Goal: Communication & Community: Ask a question

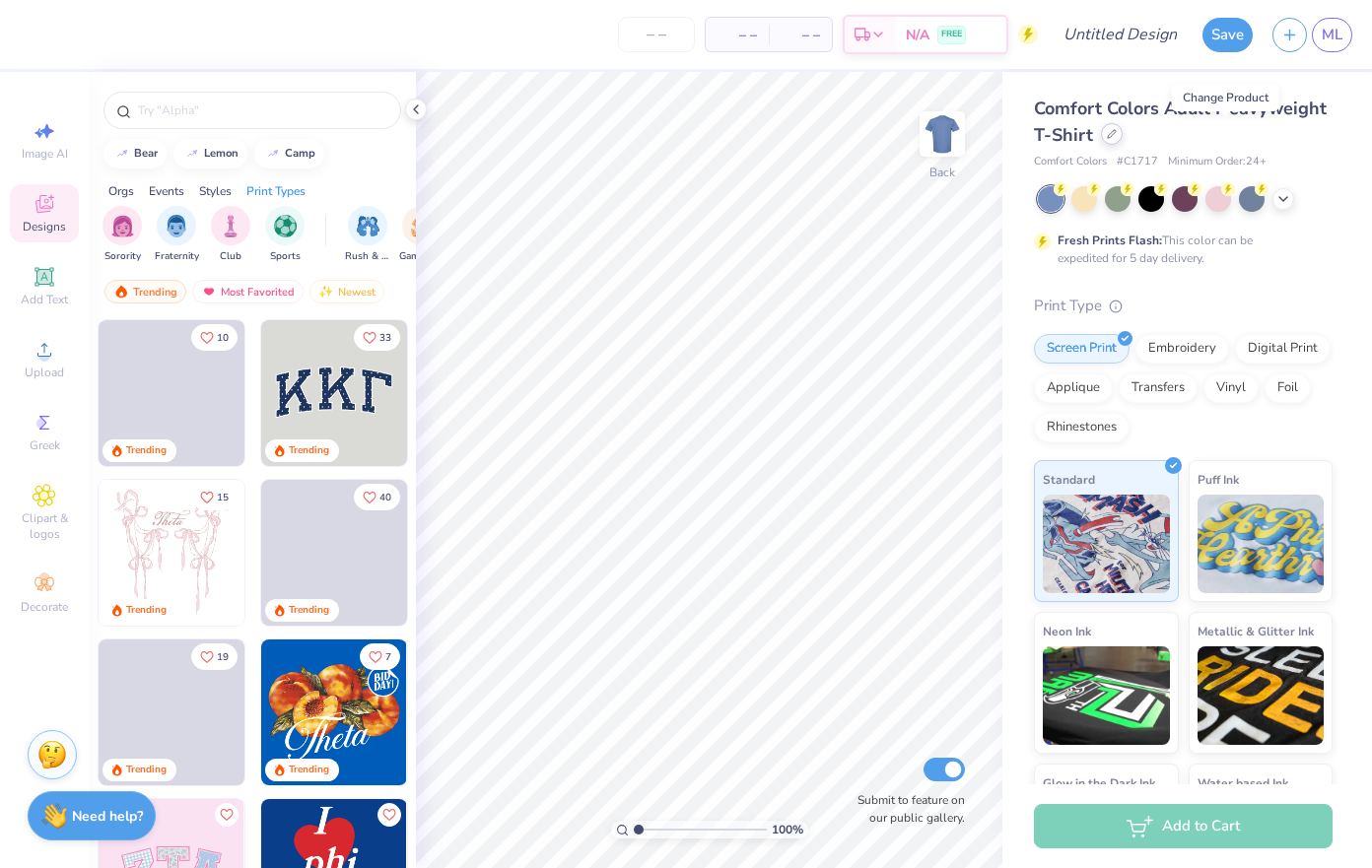
click at [1122, 135] on div at bounding box center [1111, 134] width 22 height 22
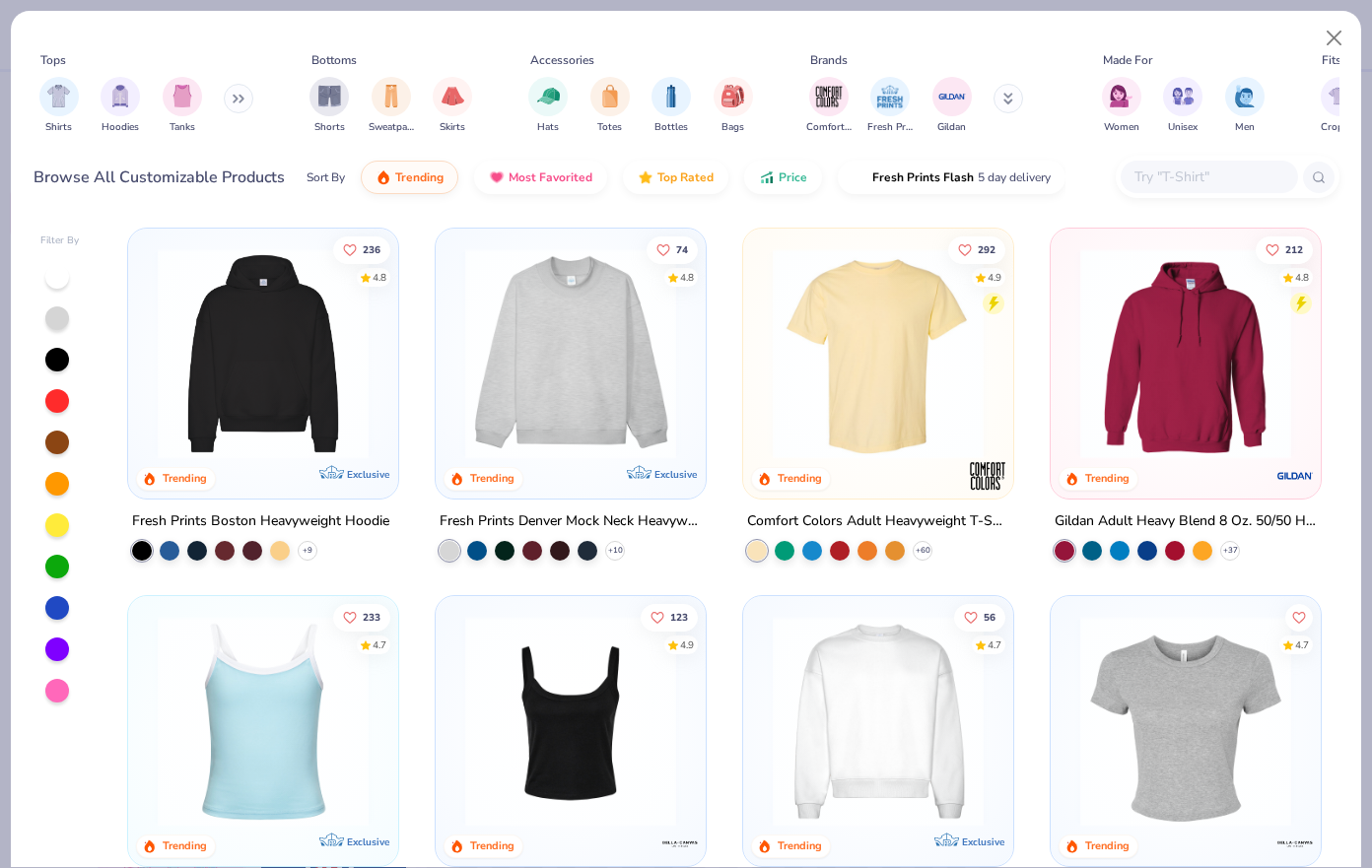
click at [1188, 176] on input "text" at bounding box center [1207, 176] width 152 height 23
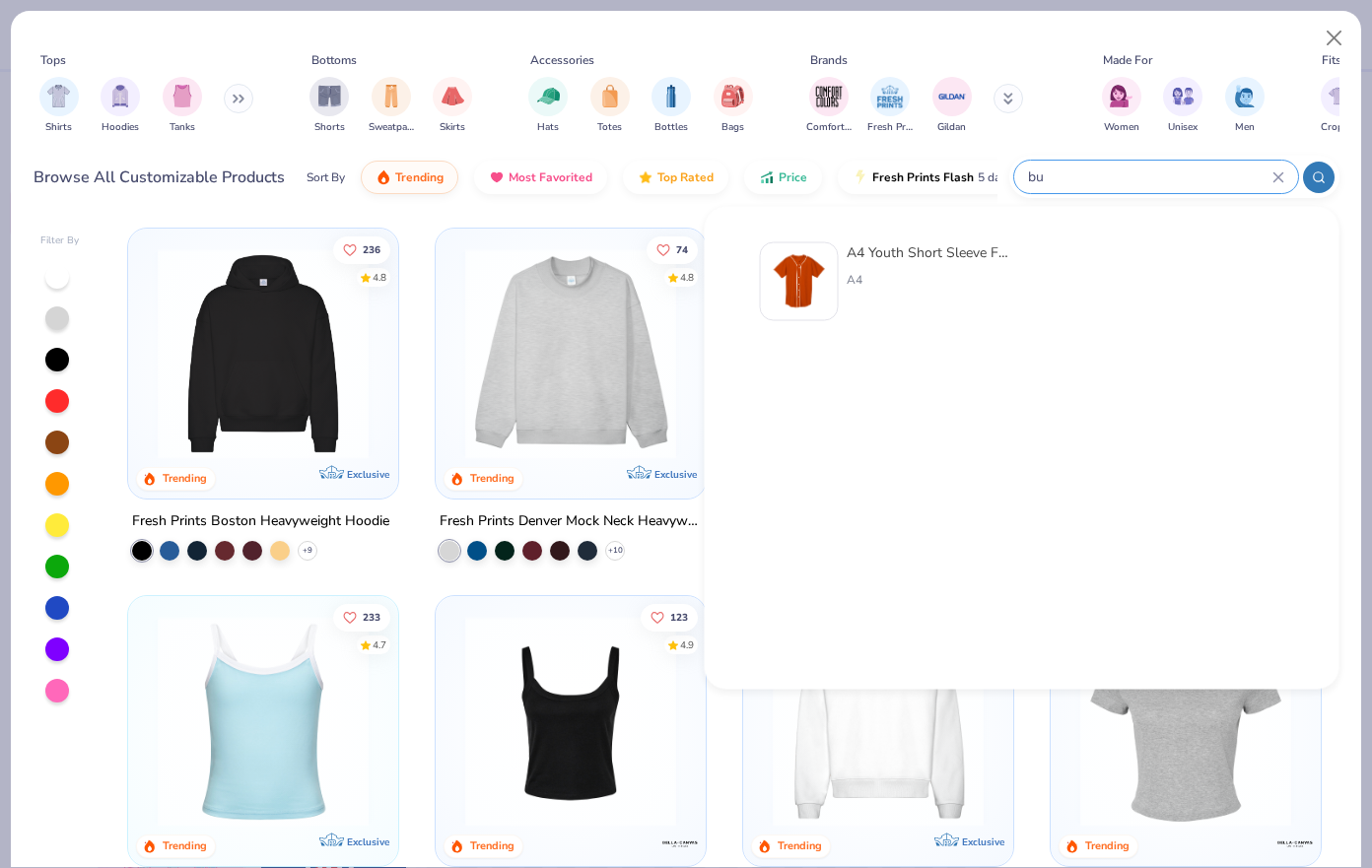
type input "b"
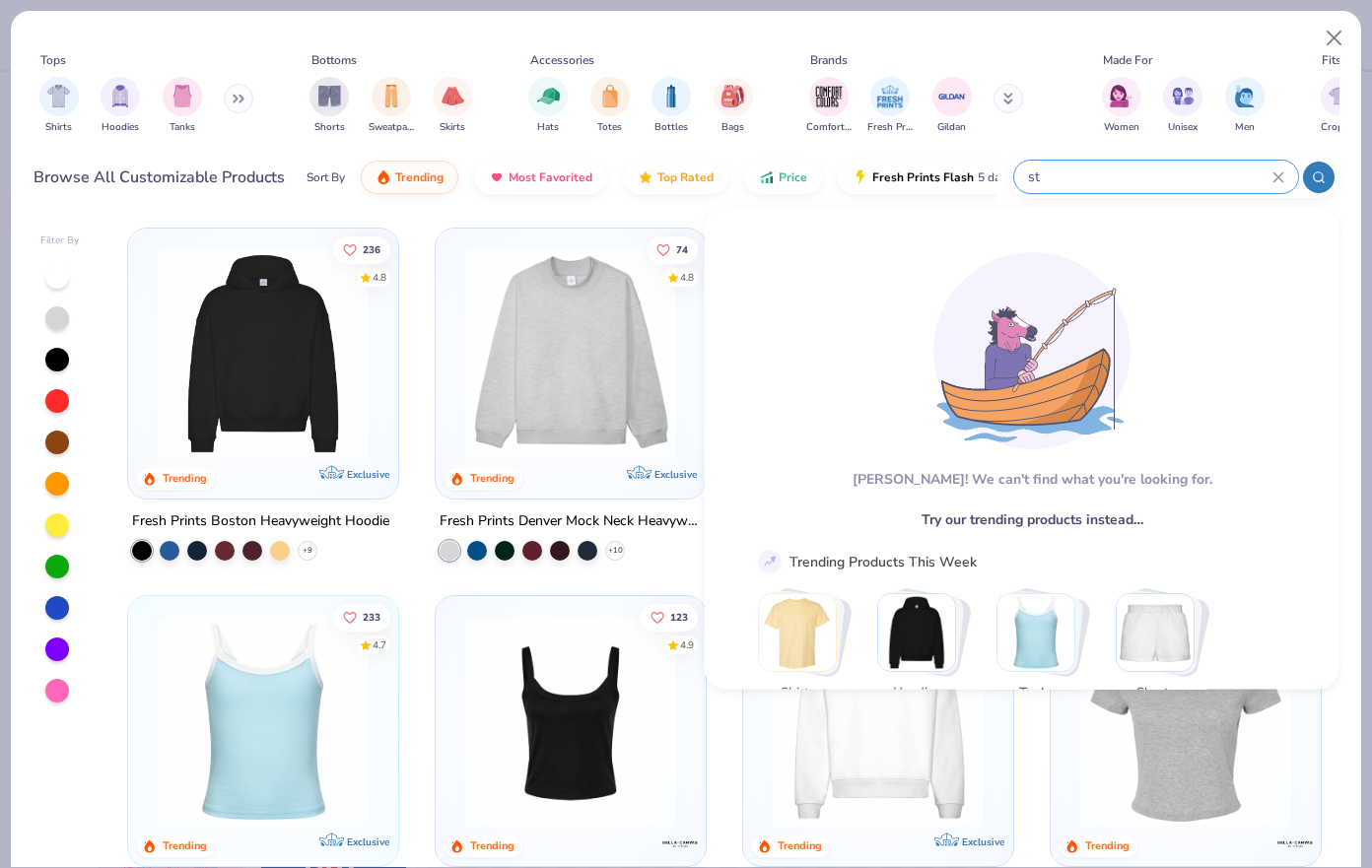
type input "s"
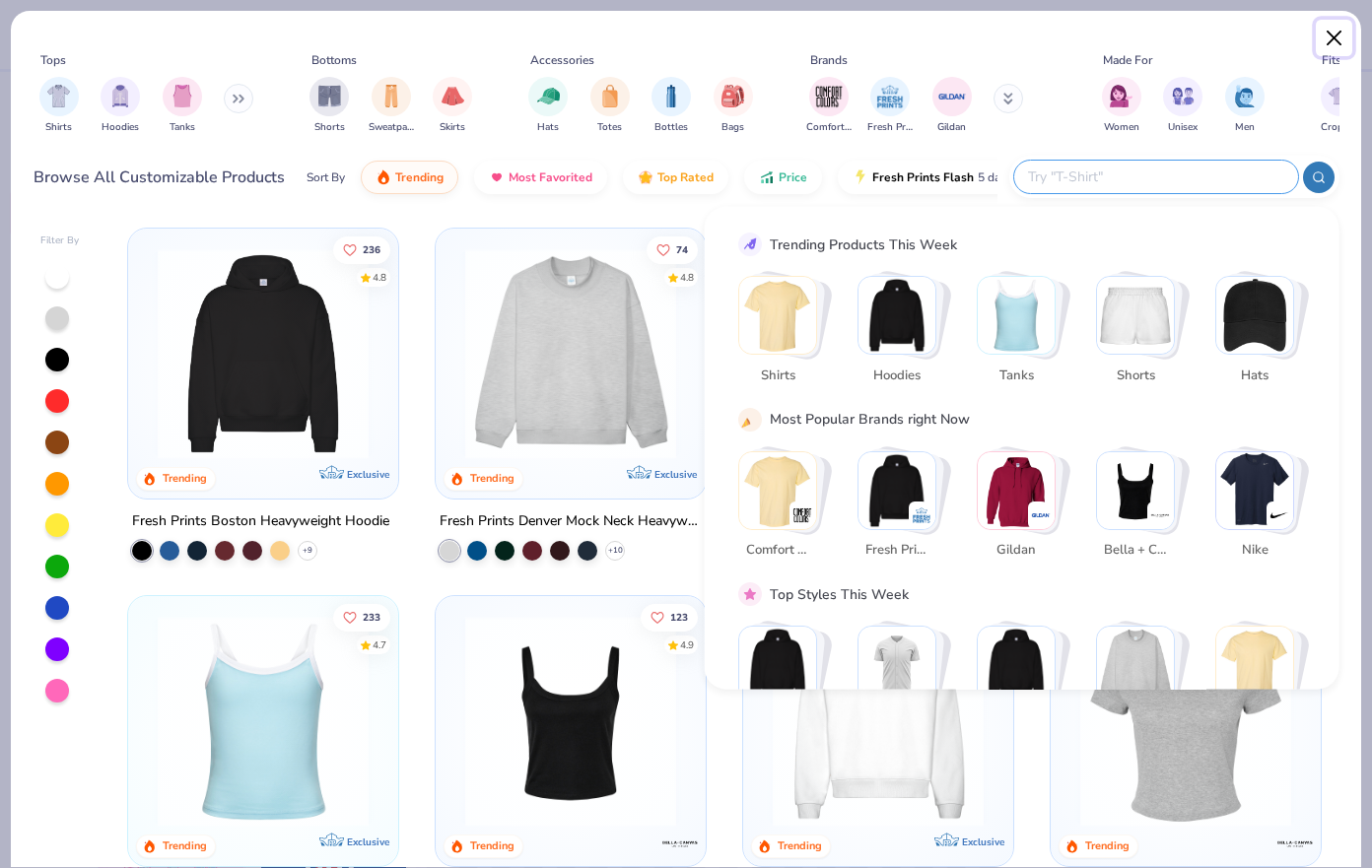
click at [1335, 41] on button "Close" at bounding box center [1334, 39] width 38 height 38
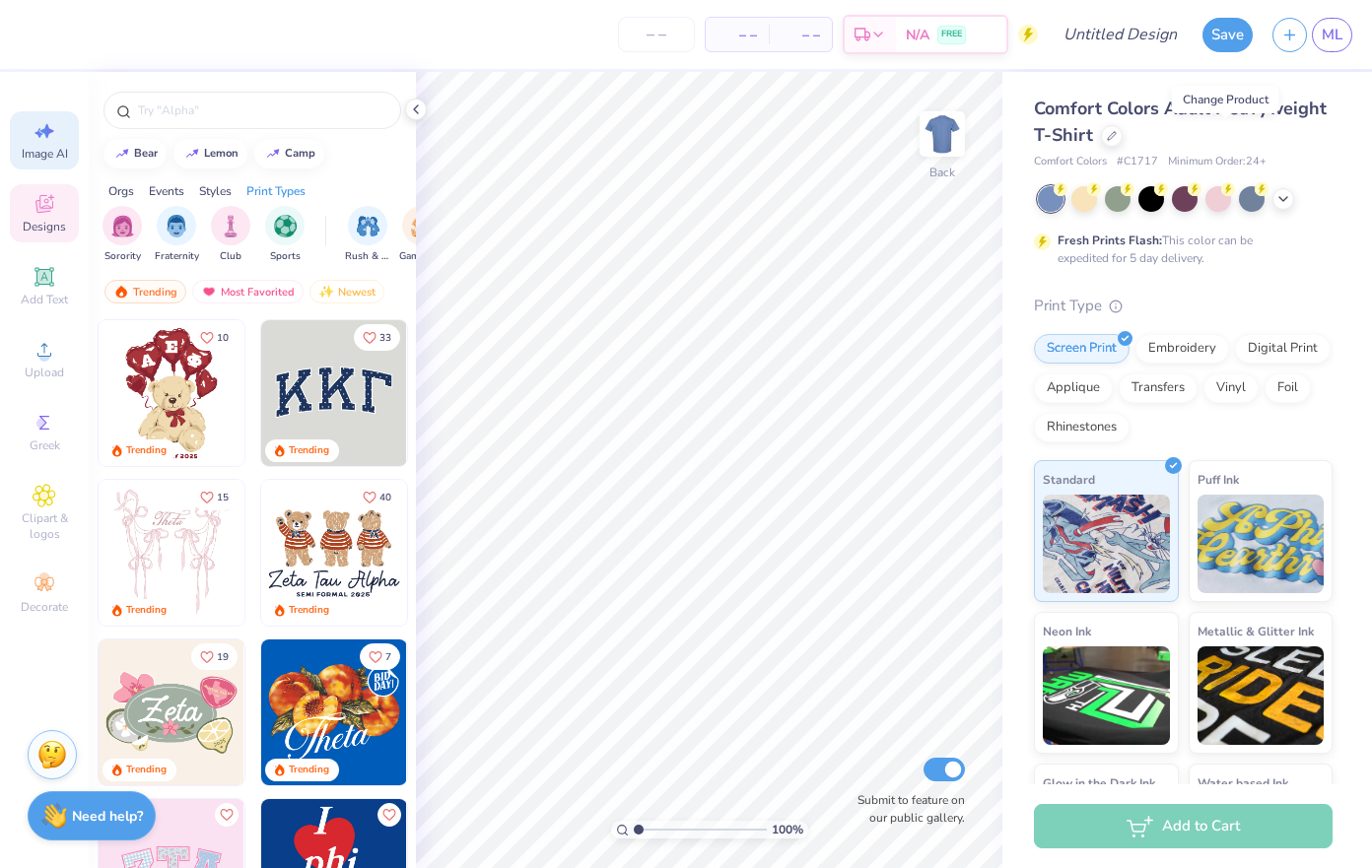
click at [50, 139] on icon at bounding box center [45, 131] width 24 height 24
select select "4"
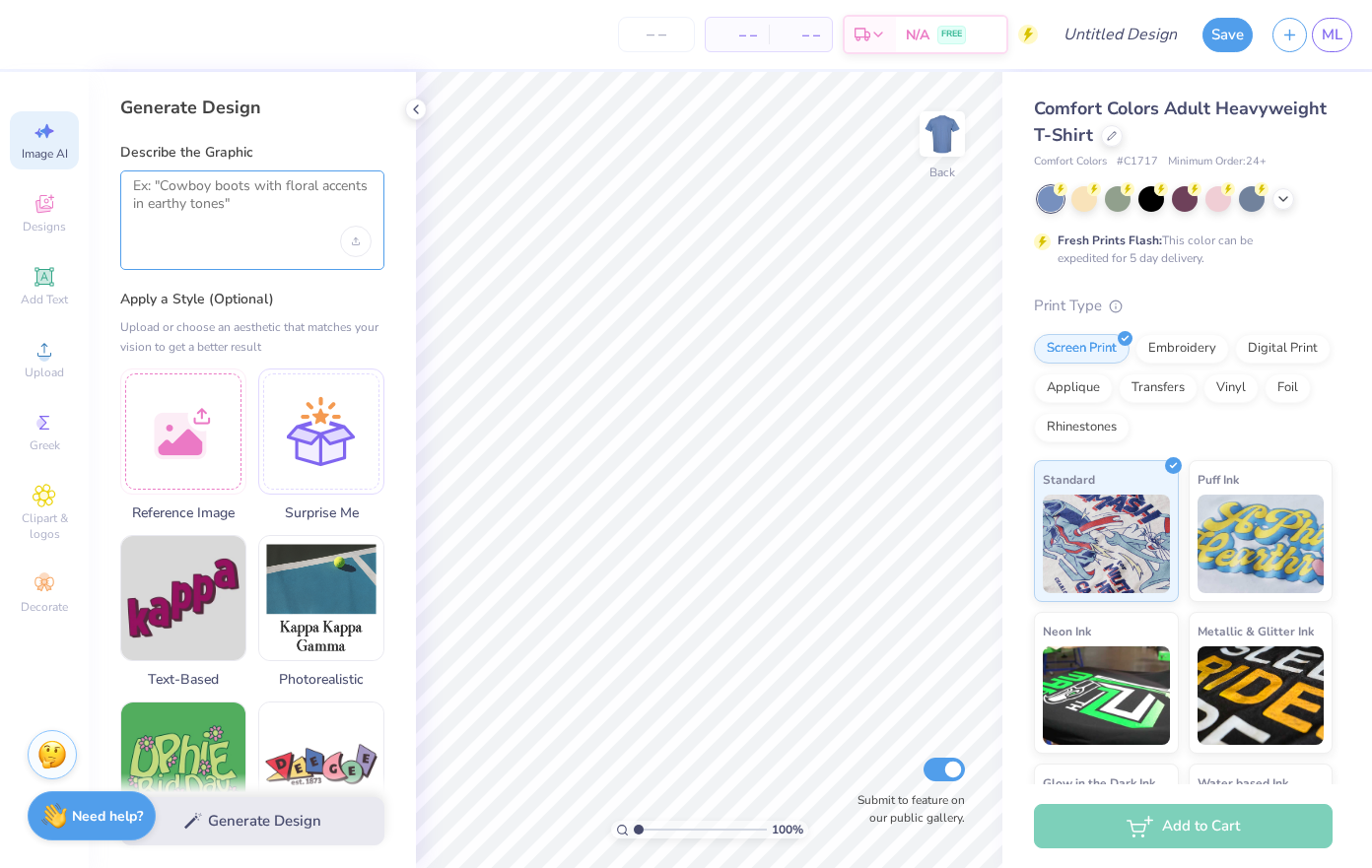
click at [181, 210] on textarea at bounding box center [252, 202] width 239 height 50
click at [1335, 39] on span "ML" at bounding box center [1331, 35] width 21 height 23
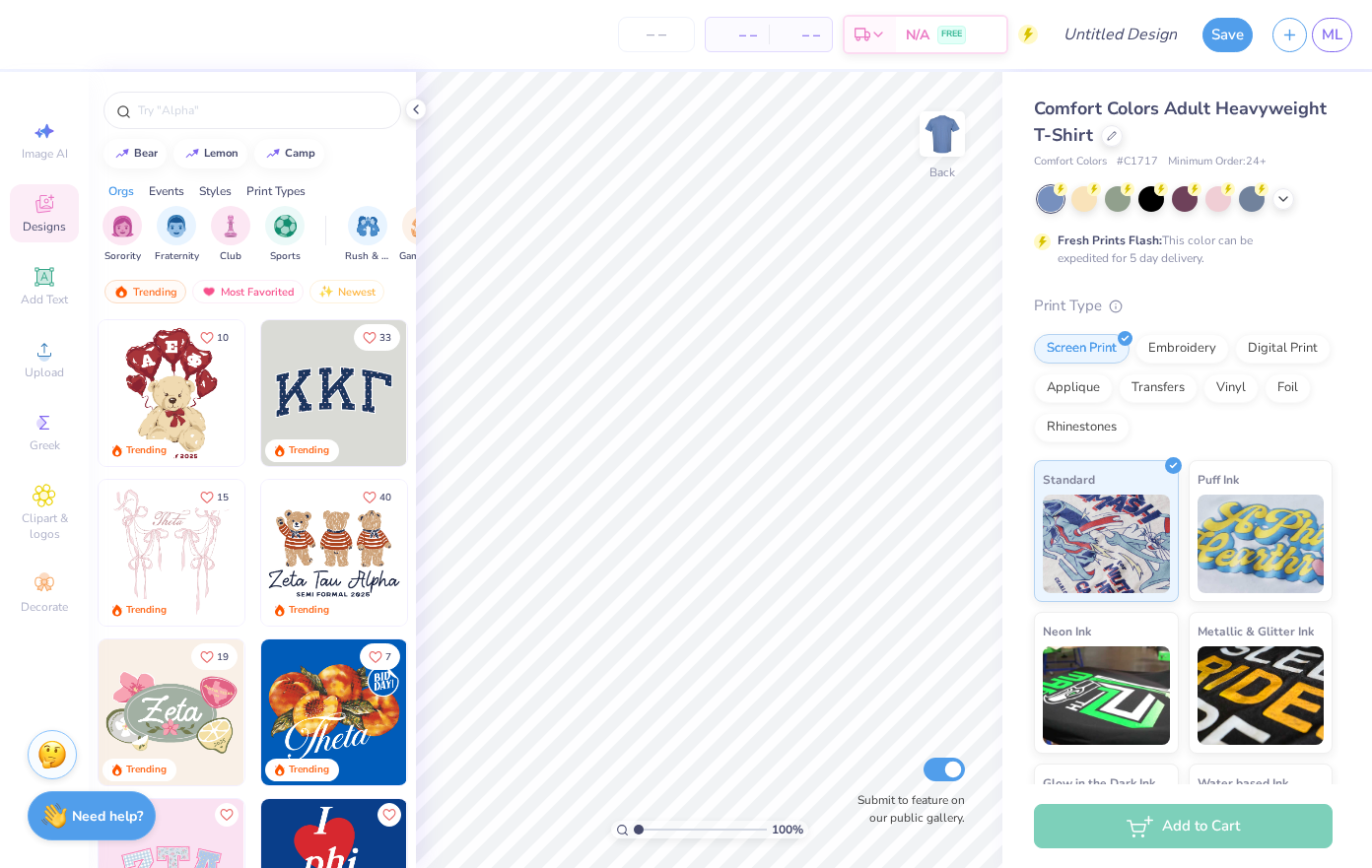
click at [7, 758] on div "Image AI Designs Add Text Upload Greek Clipart & logos Decorate" at bounding box center [44, 470] width 88 height 796
click at [79, 818] on strong "Need help?" at bounding box center [108, 813] width 71 height 19
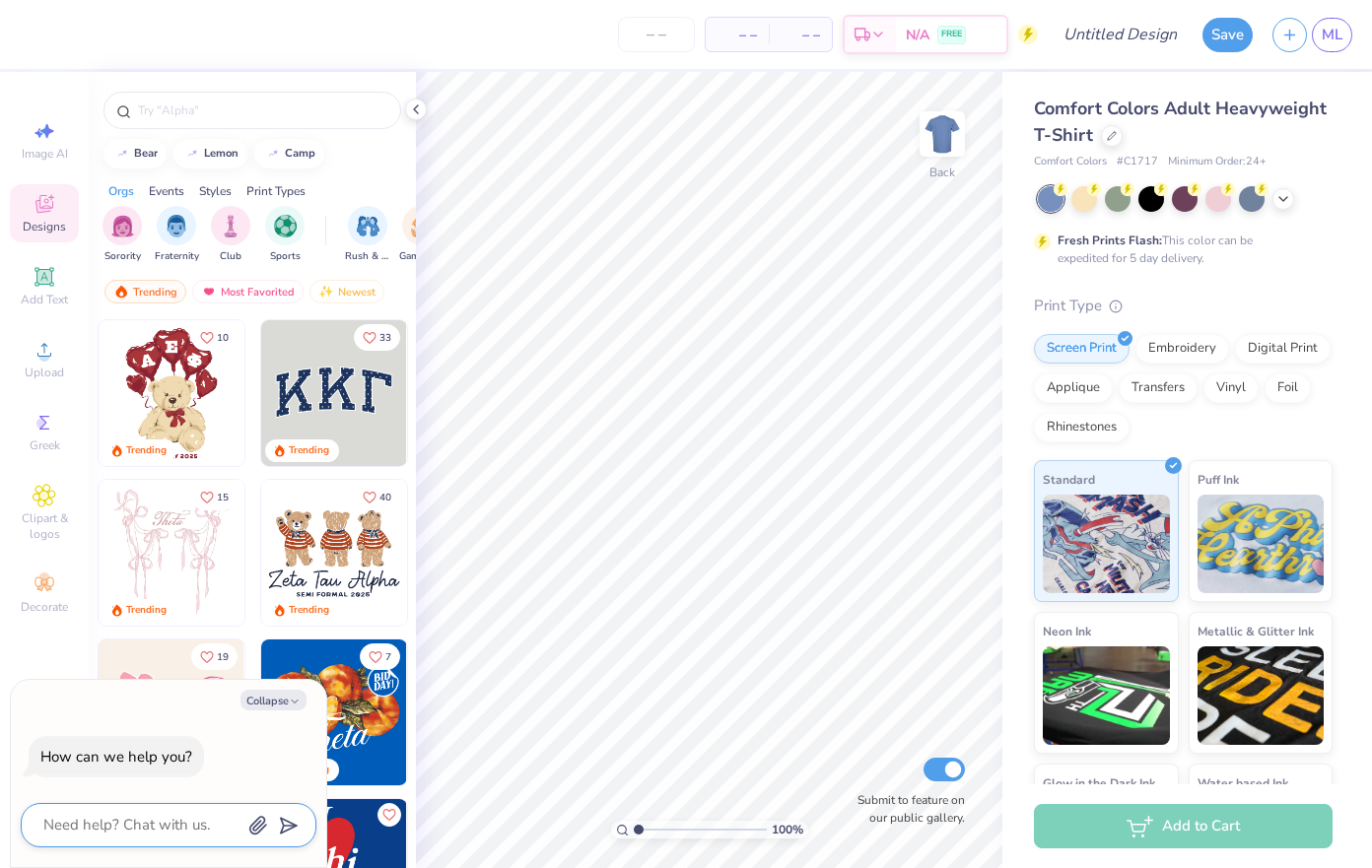
click at [112, 828] on textarea at bounding box center [142, 824] width 200 height 27
type textarea "d"
type textarea "x"
type textarea "do"
type textarea "x"
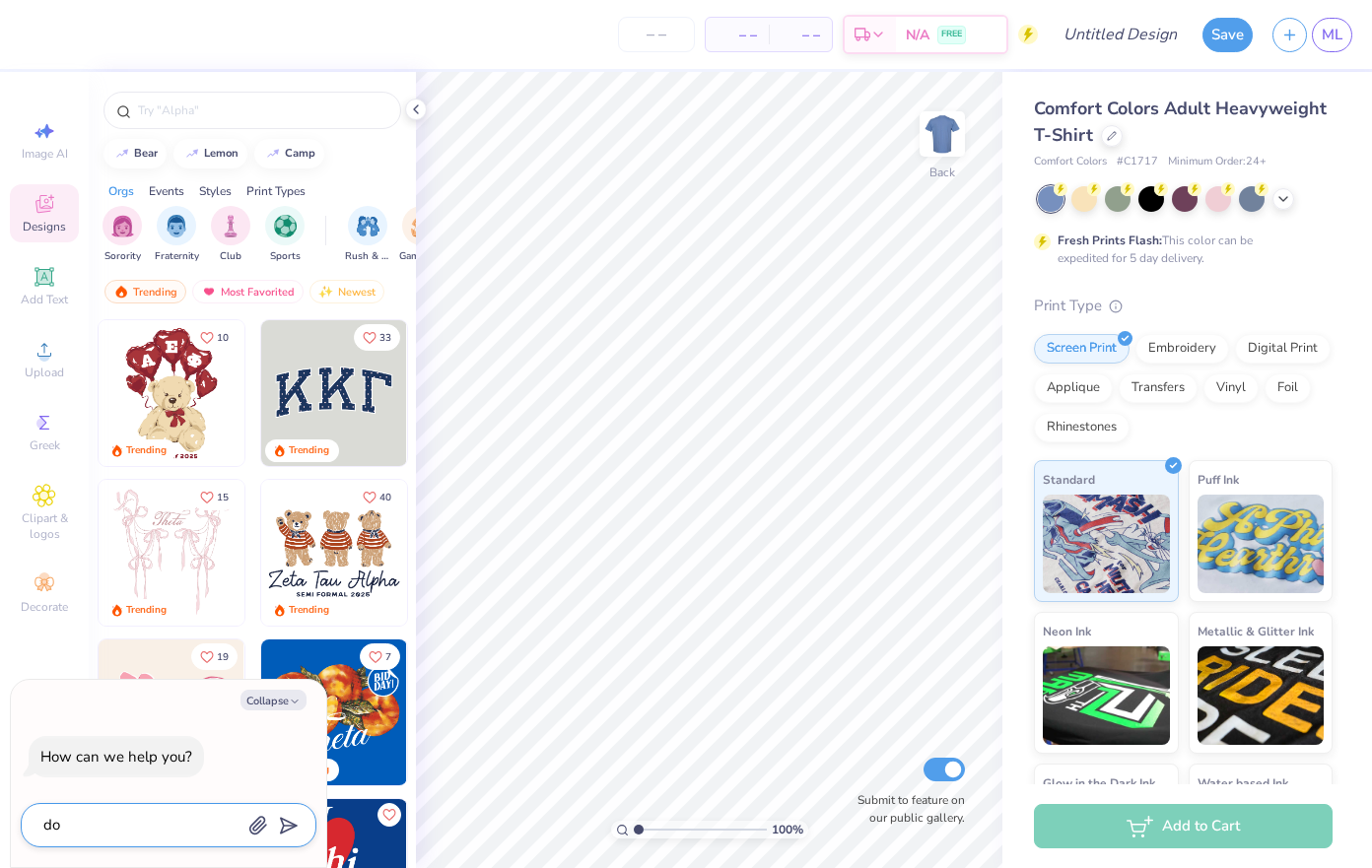
type textarea "do"
type textarea "x"
type textarea "do y"
type textarea "x"
type textarea "do yo"
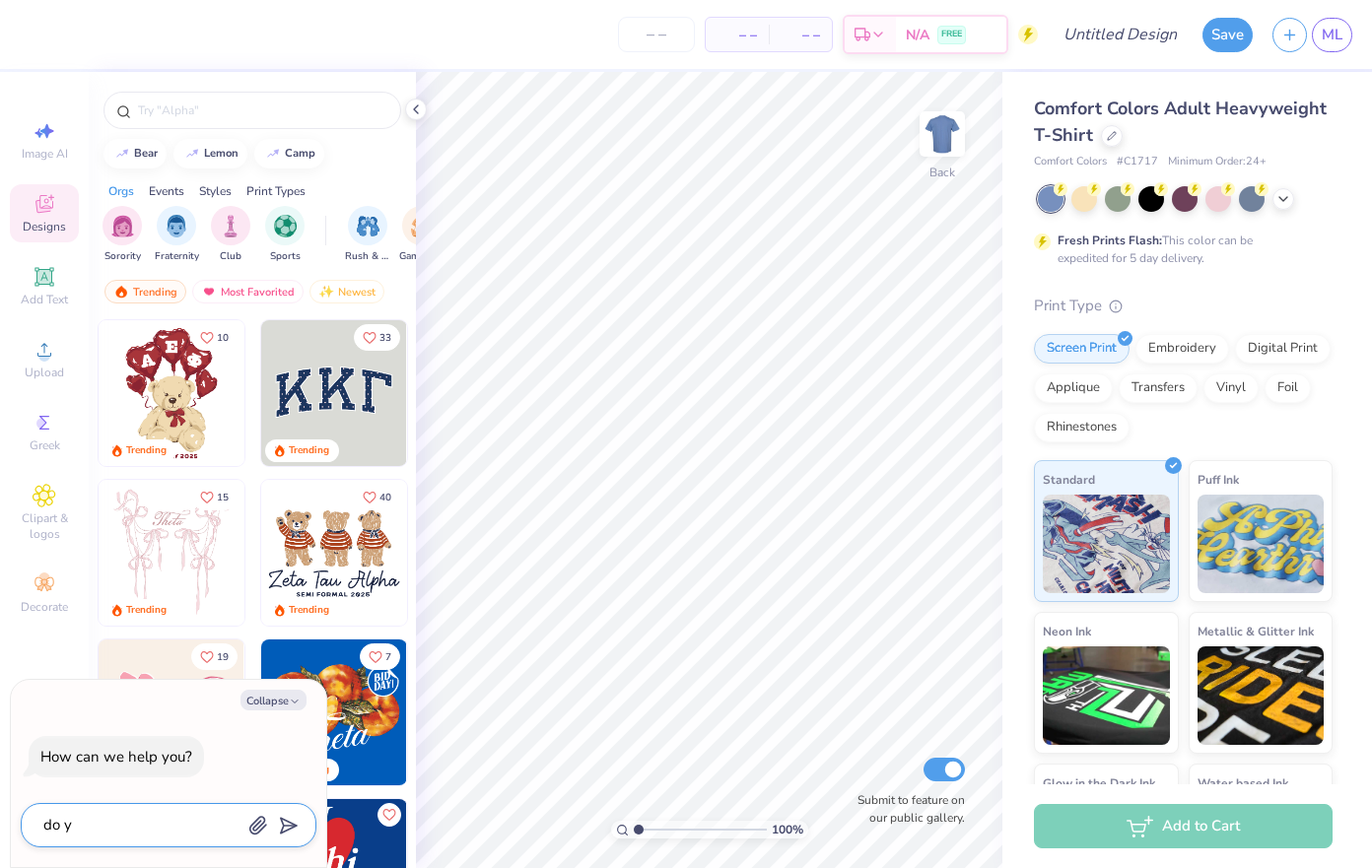
type textarea "x"
type textarea "do you"
type textarea "x"
type textarea "do you"
type textarea "x"
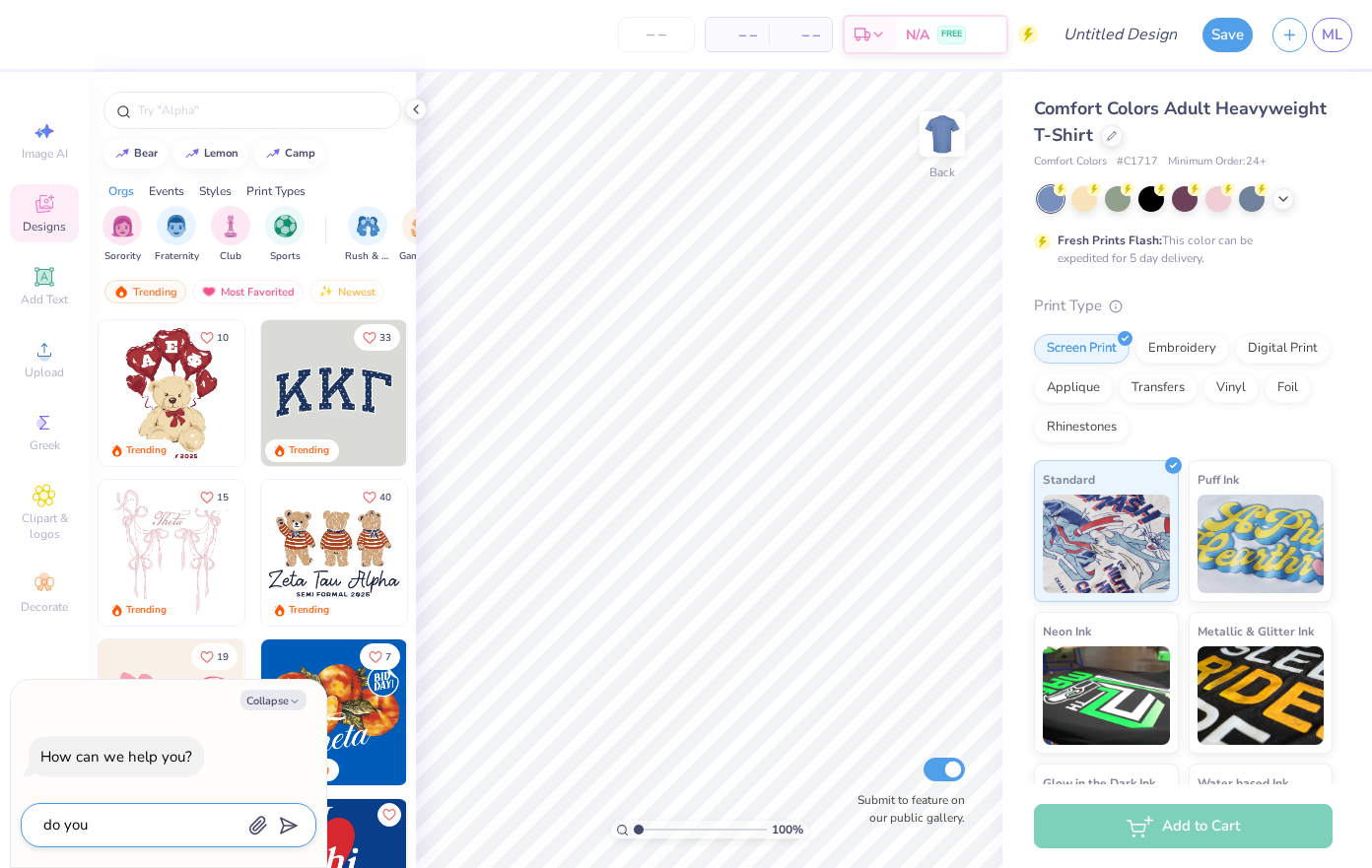
type textarea "do you a"
type textarea "x"
type textarea "do you al"
type textarea "x"
type textarea "do you all"
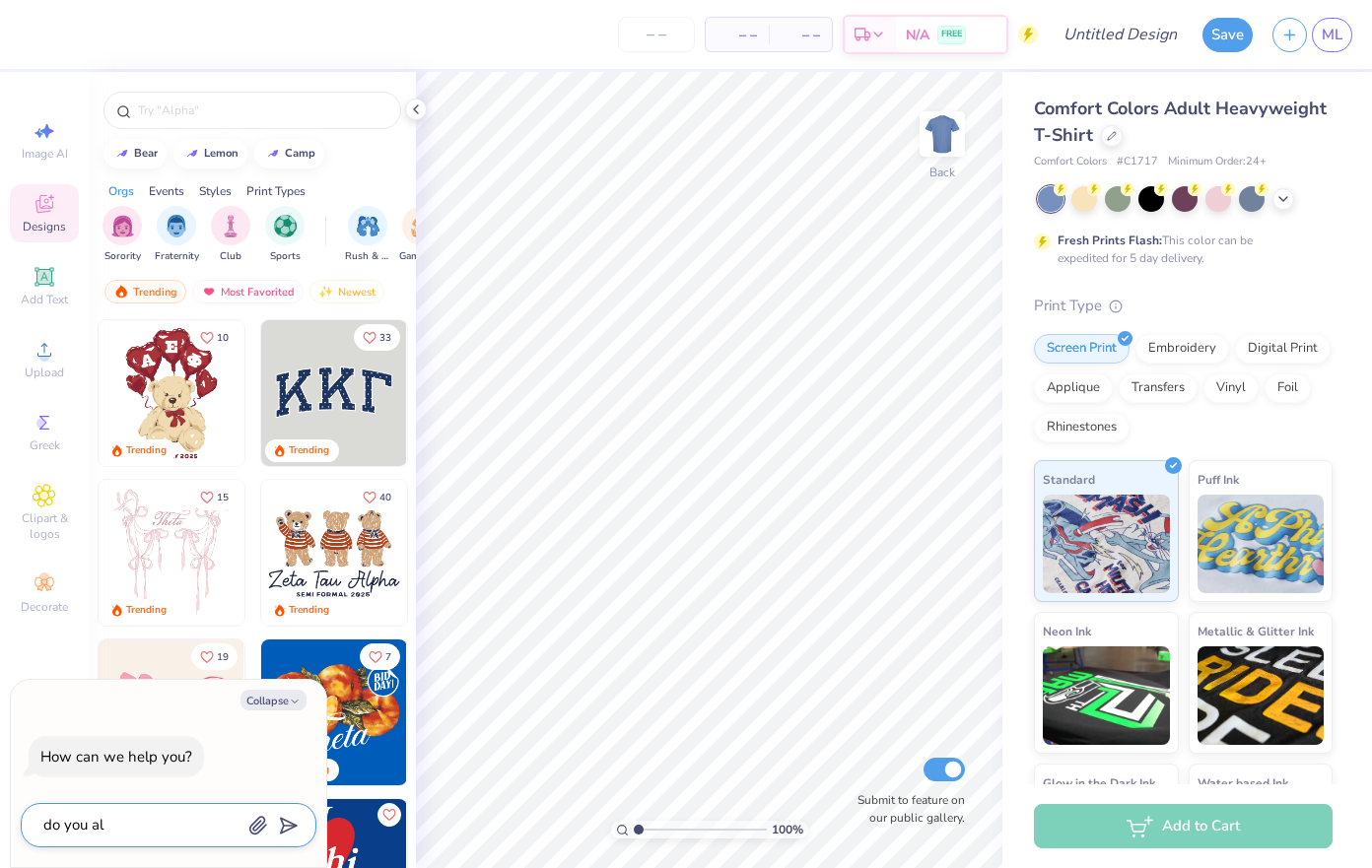
type textarea "x"
type textarea "do you all"
type textarea "x"
type textarea "do you all d"
type textarea "x"
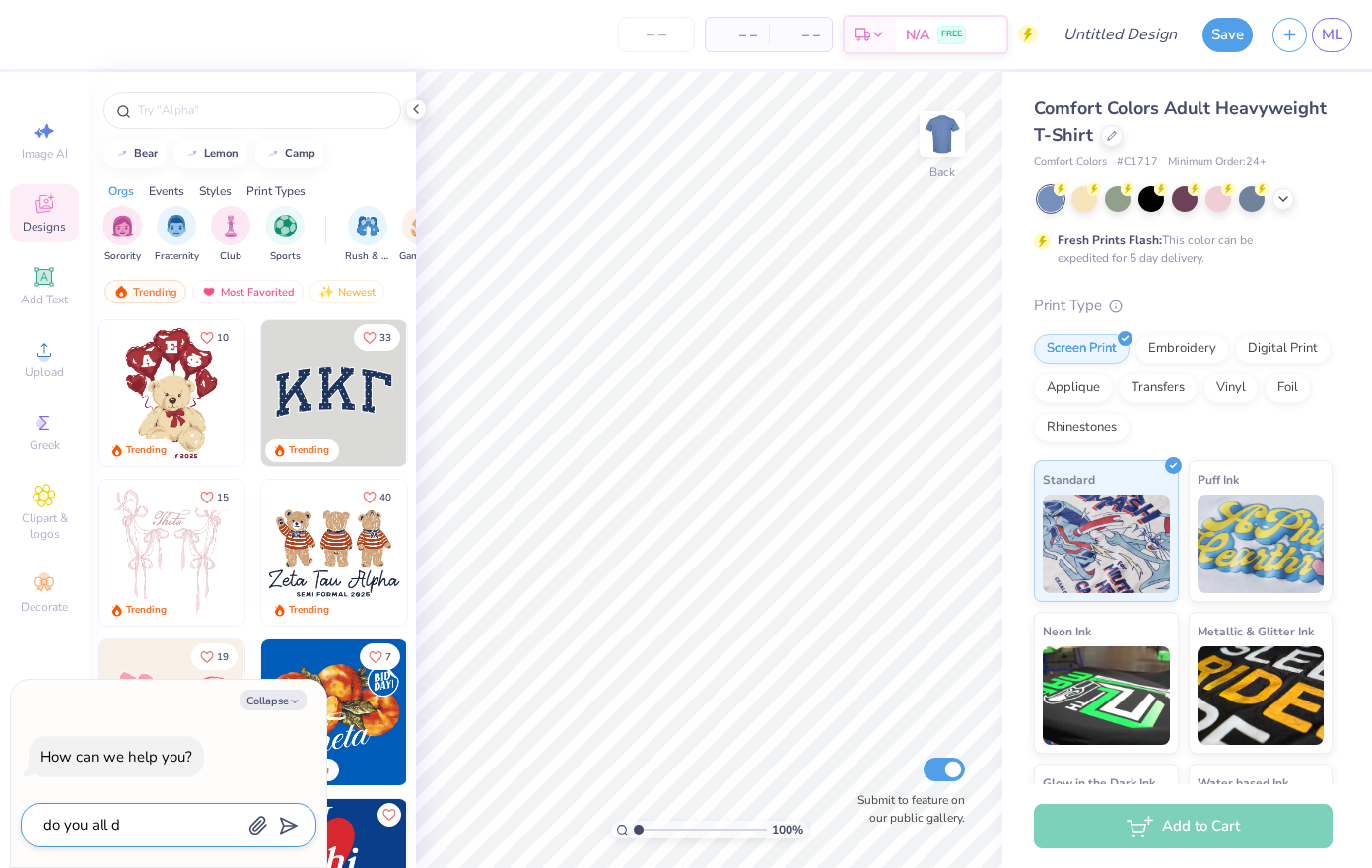
type textarea "do you all do"
type textarea "x"
type textarea "do you all do"
type textarea "x"
type textarea "do you all do s"
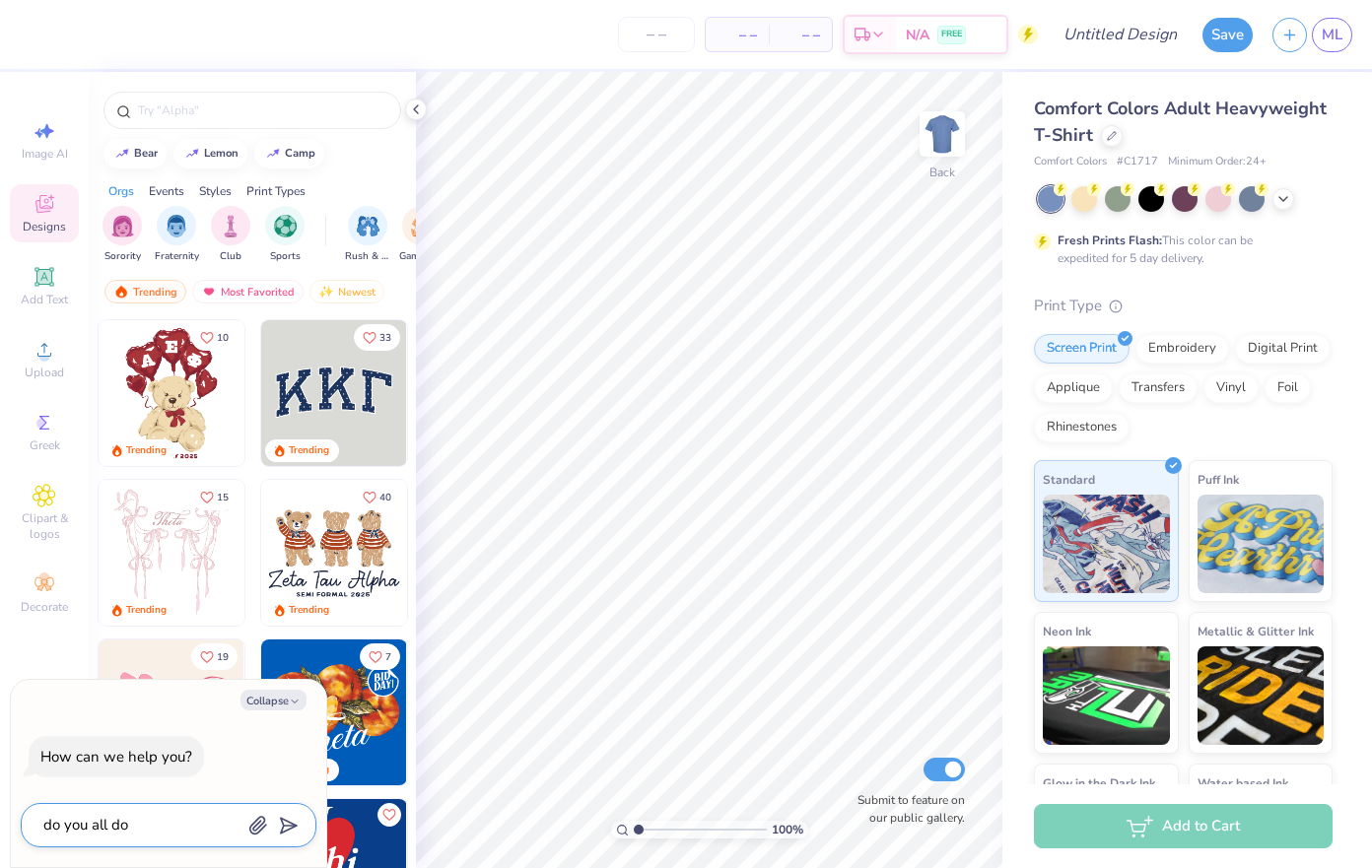
type textarea "x"
type textarea "do you all do st"
type textarea "x"
type textarea "do you all do sti"
type textarea "x"
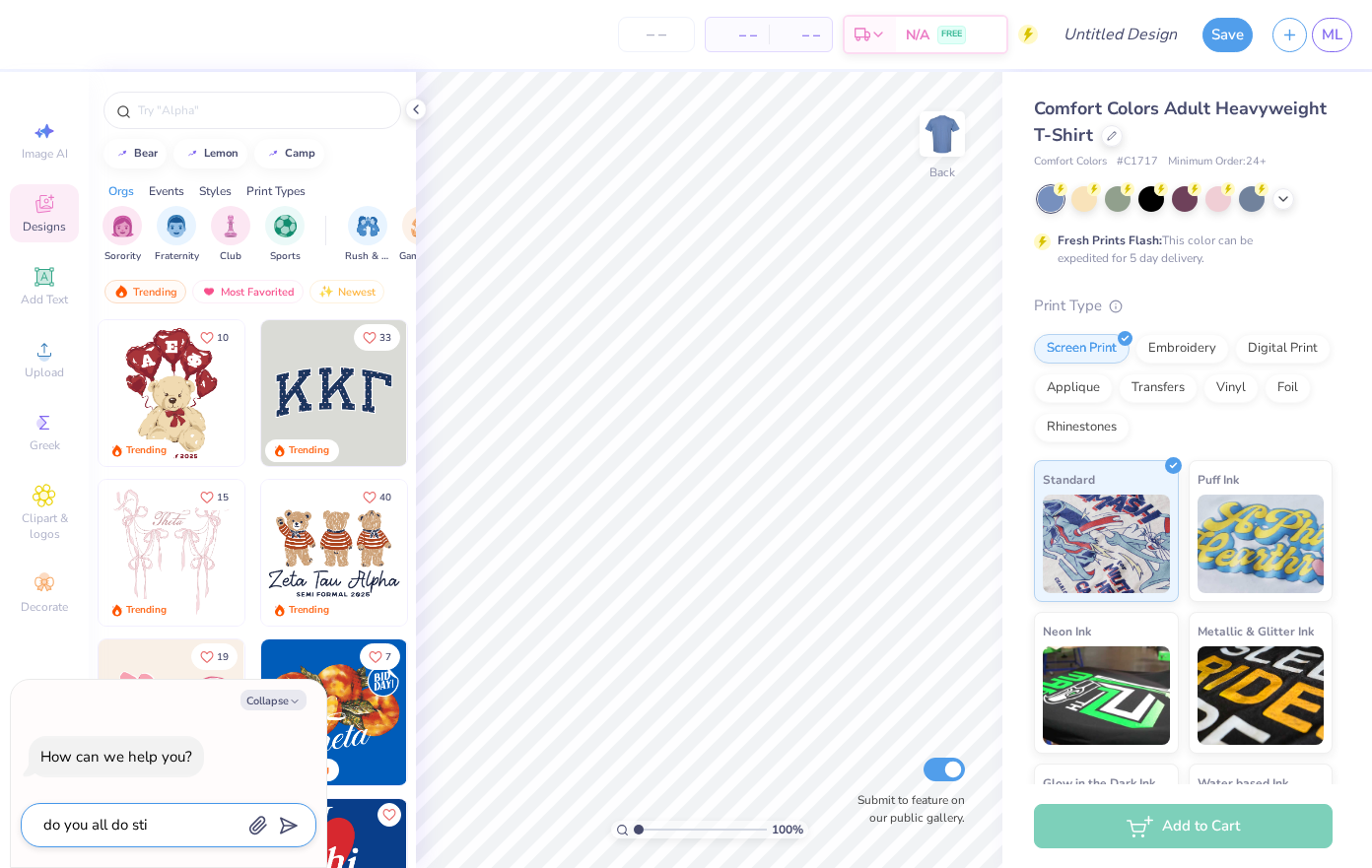
type textarea "do you all do stic"
type textarea "x"
type textarea "do you all do stick"
type textarea "x"
type textarea "do you all do sticke"
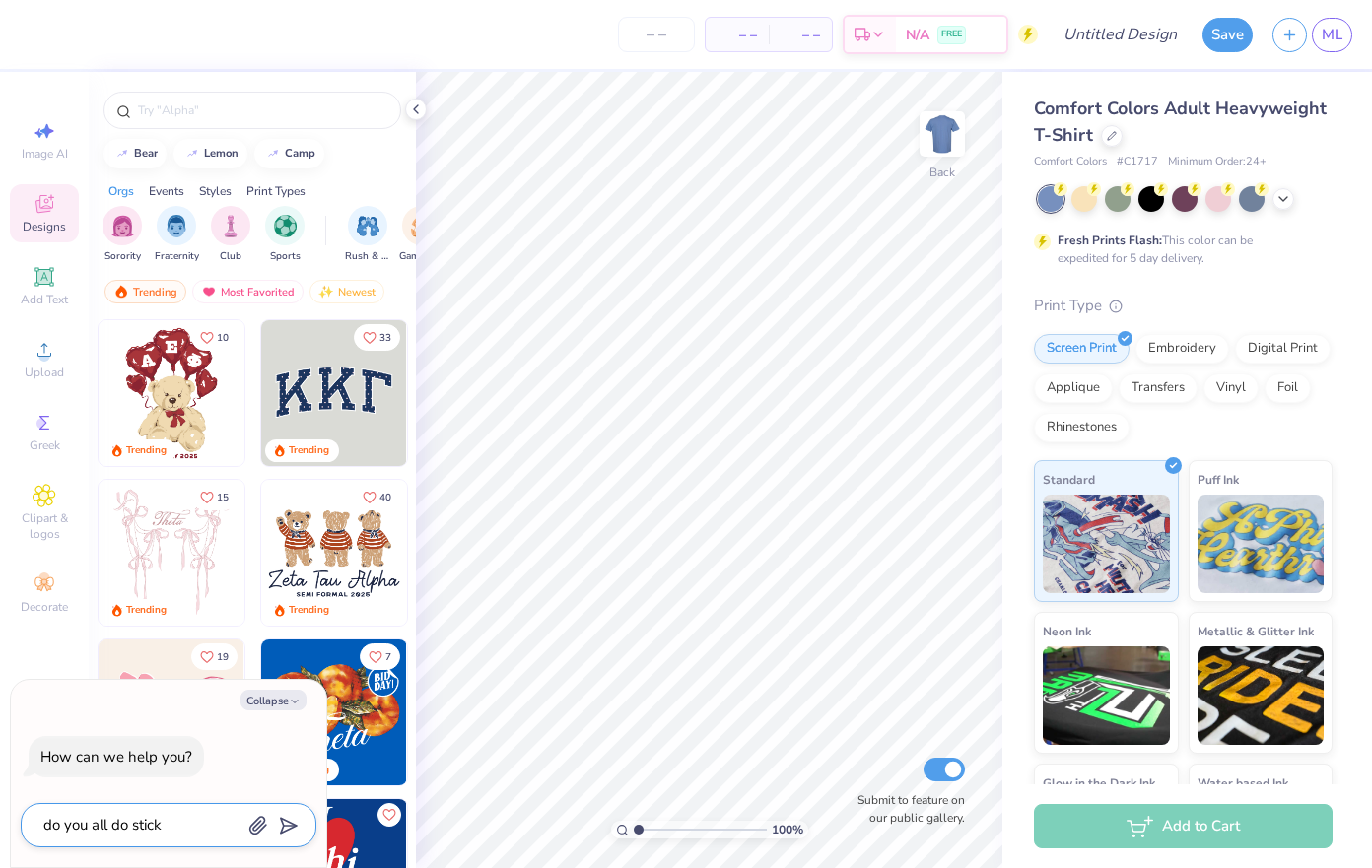
type textarea "x"
type textarea "do you all do sticker"
type textarea "x"
type textarea "do you all do stickers"
type textarea "x"
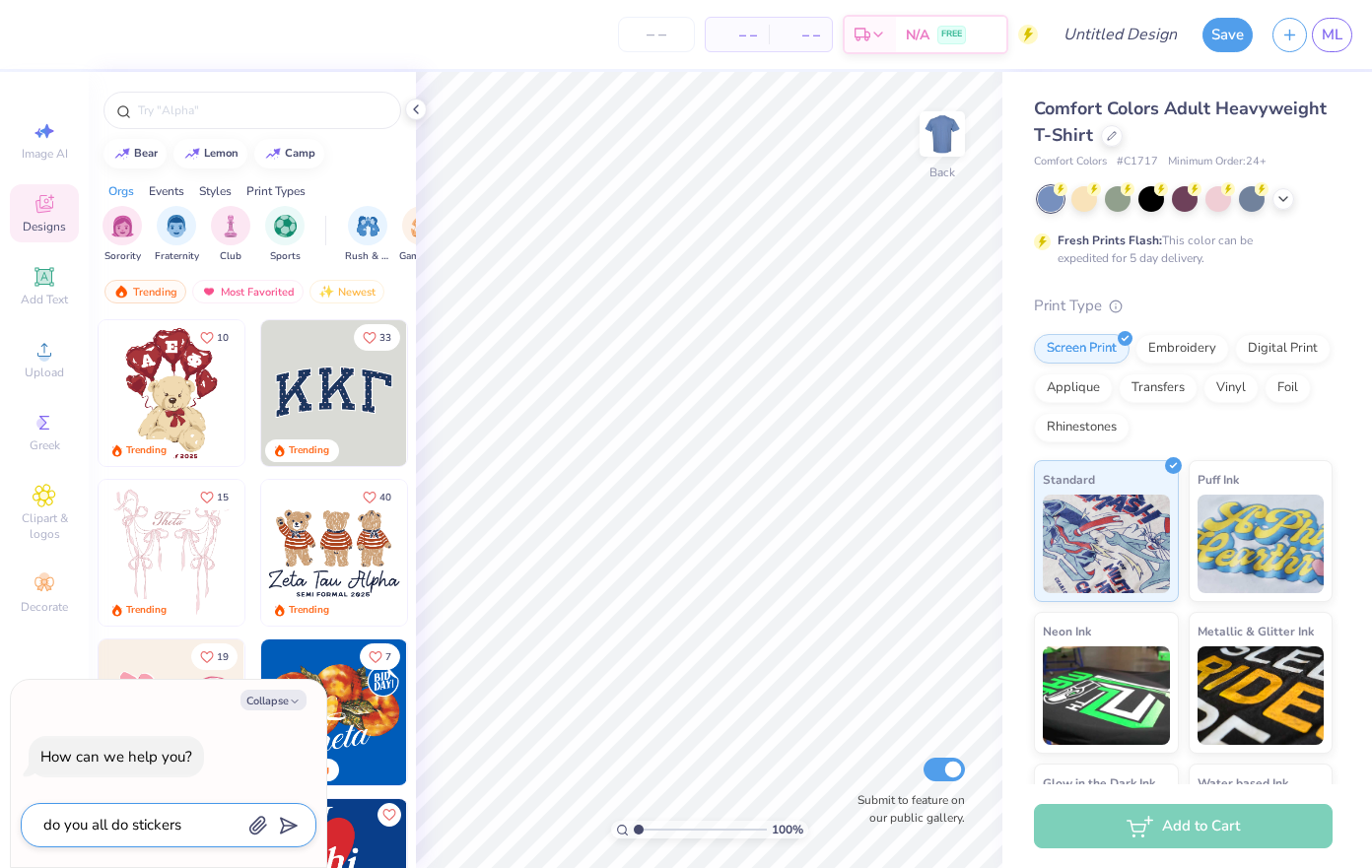
type textarea "do you all do stickers"
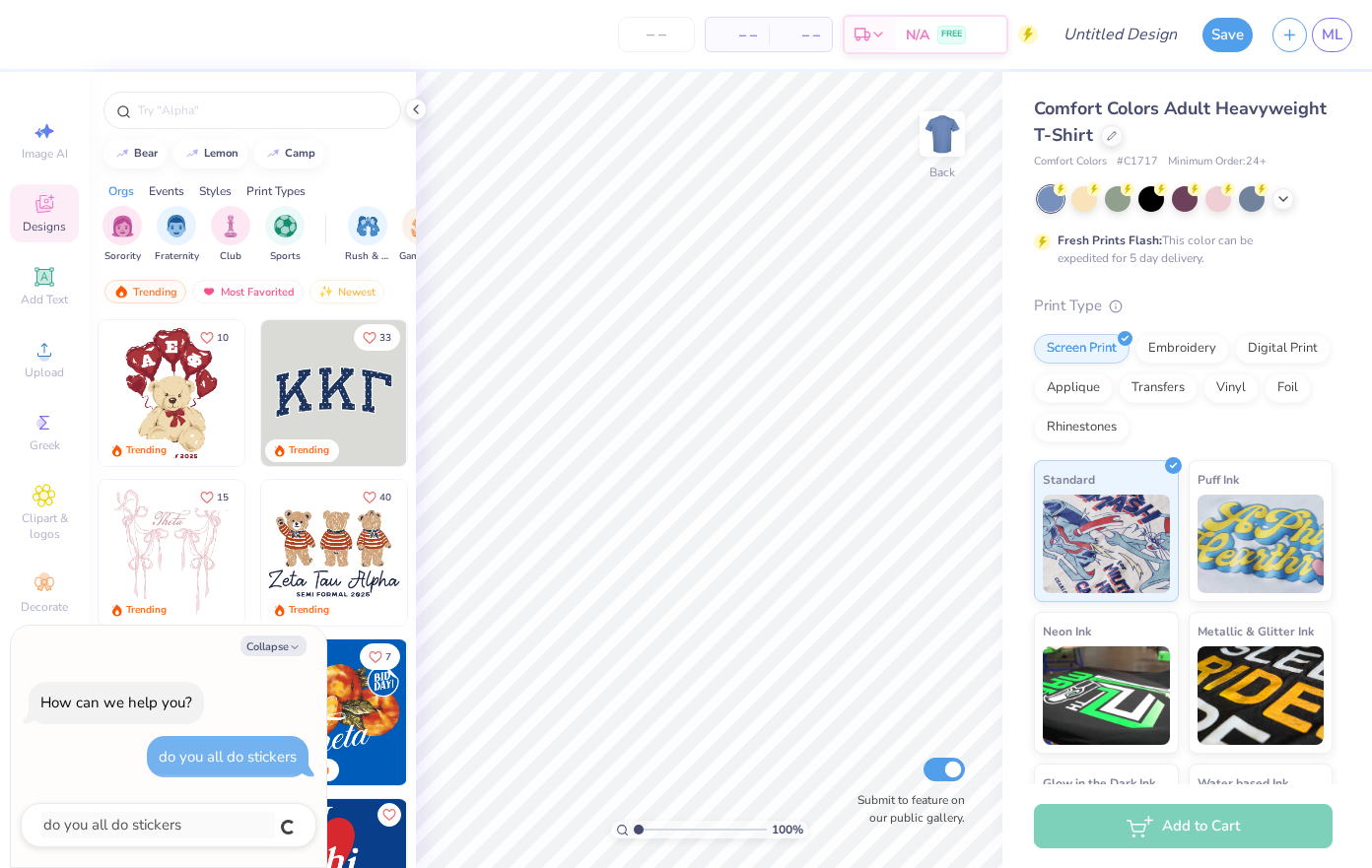
type textarea "x"
click at [282, 642] on button "Collapse" at bounding box center [274, 645] width 66 height 21
type textarea "x"
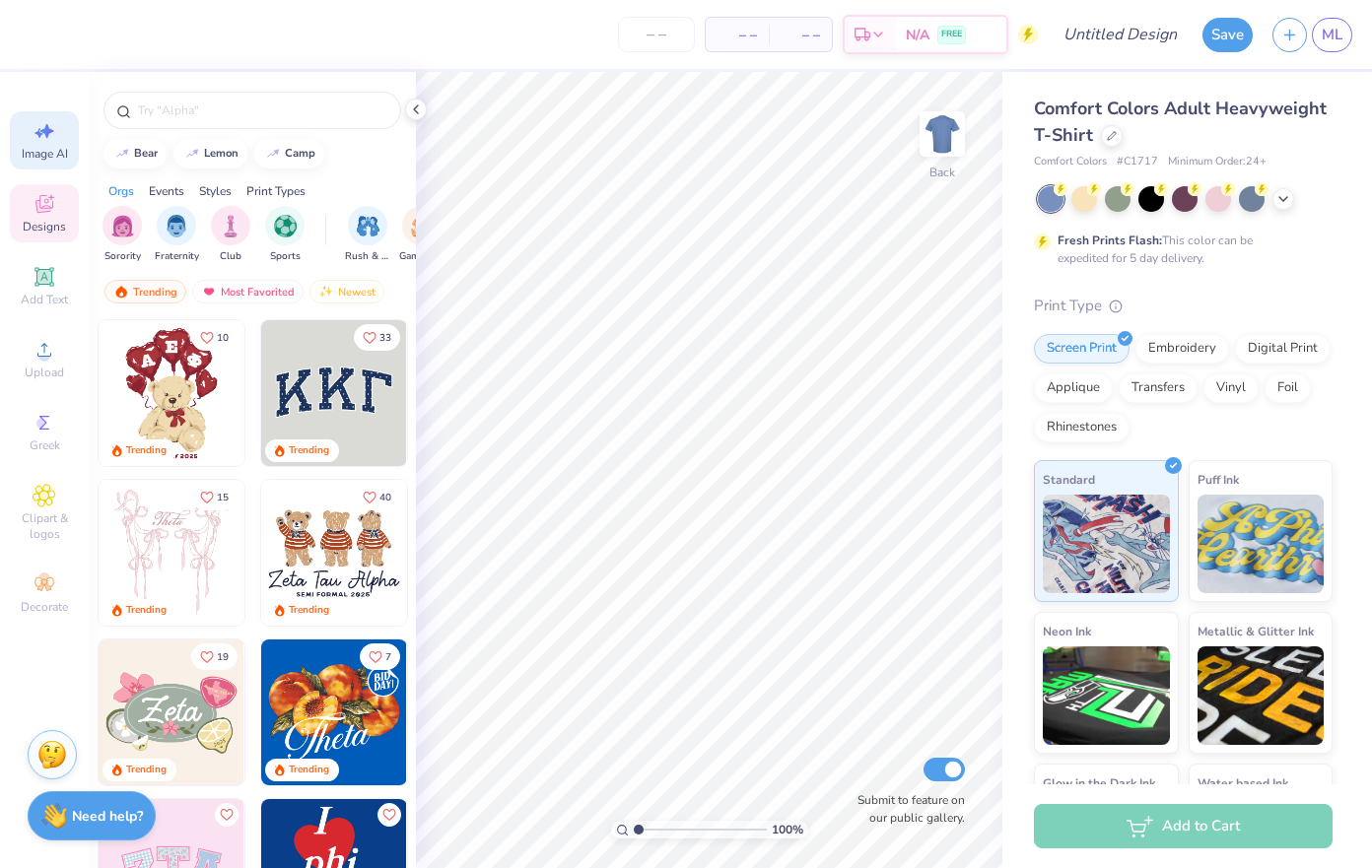
click at [49, 145] on div "Image AI" at bounding box center [45, 140] width 69 height 58
select select "4"
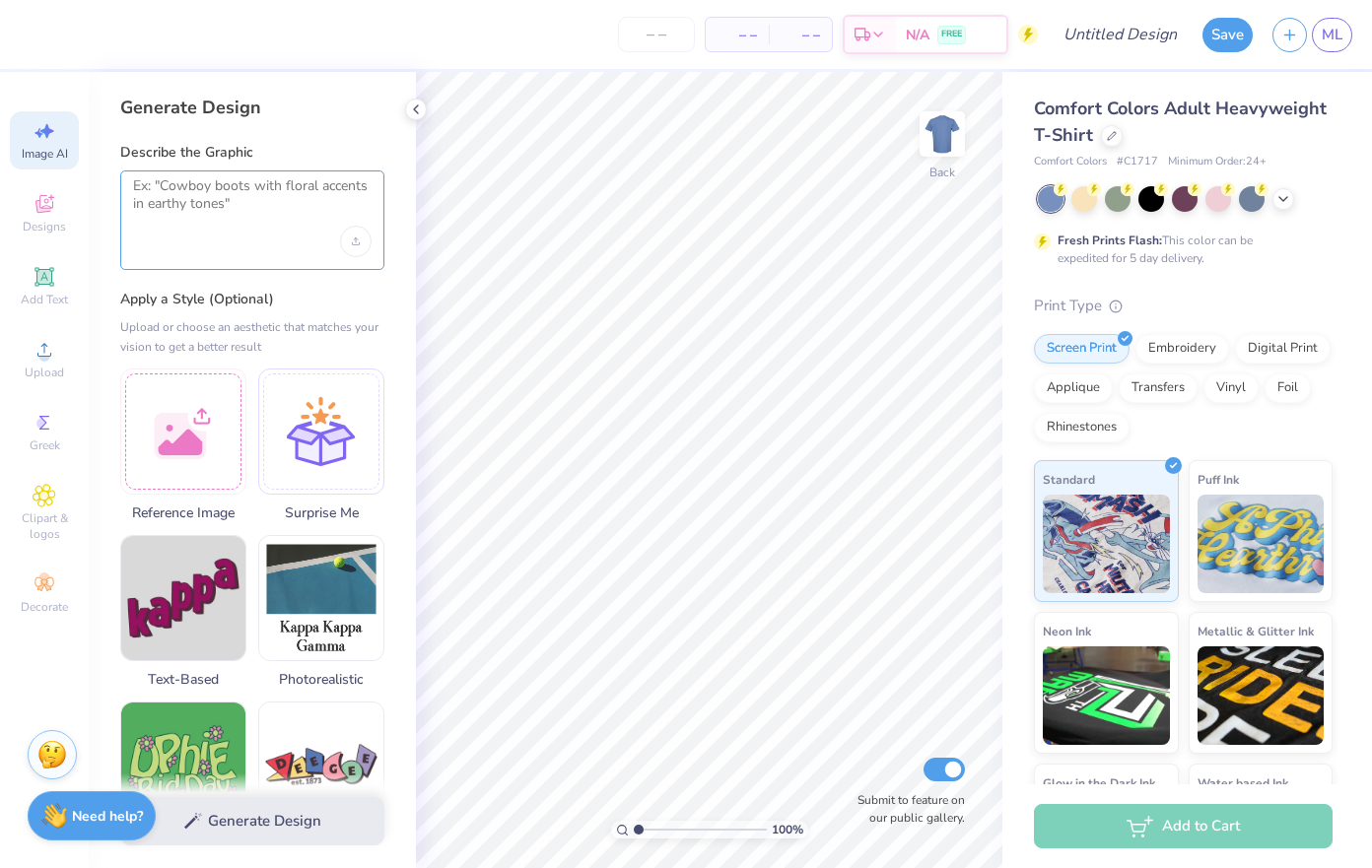
click at [216, 208] on textarea at bounding box center [252, 202] width 239 height 50
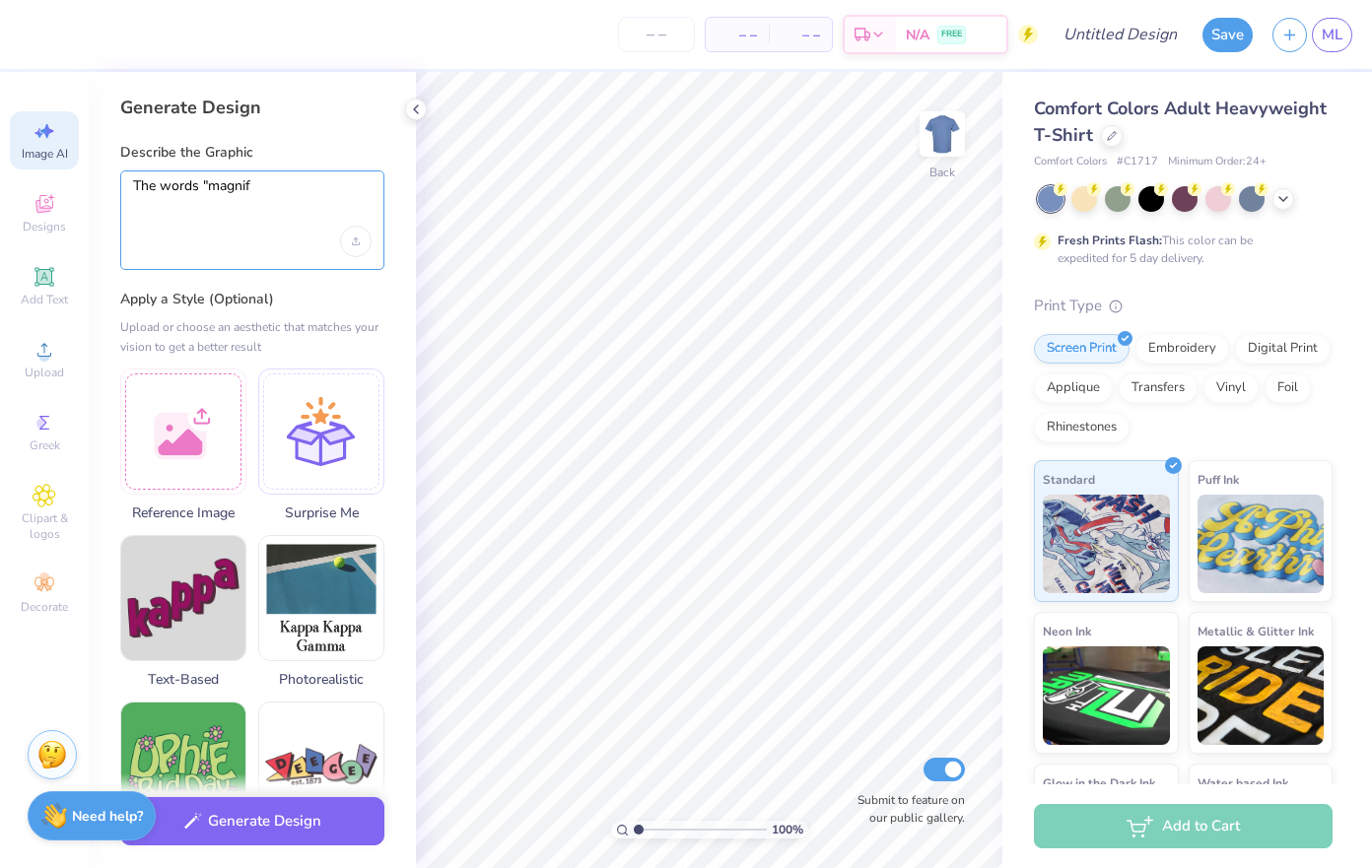
type textarea "The words "magnify"
type textarea "x"
type textarea "The words "magnifyi"
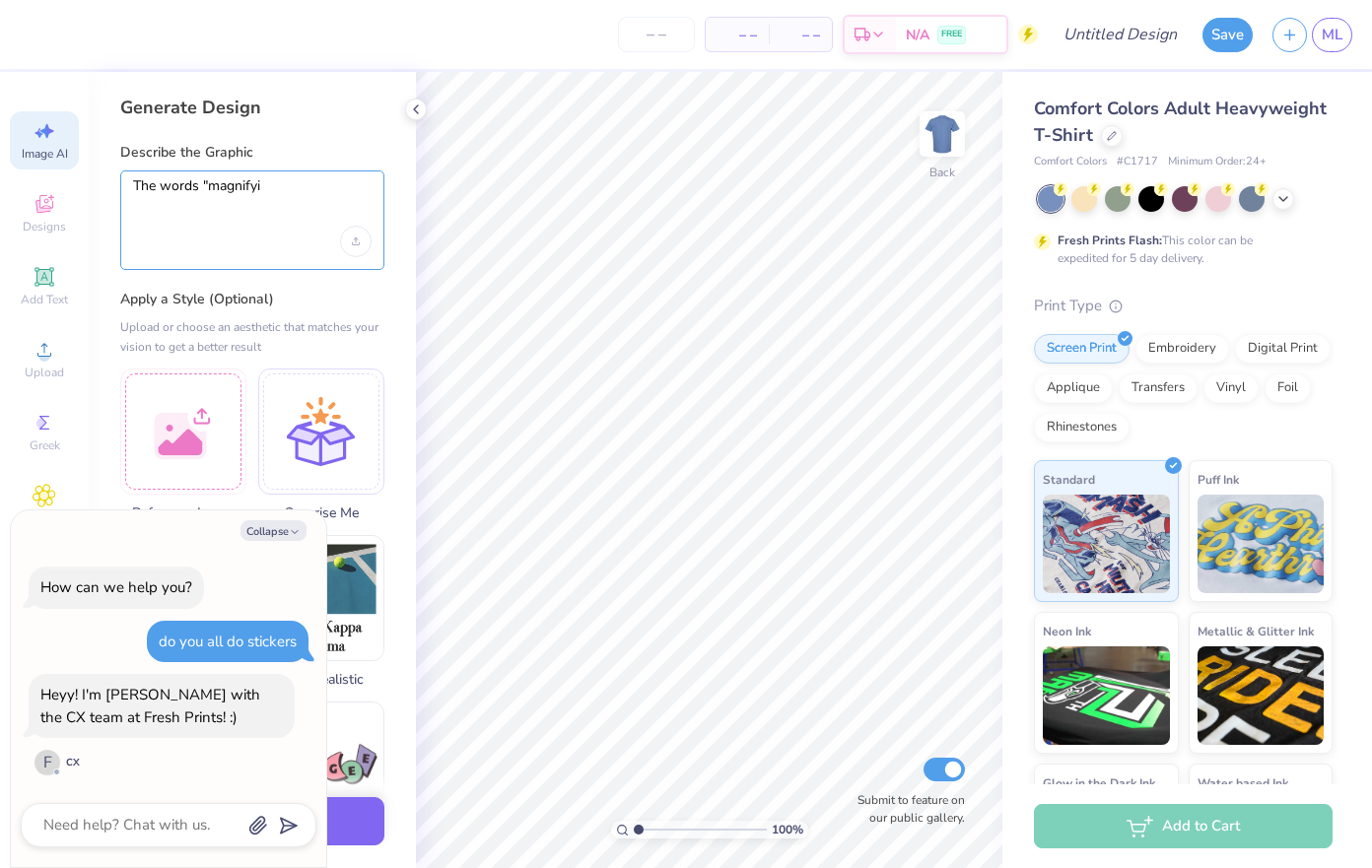
type textarea "x"
type textarea "The words "magnifying healt"
click at [84, 827] on textarea at bounding box center [142, 824] width 200 height 27
type textarea "x"
type textarea "H"
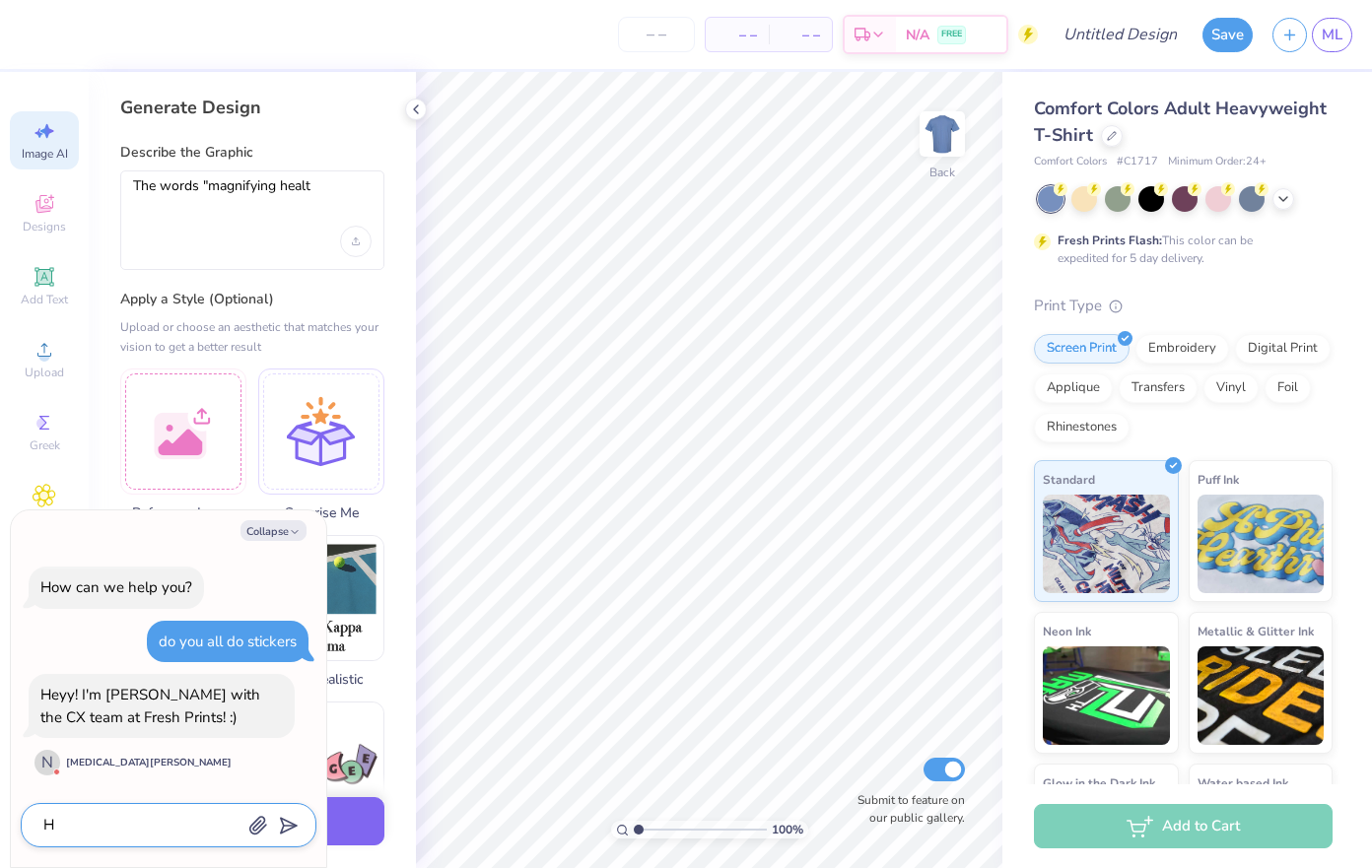
type textarea "x"
type textarea "Hi"
type textarea "x"
type textarea "Hi!"
type textarea "x"
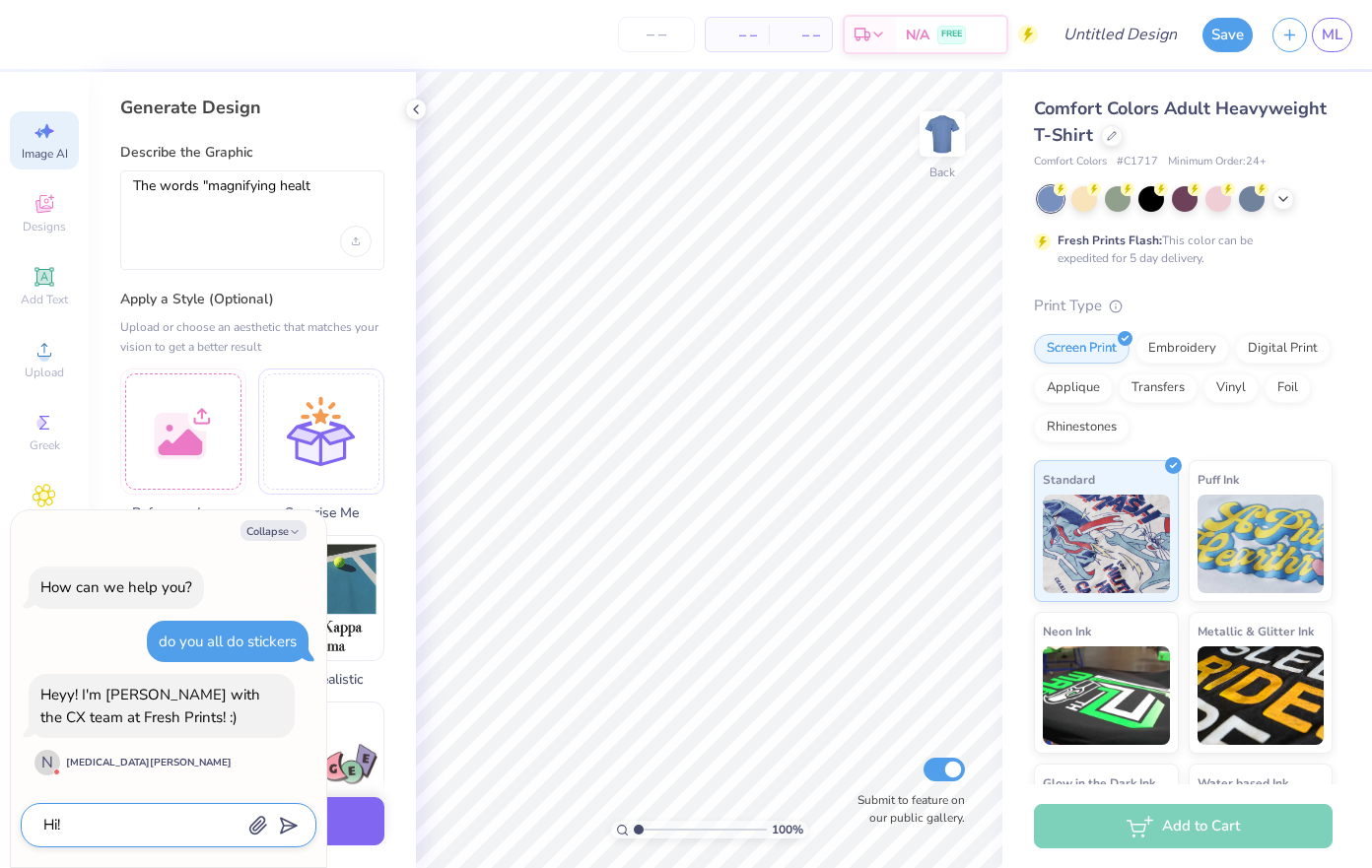
type textarea "Hi!"
type textarea "x"
type textarea "Hi! I"
type textarea "x"
type textarea "Hi! I"
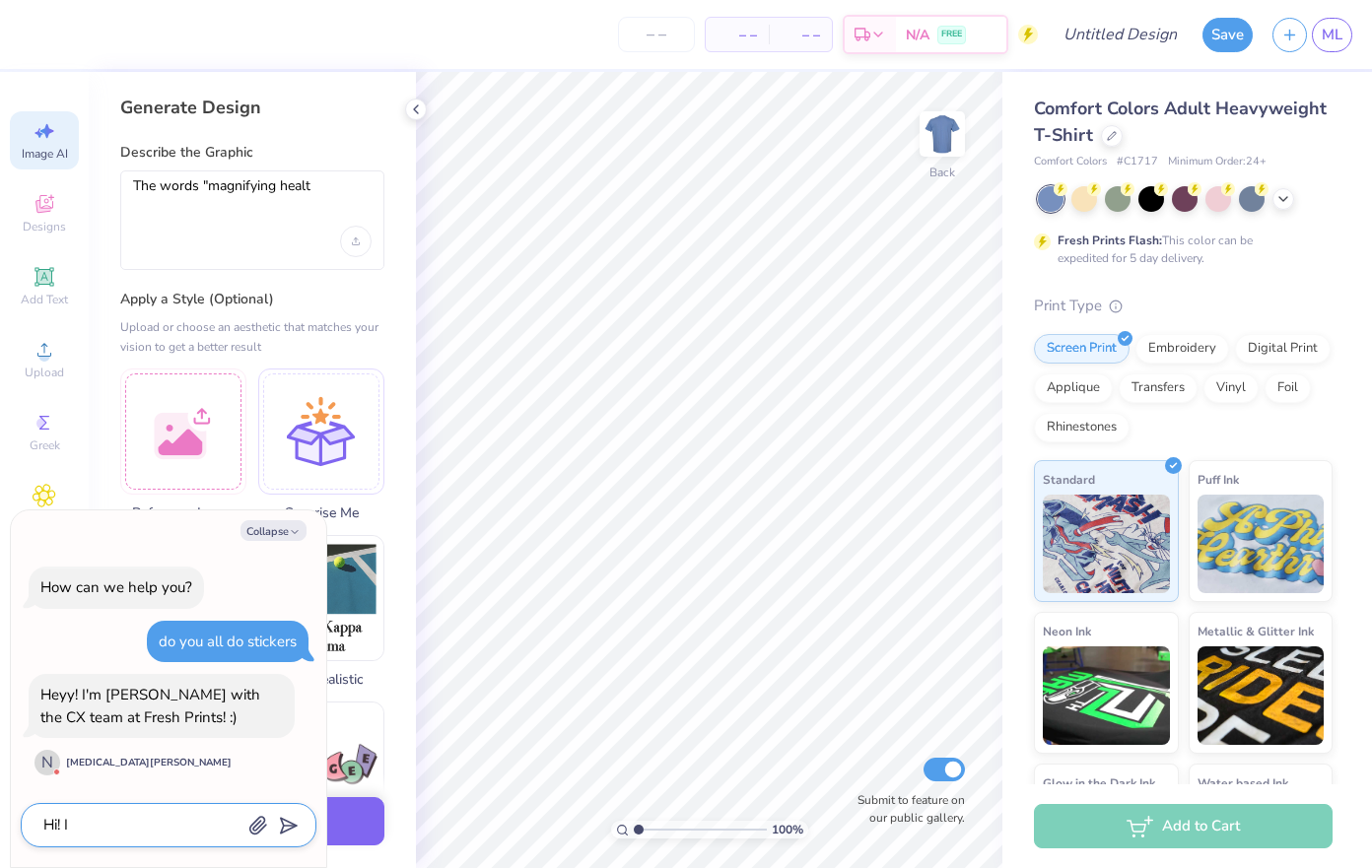
type textarea "x"
type textarea "Hi! I w"
type textarea "x"
type textarea "Hi! I wa"
type textarea "x"
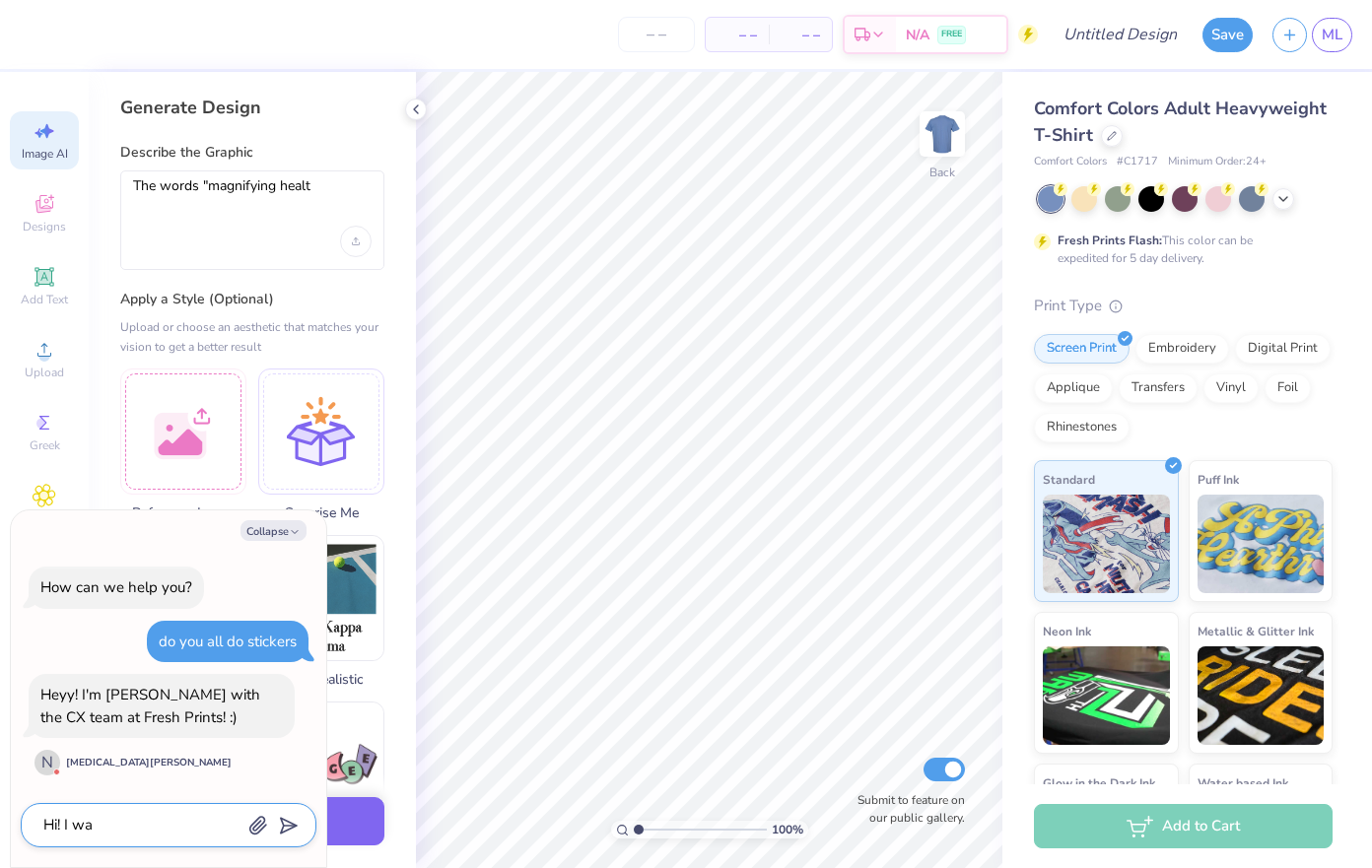
type textarea "Hi! I was"
type textarea "x"
type textarea "Hi! I was"
type textarea "x"
type textarea "Hi! I was w"
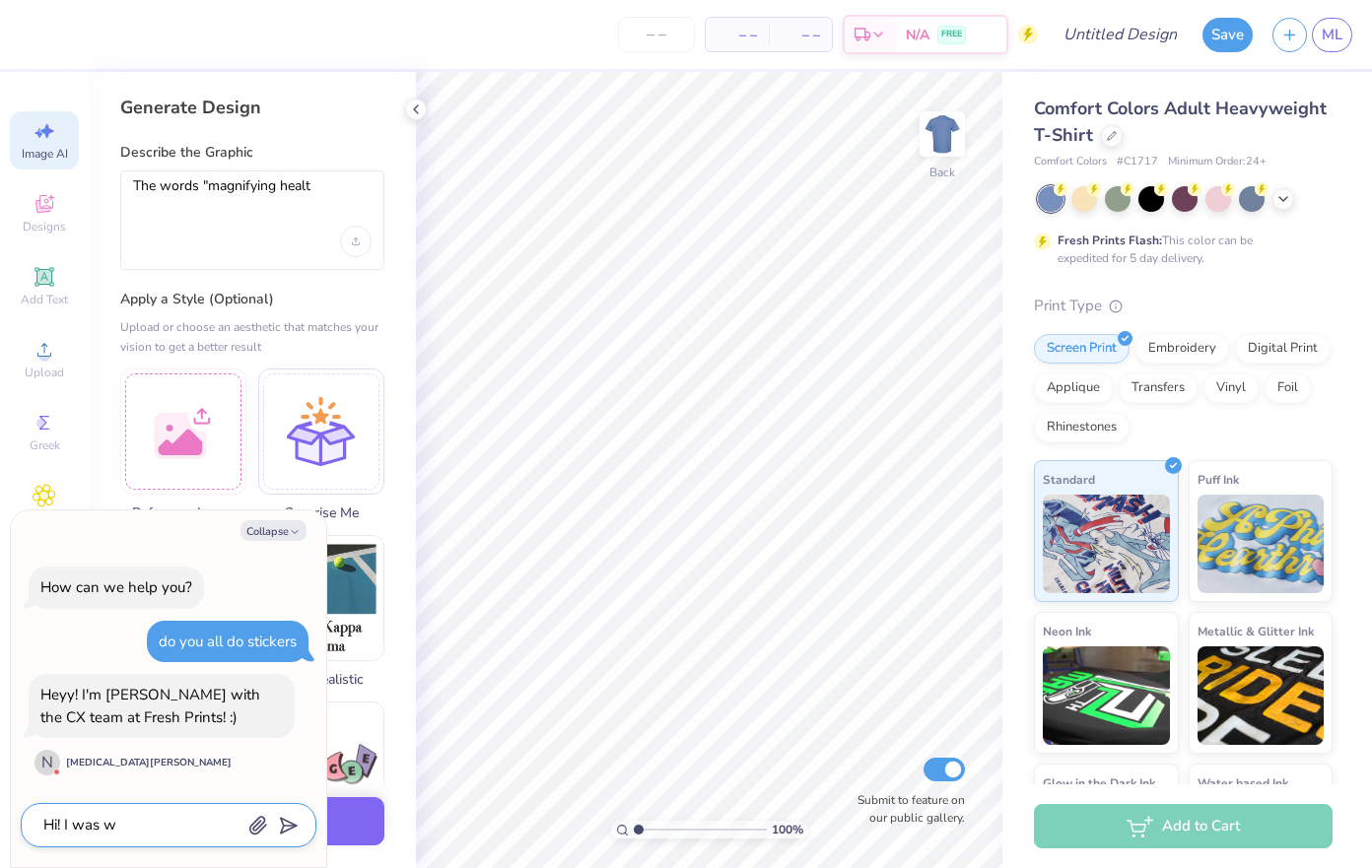
type textarea "x"
type textarea "Hi! I was wo"
type textarea "x"
type textarea "Hi! I was won"
type textarea "x"
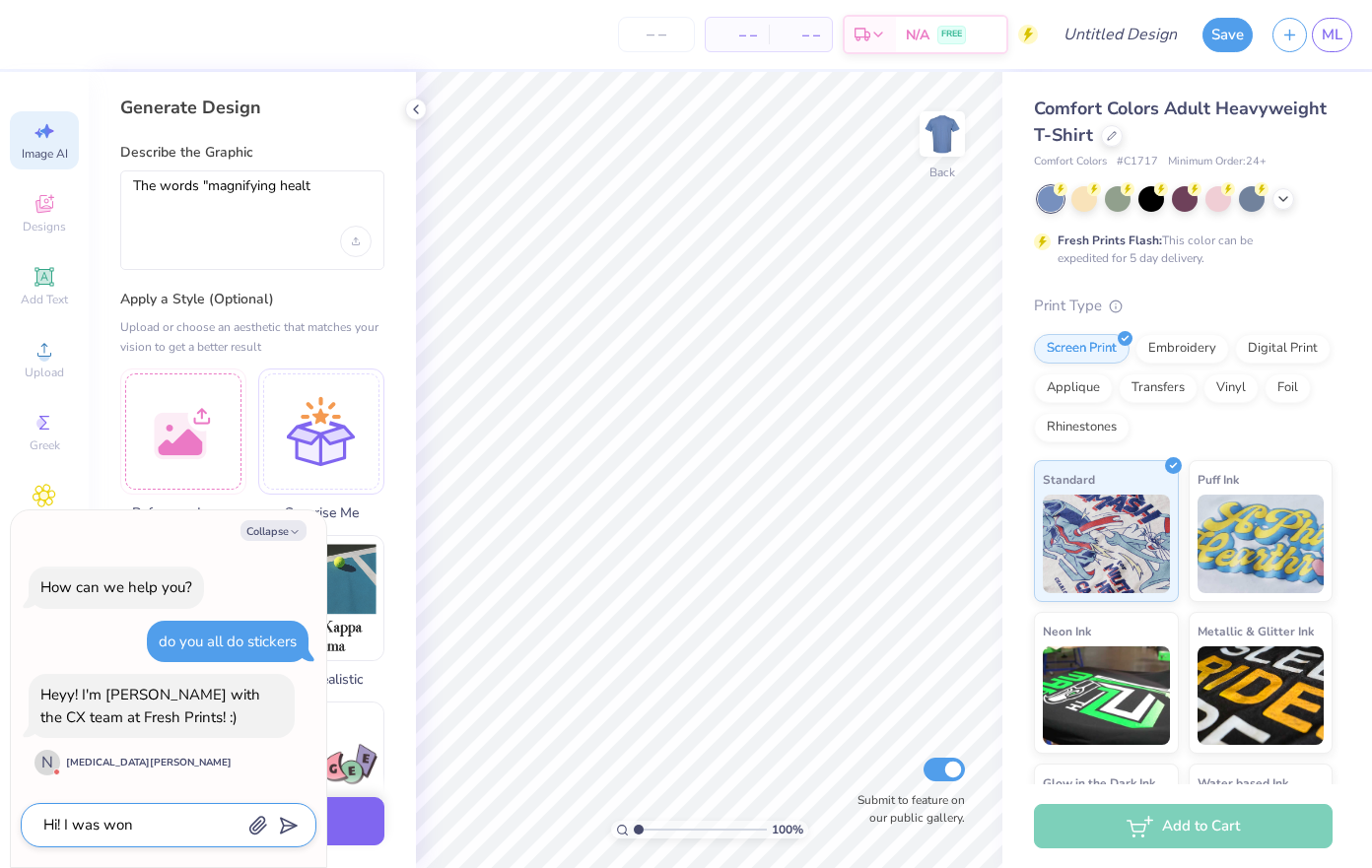
type textarea "Hi! I was wond"
type textarea "x"
type textarea "Hi! I was wonde"
type textarea "x"
type textarea "Hi! I was wondei"
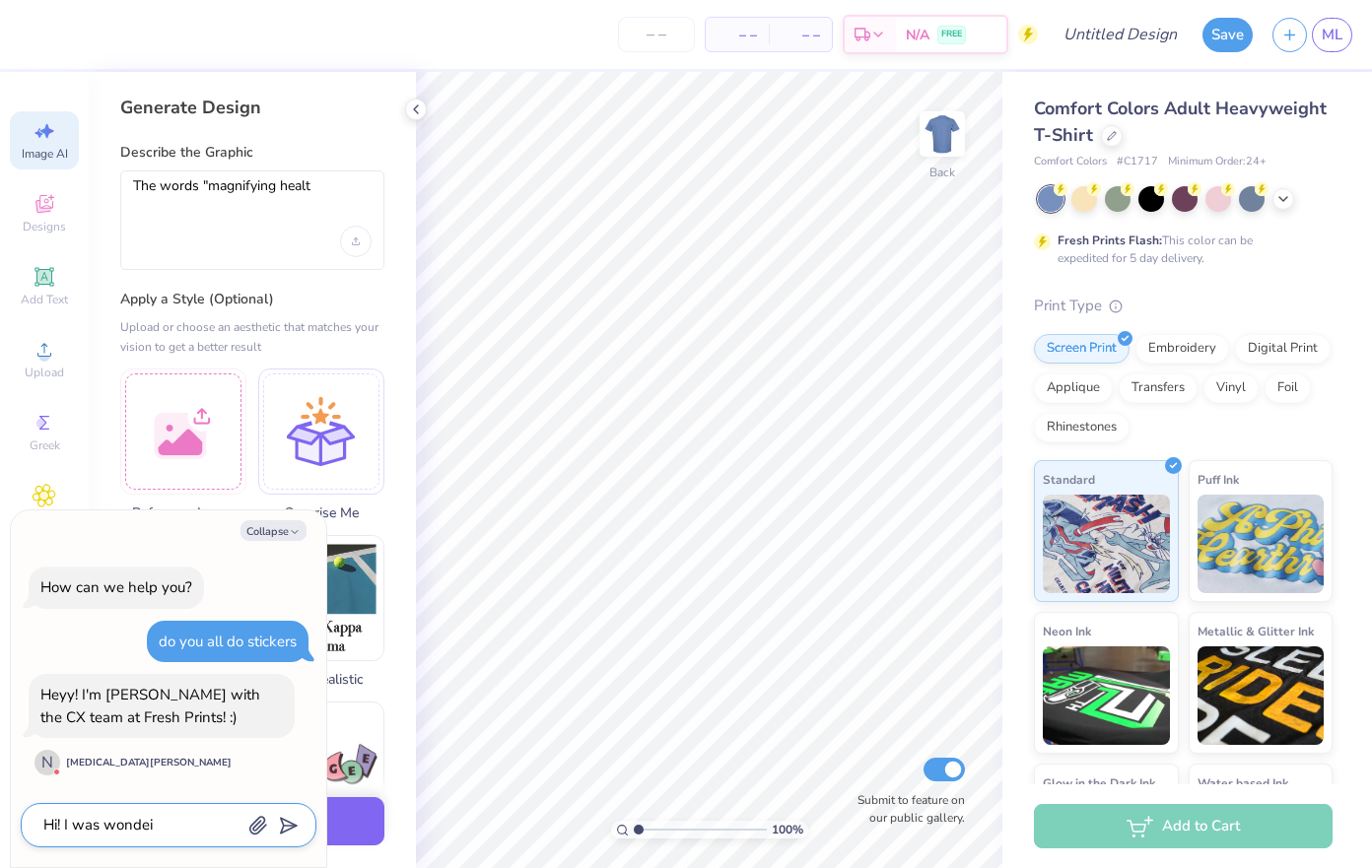
type textarea "x"
type textarea "Hi! I was wonde"
type textarea "x"
type textarea "Hi! I was wonder"
type textarea "x"
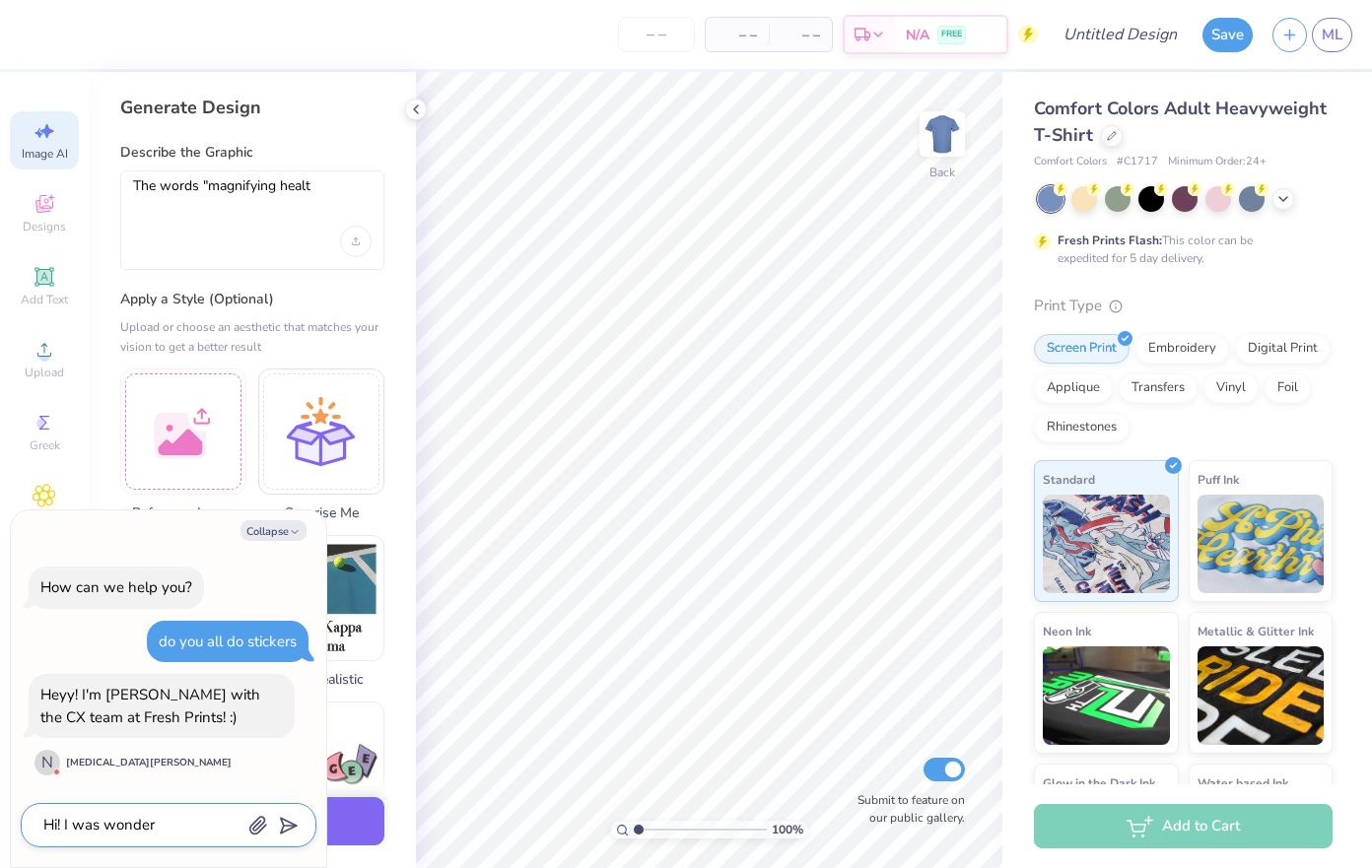
type textarea "Hi! I was wonderi"
type textarea "x"
type textarea "Hi! I was wonderin"
type textarea "x"
type textarea "Hi! I was wondering"
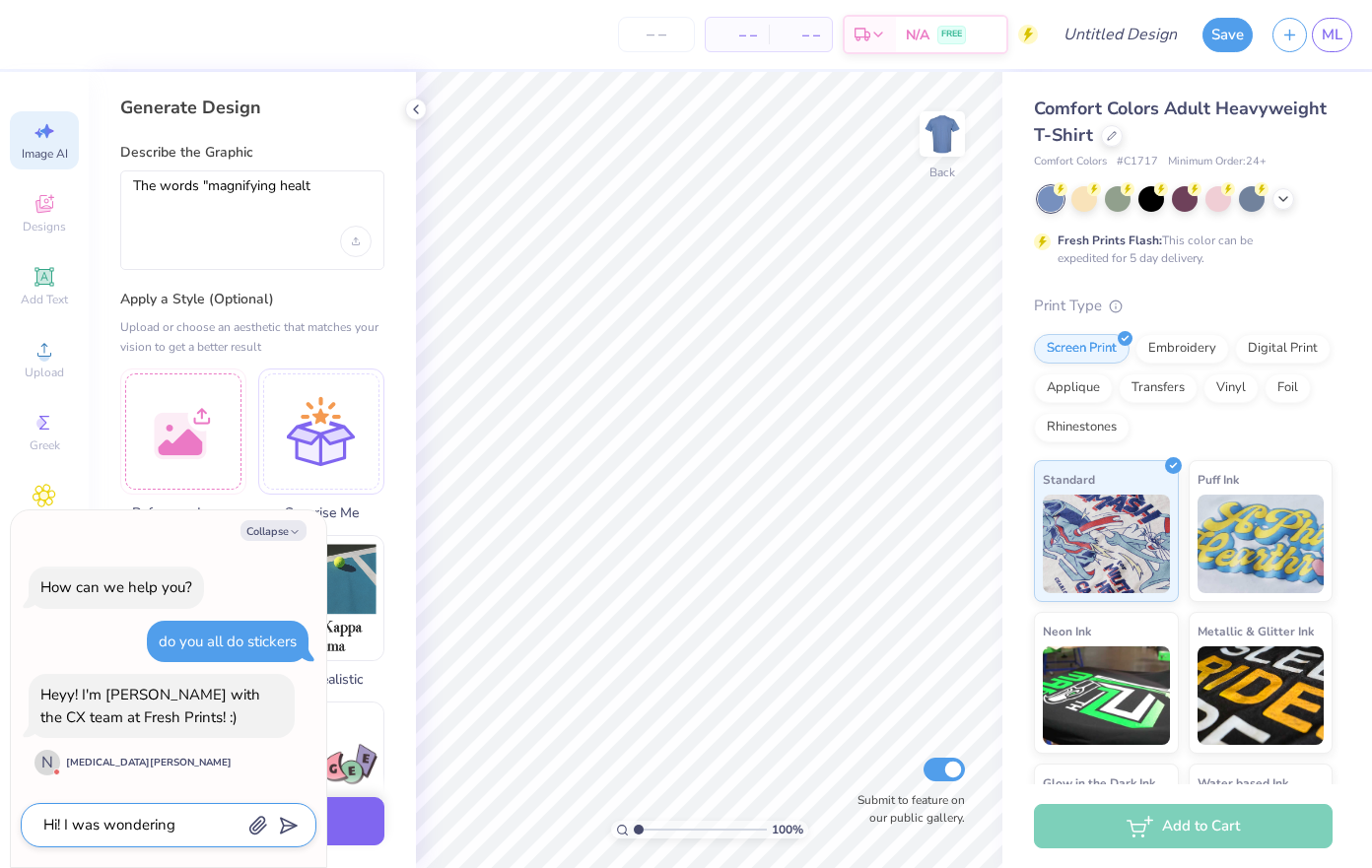
type textarea "x"
type textarea "Hi! I was wondering"
type textarea "x"
type textarea "Hi! I was wondering i"
type textarea "x"
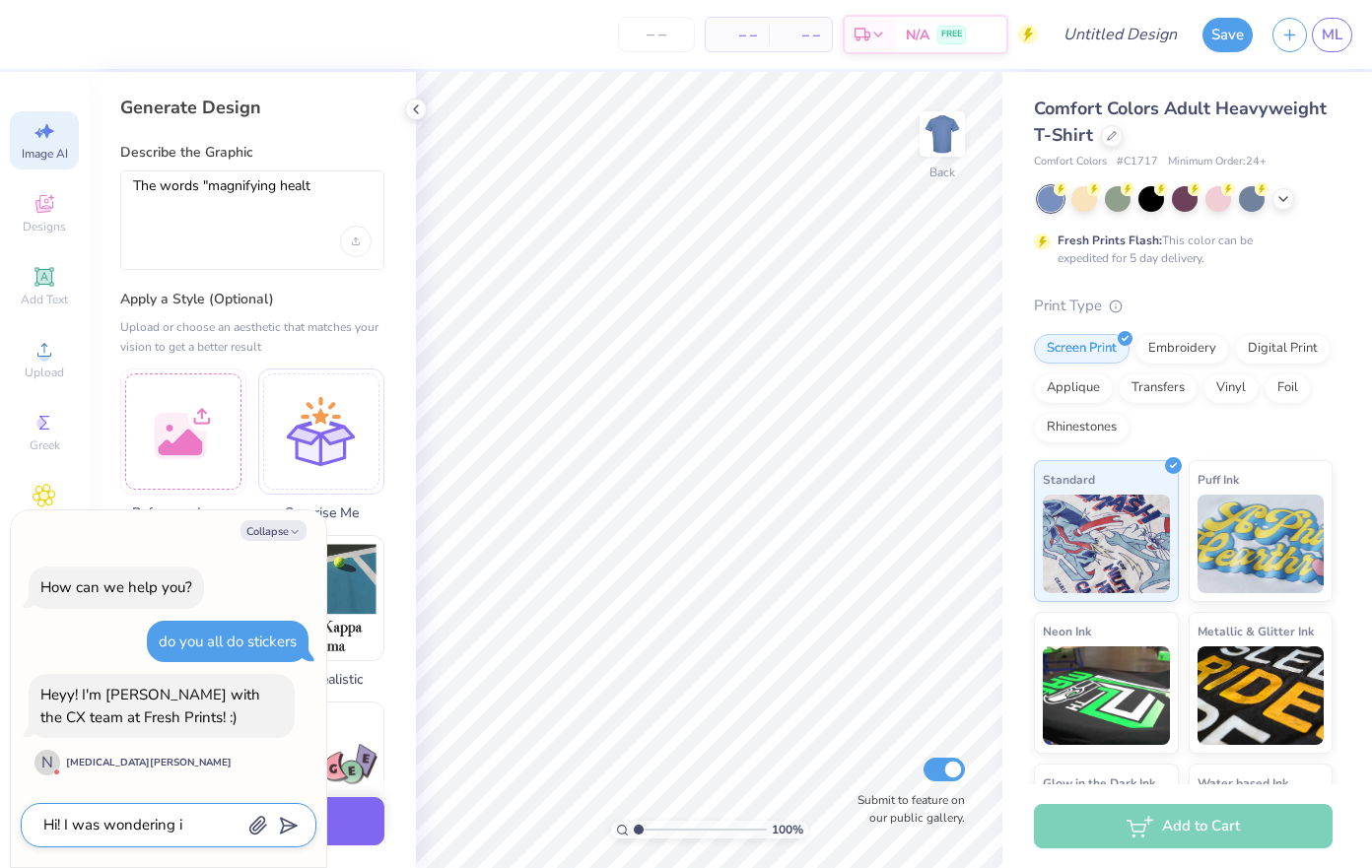
type textarea "Hi! I was wondering if"
type textarea "x"
type textarea "Hi! I was wondering if"
type textarea "x"
type textarea "Hi! I was wondering if y"
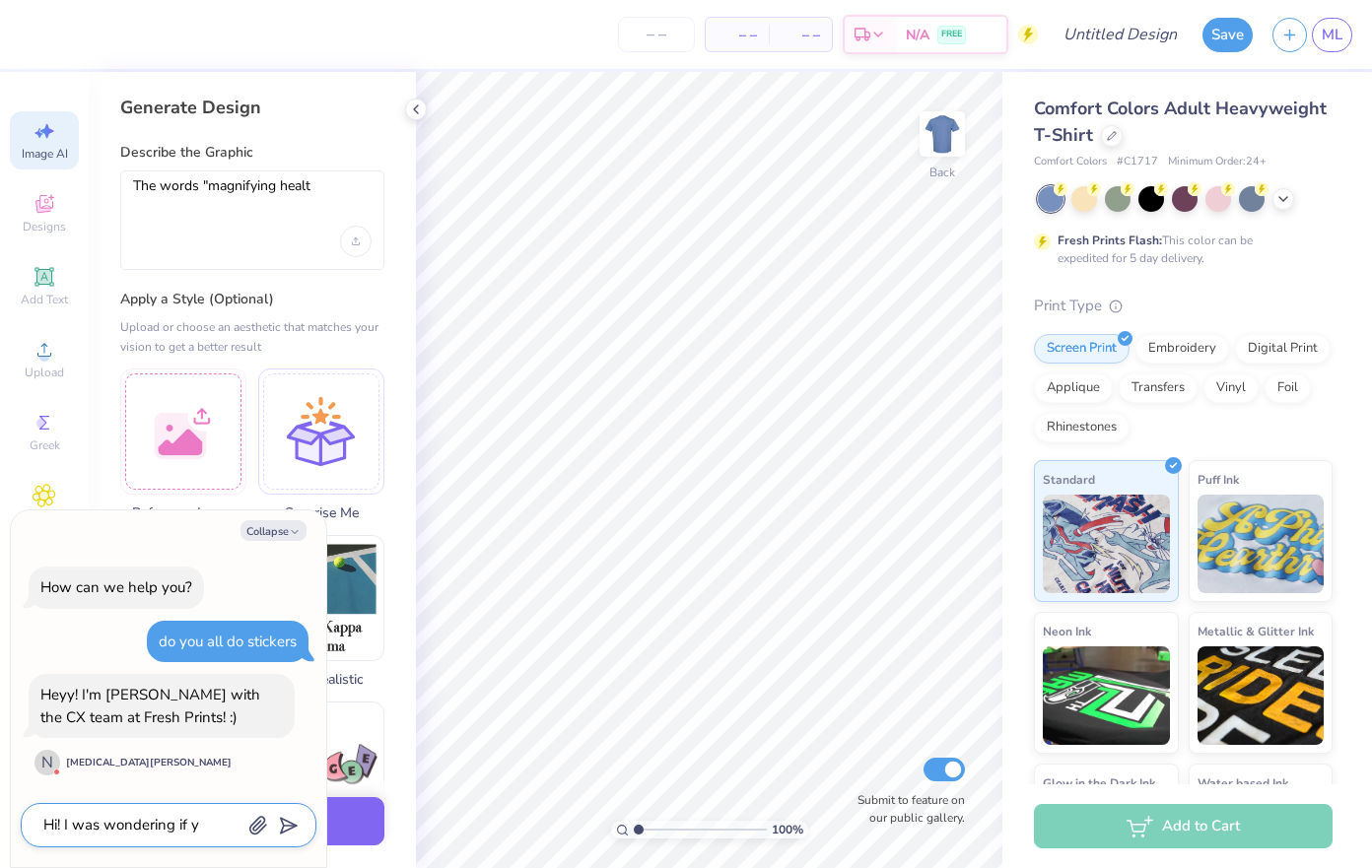
type textarea "x"
type textarea "Hi! I was wondering if yo"
type textarea "x"
type textarea "Hi! I was wondering if you"
type textarea "x"
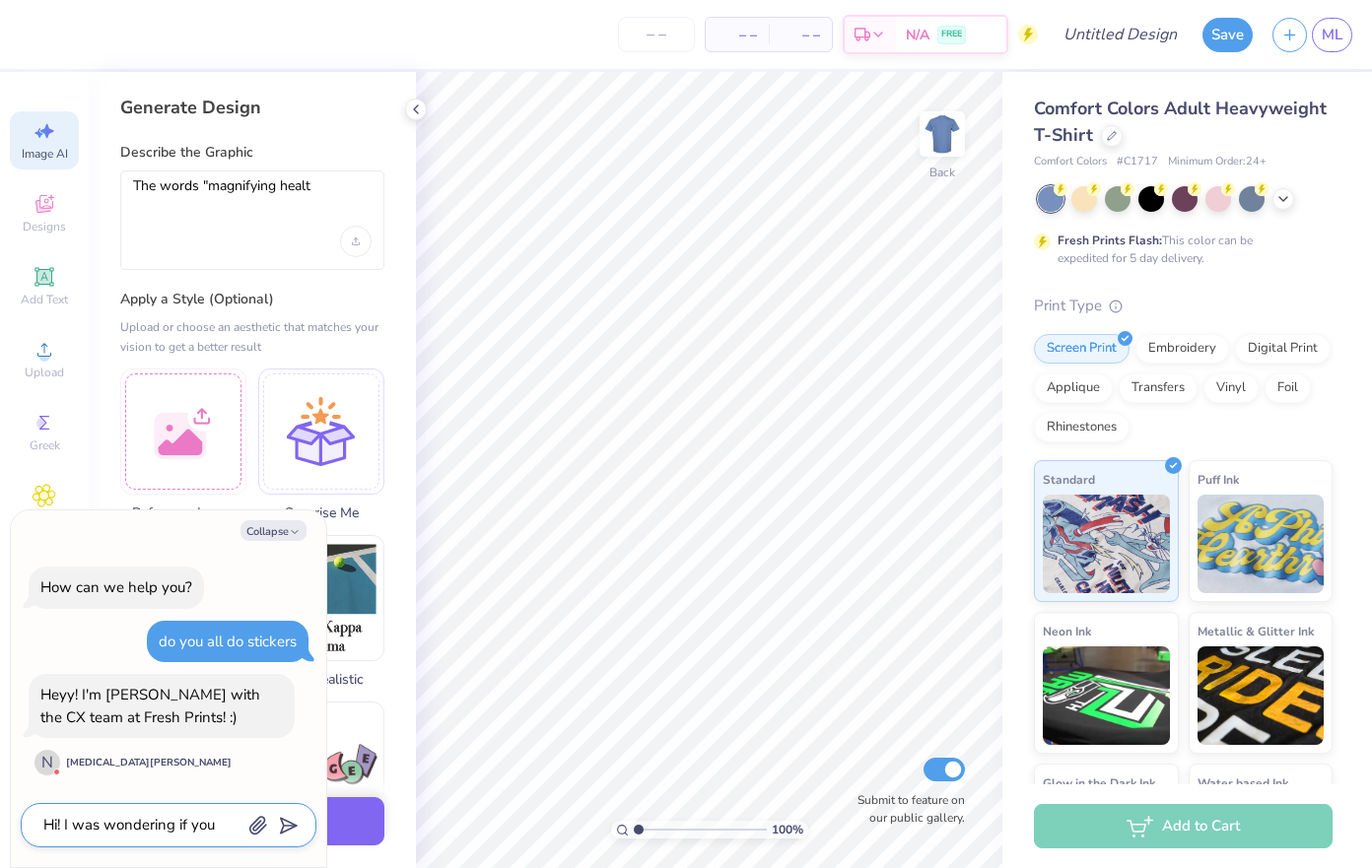
type textarea "Hi! I was wondering if you"
type textarea "x"
type textarea "Hi! I was wondering if you a"
type textarea "x"
type textarea "Hi! I was wondering if you al"
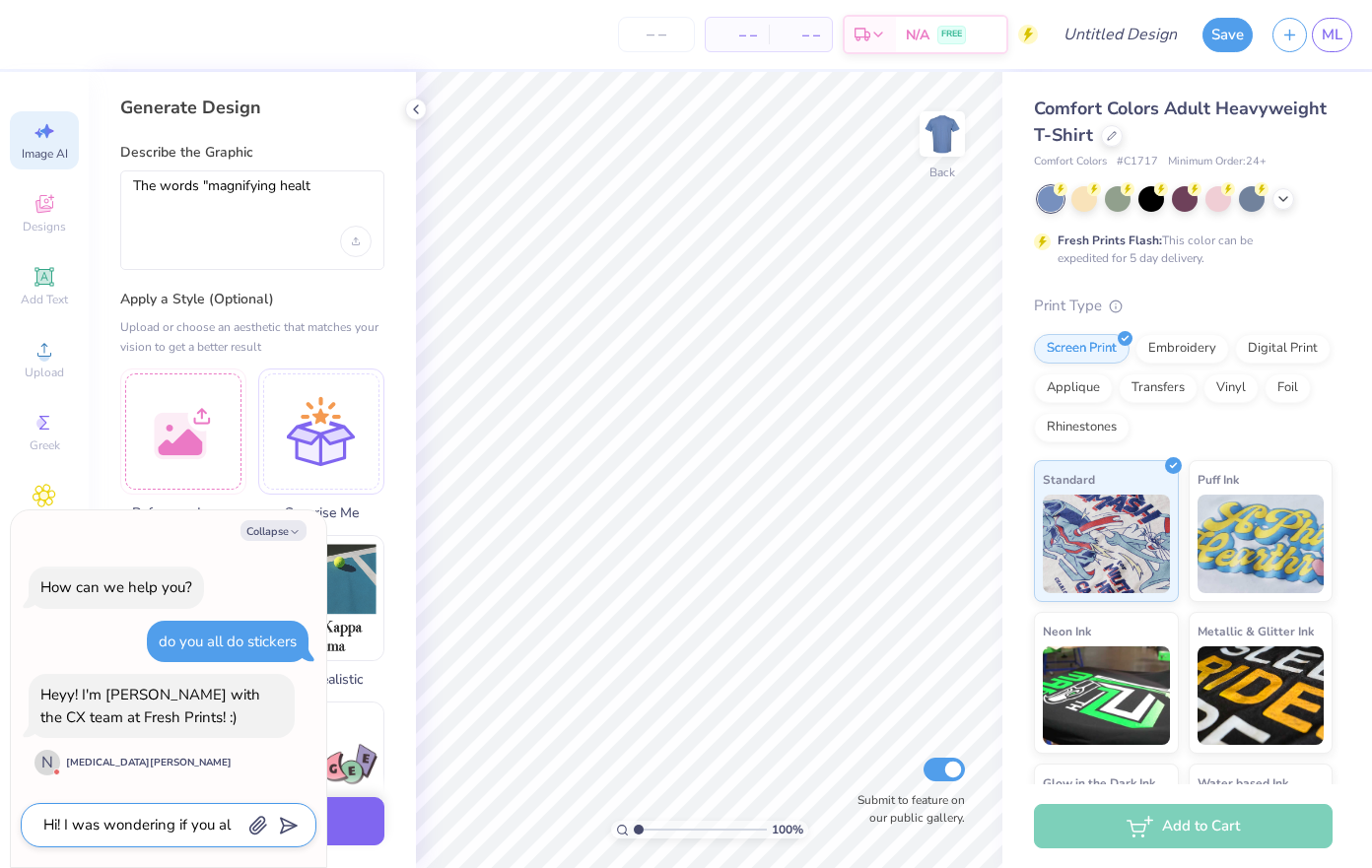
type textarea "x"
type textarea "Hi! I was wondering if you all"
type textarea "x"
type textarea "Hi! I was wondering if you all"
type textarea "x"
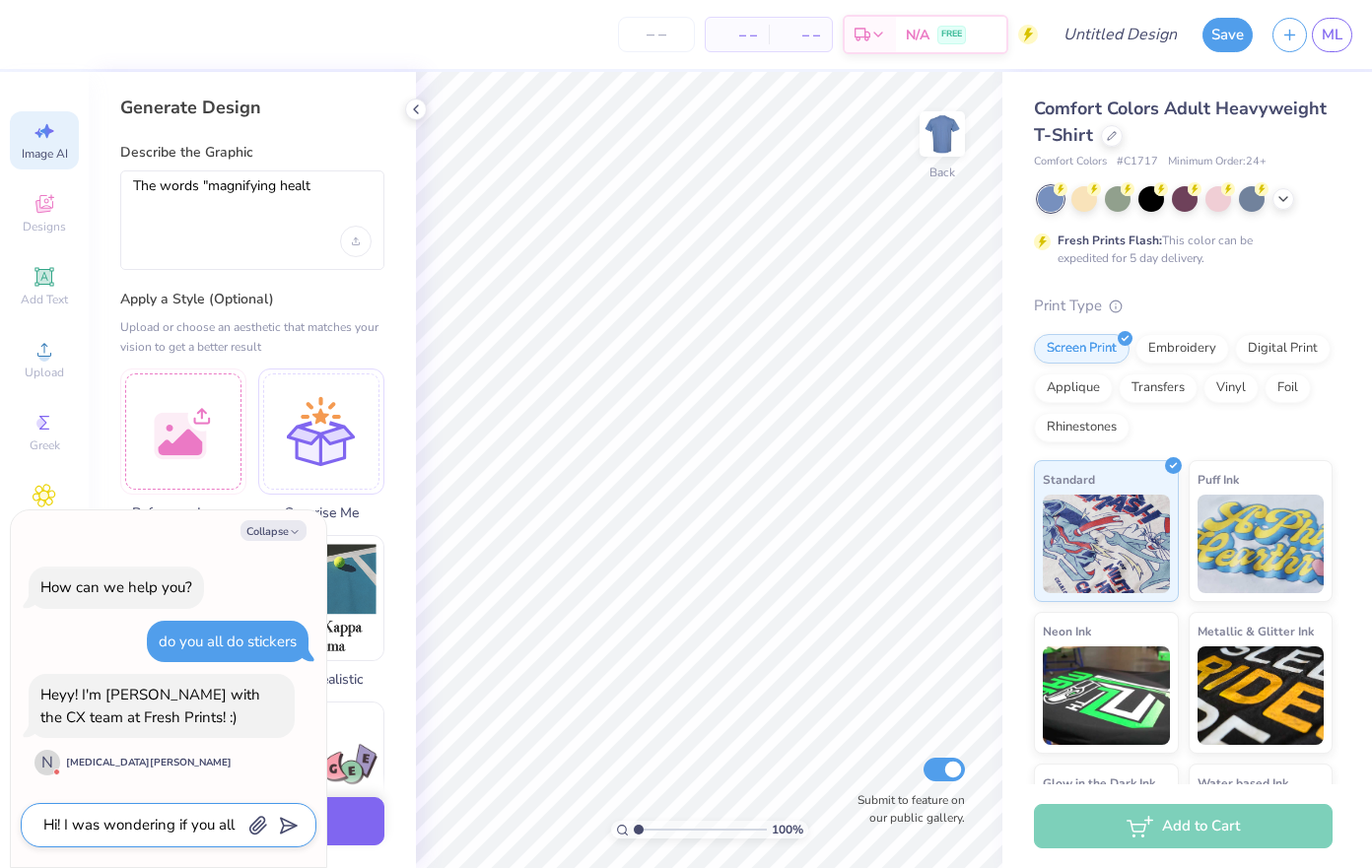
type textarea "Hi! I was wondering if you all s"
type textarea "x"
type textarea "Hi! I was wondering if you all se"
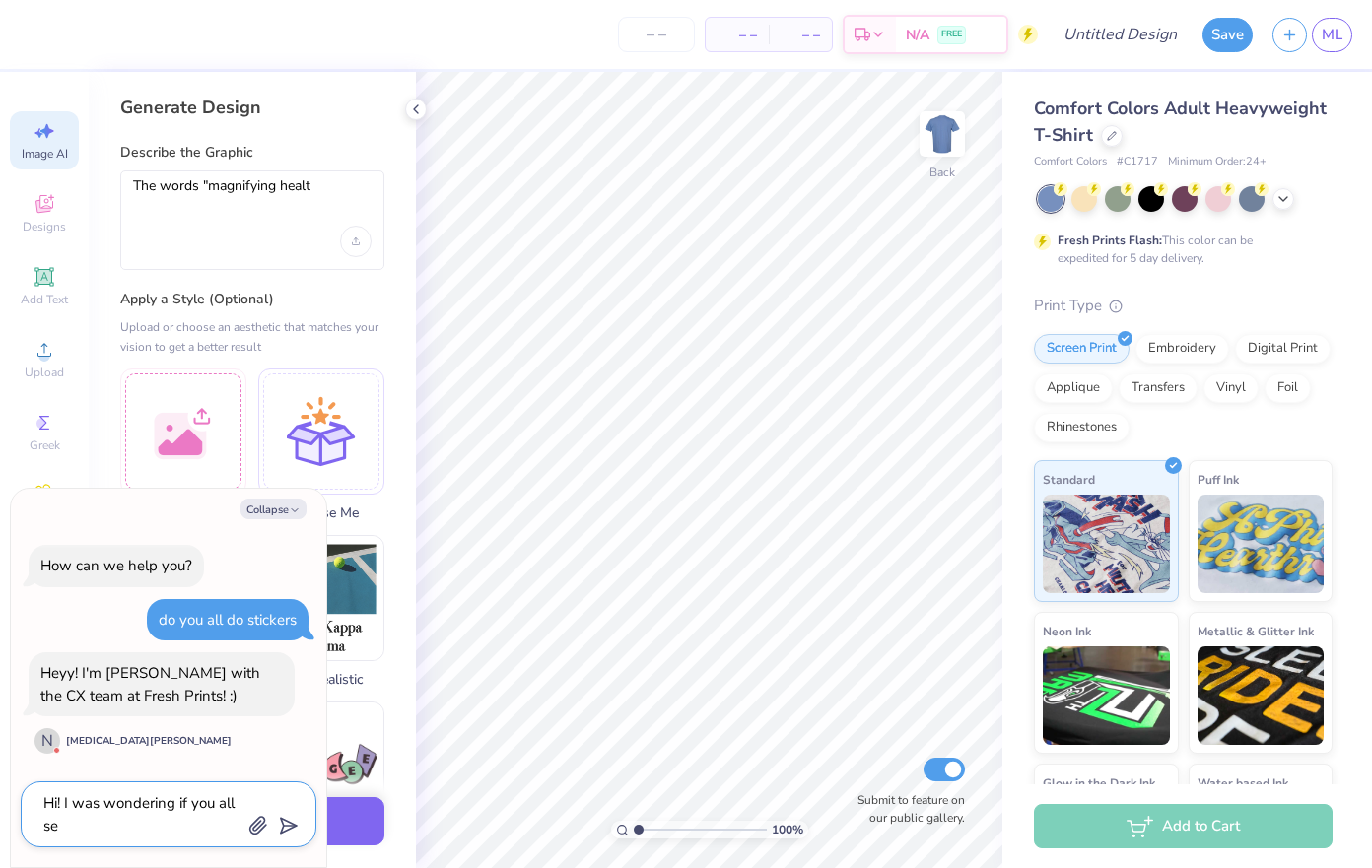
type textarea "x"
type textarea "Hi! I was wondering if you all sel"
type textarea "x"
type textarea "Hi! I was wondering if you all sell"
type textarea "x"
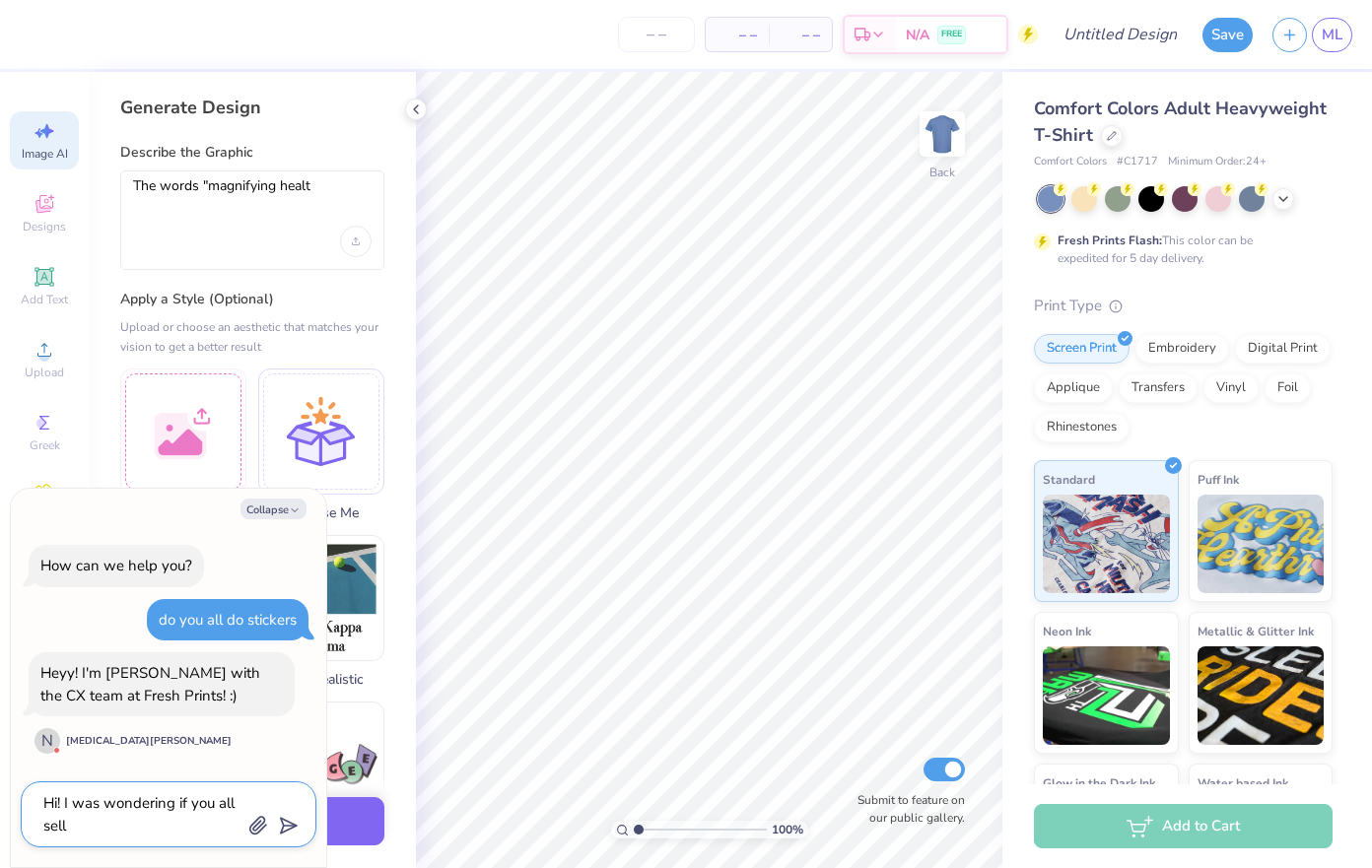
type textarea "Hi! I was wondering if you all sell"
type textarea "x"
type textarea "Hi! I was wondering if you all sell s"
type textarea "x"
type textarea "Hi! I was wondering if you all sell st"
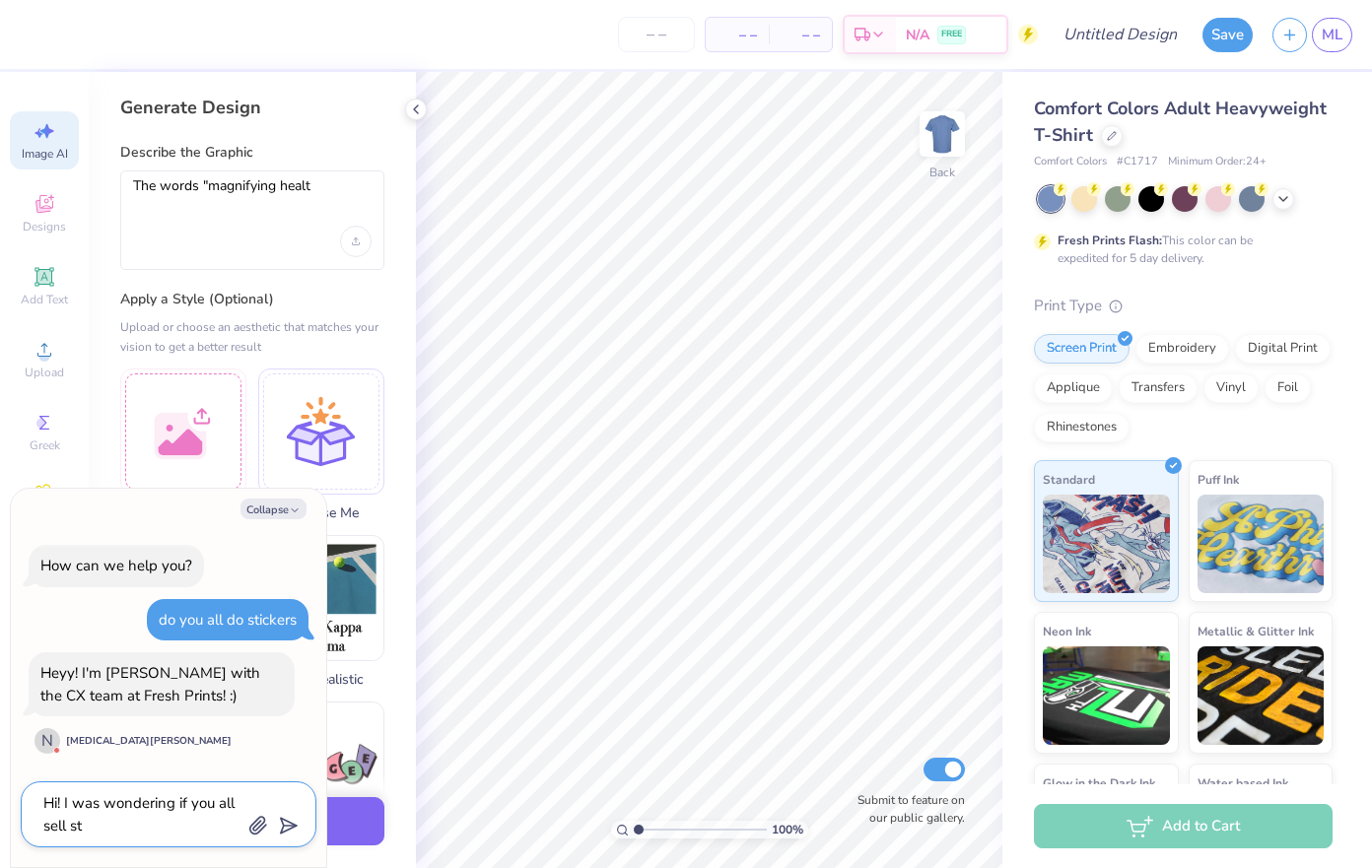
type textarea "x"
type textarea "Hi! I was wondering if you all sell sti"
type textarea "x"
type textarea "Hi! I was wondering if you all sell stic"
type textarea "x"
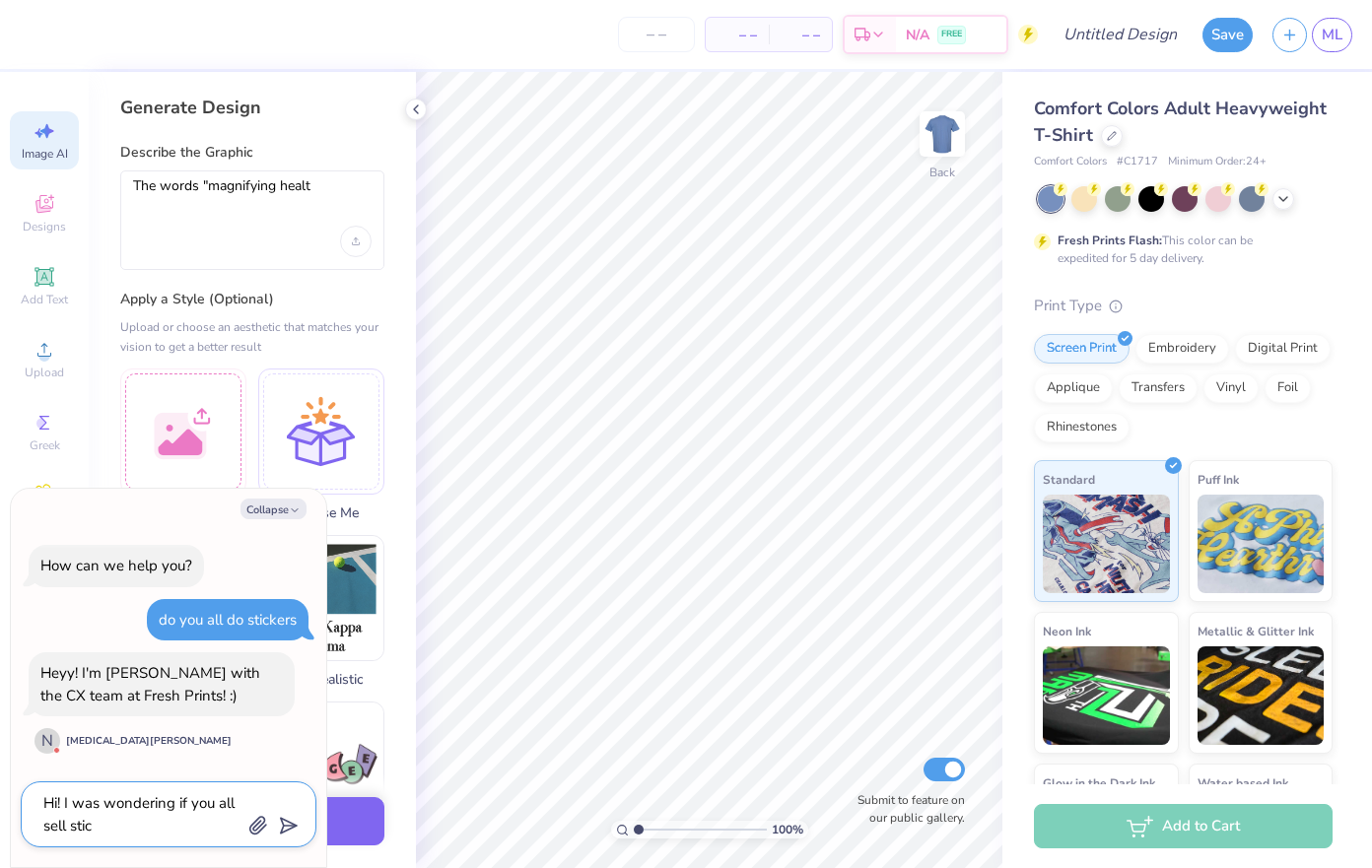
type textarea "Hi! I was wondering if you all sell stick"
type textarea "x"
type textarea "Hi! I was wondering if you all sell sticke"
type textarea "x"
type textarea "Hi! I was wondering if you all sell sticker"
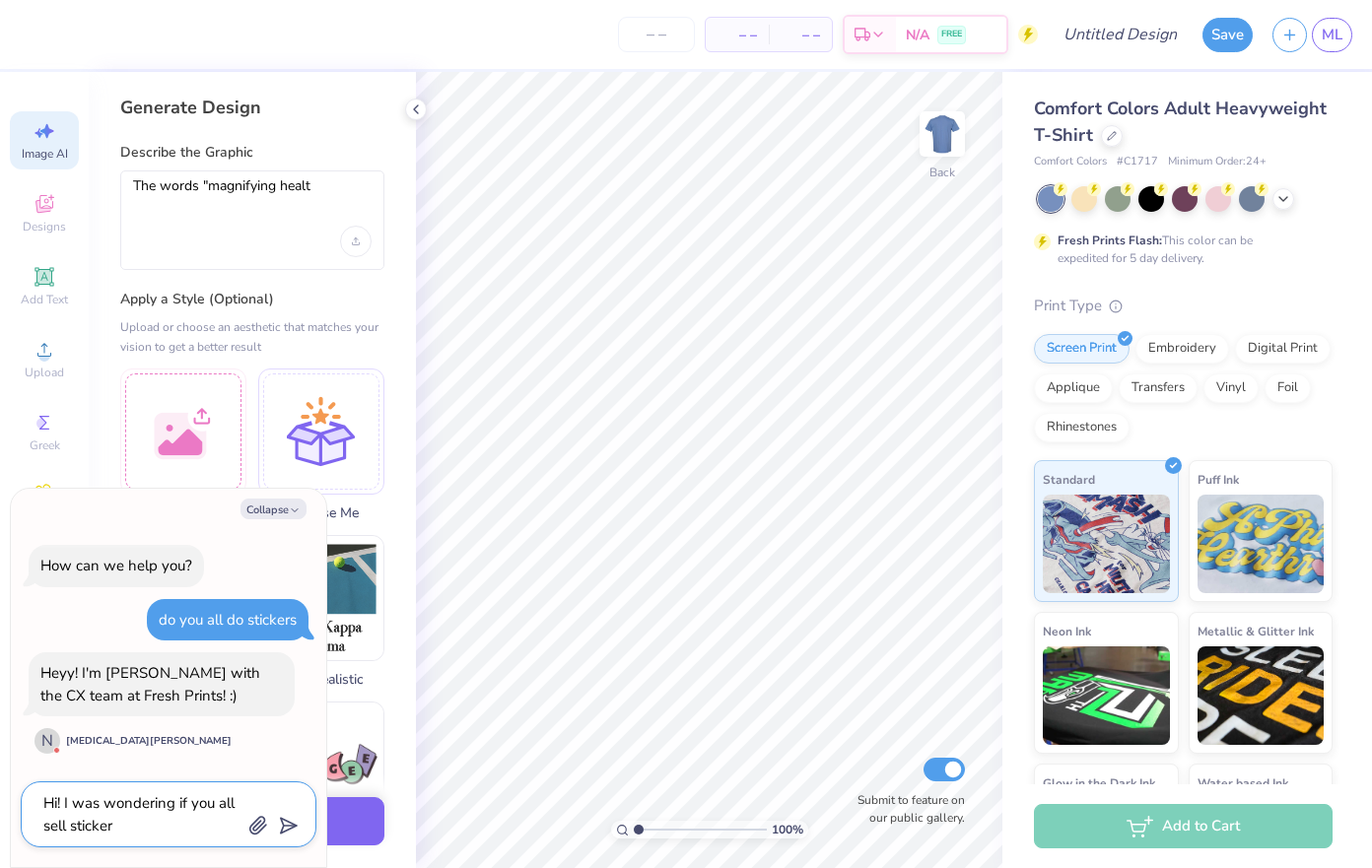
type textarea "x"
type textarea "Hi! I was wondering if you all sell stickers"
type textarea "x"
type textarea "Hi! I was wondering if you all sell stickers?"
type textarea "x"
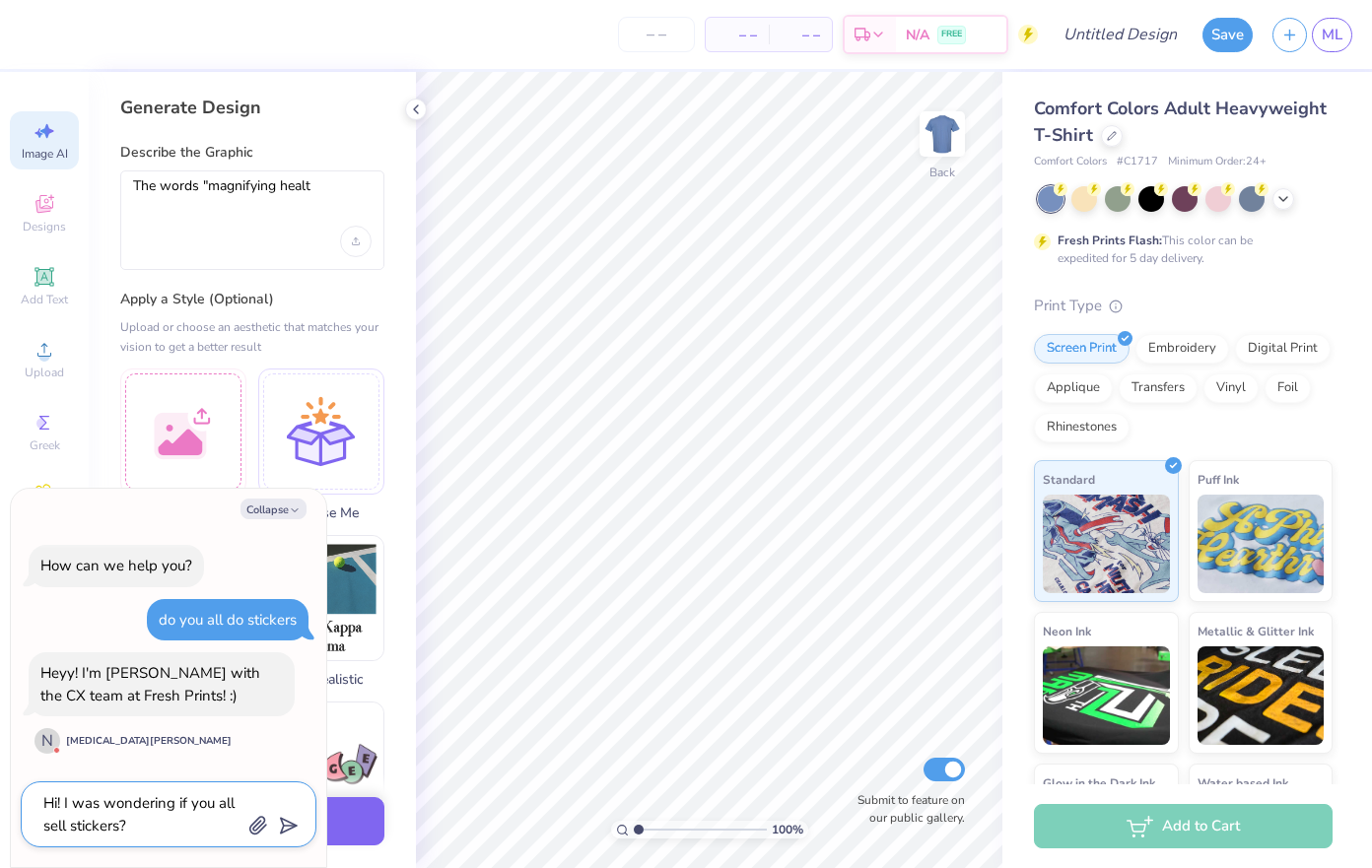
type textarea "Hi! I was wondering if you all sell stickers?"
type textarea "x"
type textarea "Hi! I was wondering if you all sell stickers? m"
type textarea "x"
type textarea "Hi! I was wondering if you all sell stickers? my"
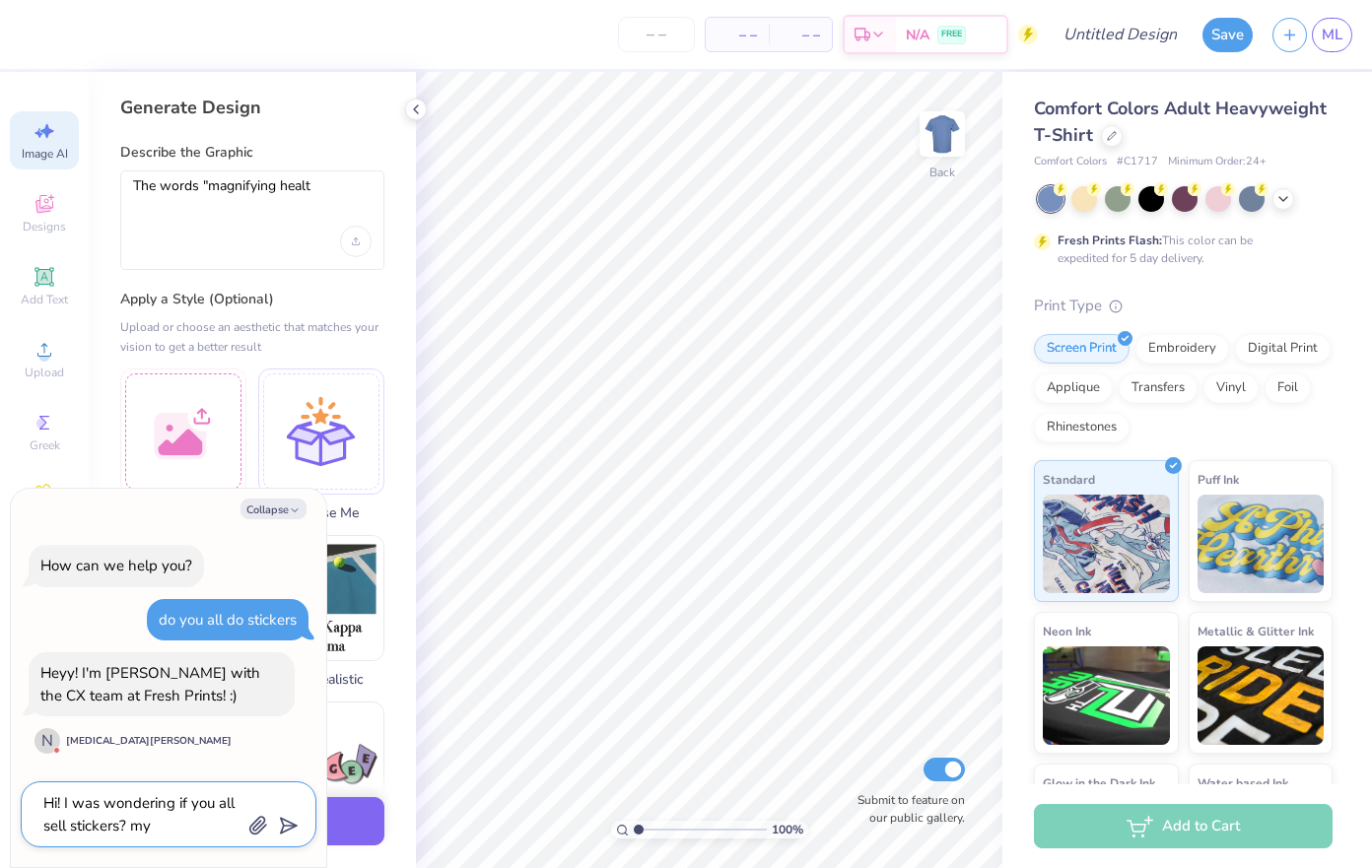
type textarea "x"
type textarea "Hi! I was wondering if you all sell stickers? my"
type textarea "x"
type textarea "Hi! I was wondering if you all sell stickers? my r"
type textarea "x"
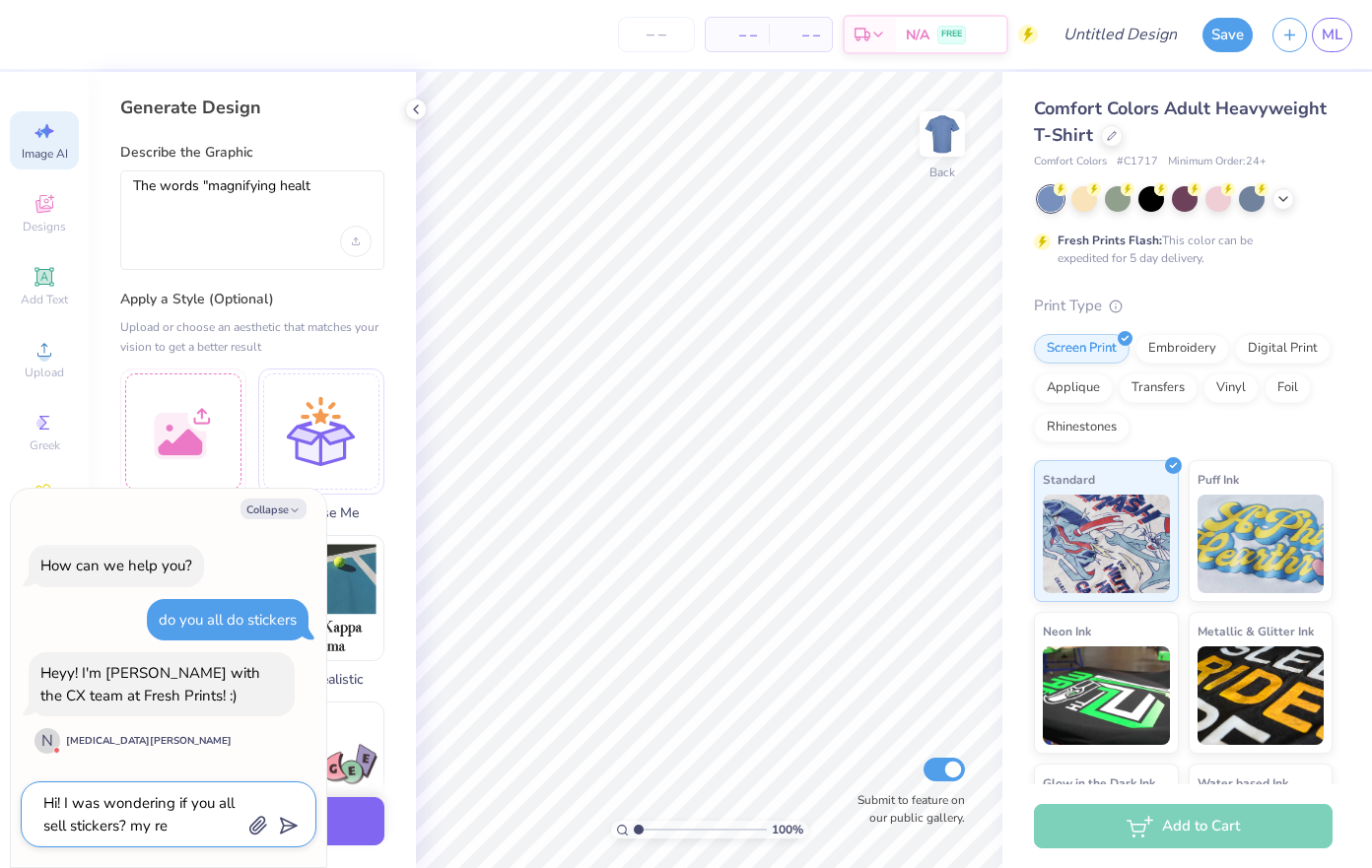
type textarea "Hi! I was wondering if you all sell stickers? my rep"
type textarea "x"
type textarea "Hi! I was wondering if you all sell stickers? my rep"
type textarea "x"
type textarea "Hi! I was wondering if you all sell stickers? my rep s"
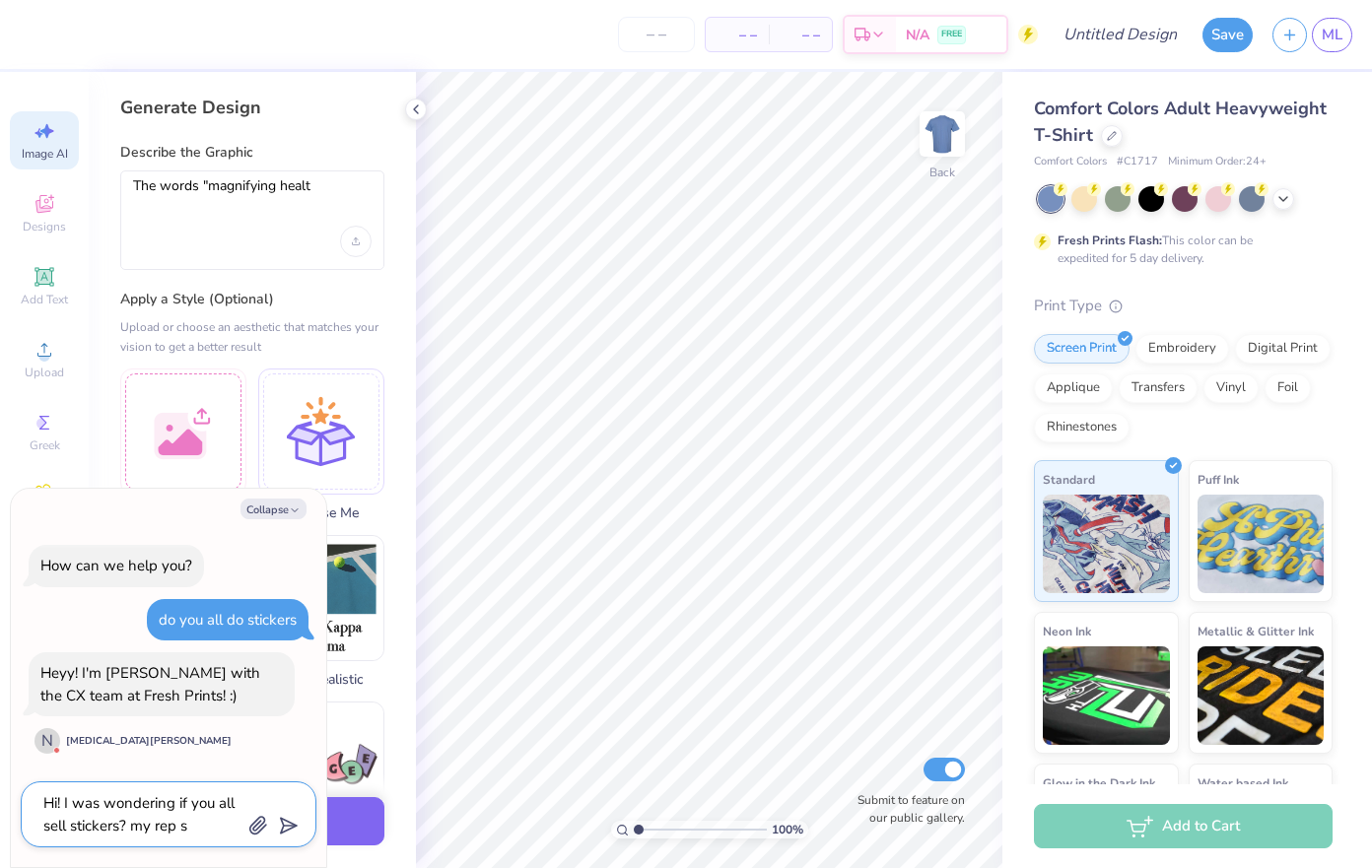
type textarea "x"
type textarea "Hi! I was wondering if you all sell stickers? my rep sa"
type textarea "x"
type textarea "Hi! I was wondering if you all sell stickers? my rep sai"
type textarea "x"
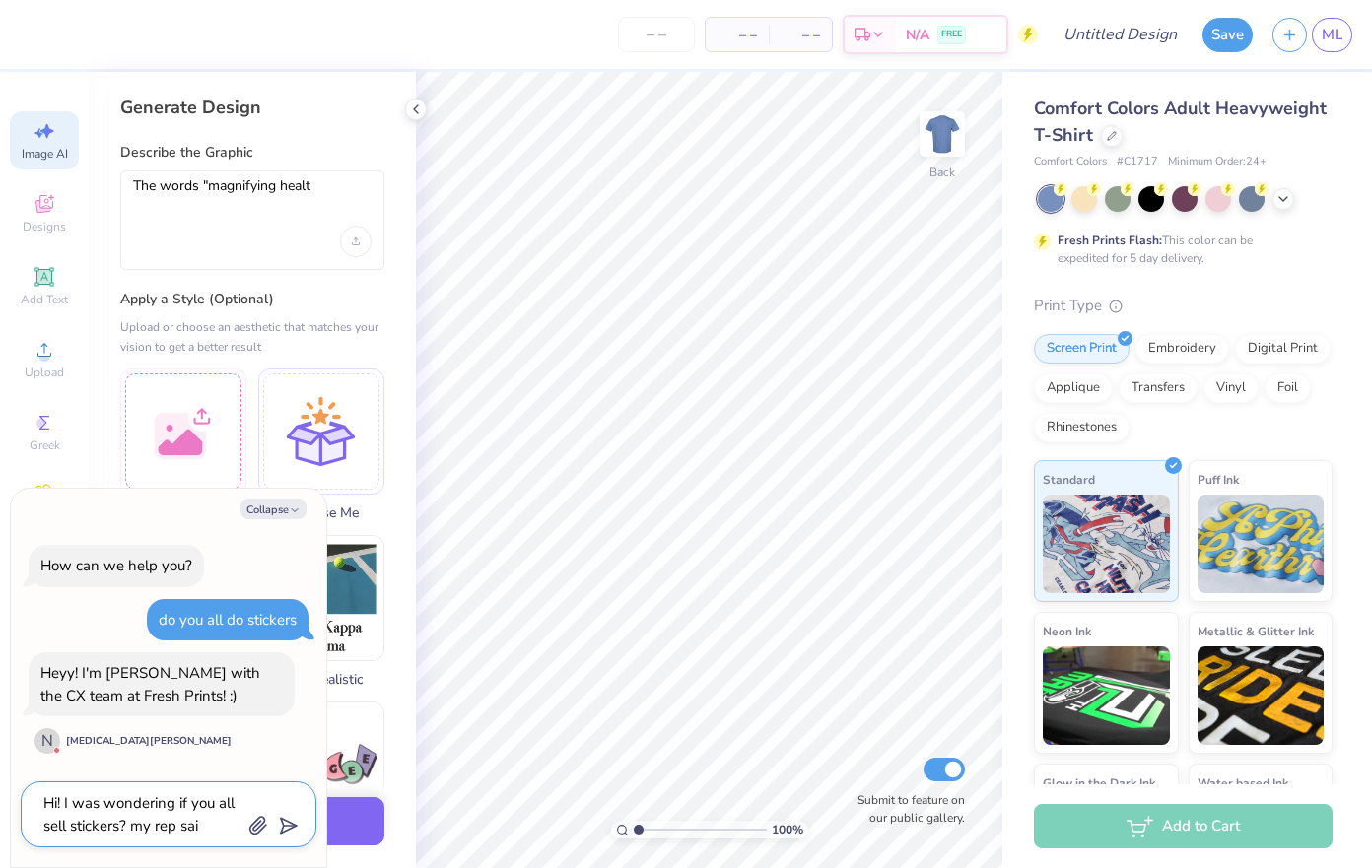
type textarea "Hi! I was wondering if you all sell stickers? my rep said"
type textarea "x"
type textarea "Hi! I was wondering if you all sell stickers? my rep said"
type textarea "x"
type textarea "Hi! I was wondering if you all sell stickers? my rep said y"
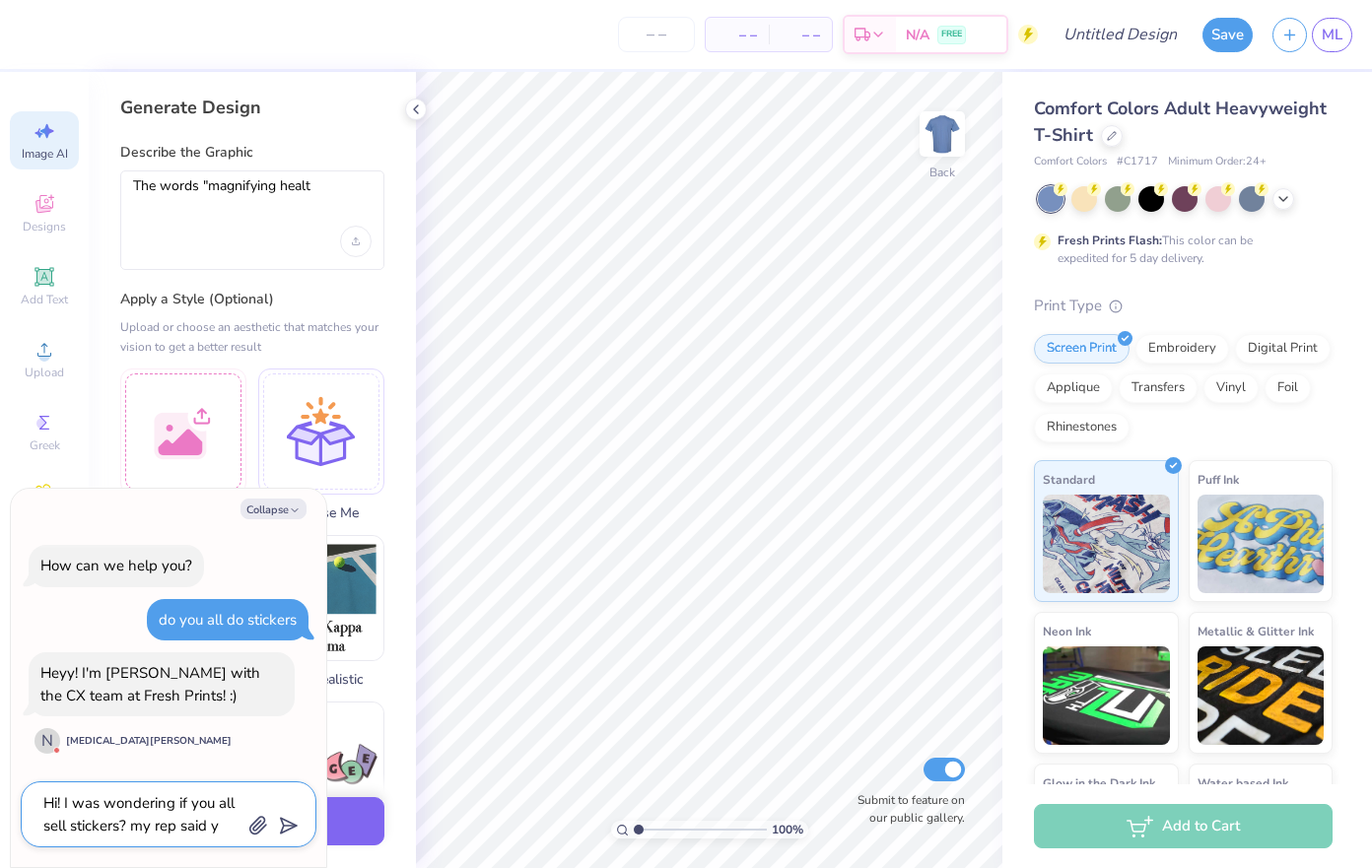
type textarea "x"
type textarea "Hi! I was wondering if you all sell stickers? my rep said yo"
type textarea "x"
type textarea "Hi! I was wondering if you all sell stickers? my rep said you"
type textarea "x"
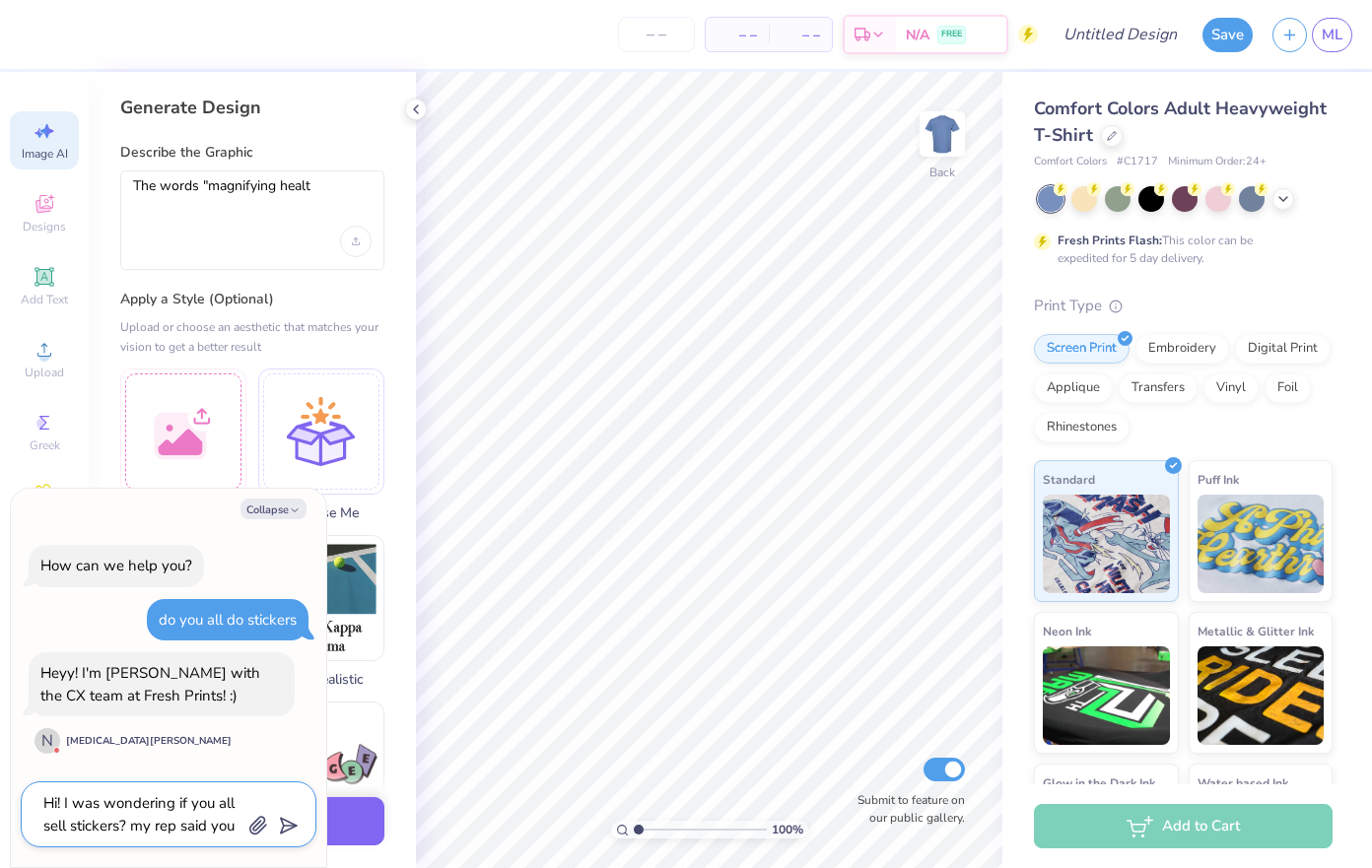
type textarea "Hi! I was wondering if you all sell stickers? my rep said you"
type textarea "x"
type textarea "Hi! I was wondering if you all sell stickers? my rep said you d"
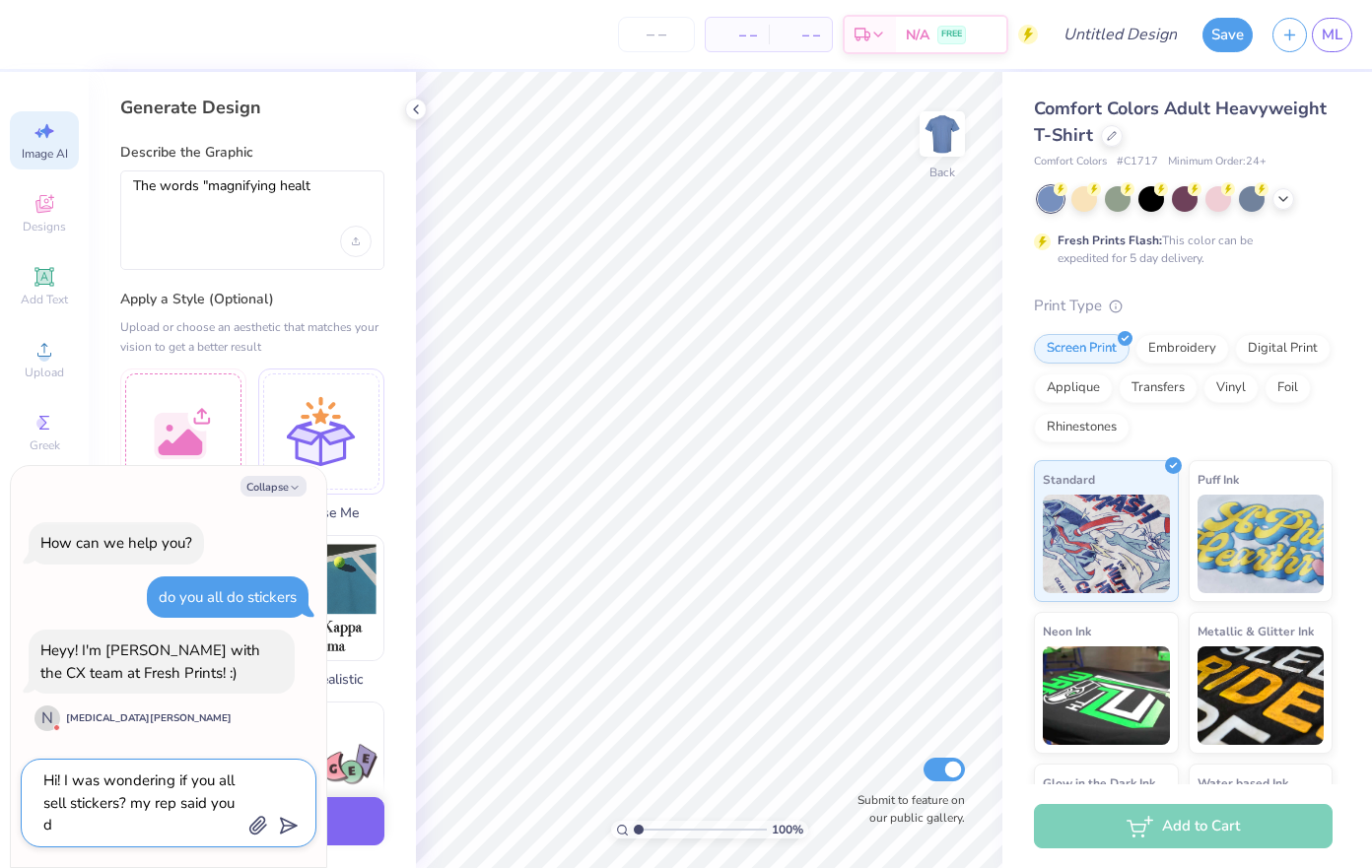
type textarea "x"
type textarea "Hi! I was wondering if you all sell stickers? my rep said you do"
type textarea "x"
type textarea "Hi! I was wondering if you all sell stickers? my rep said you do"
type textarea "x"
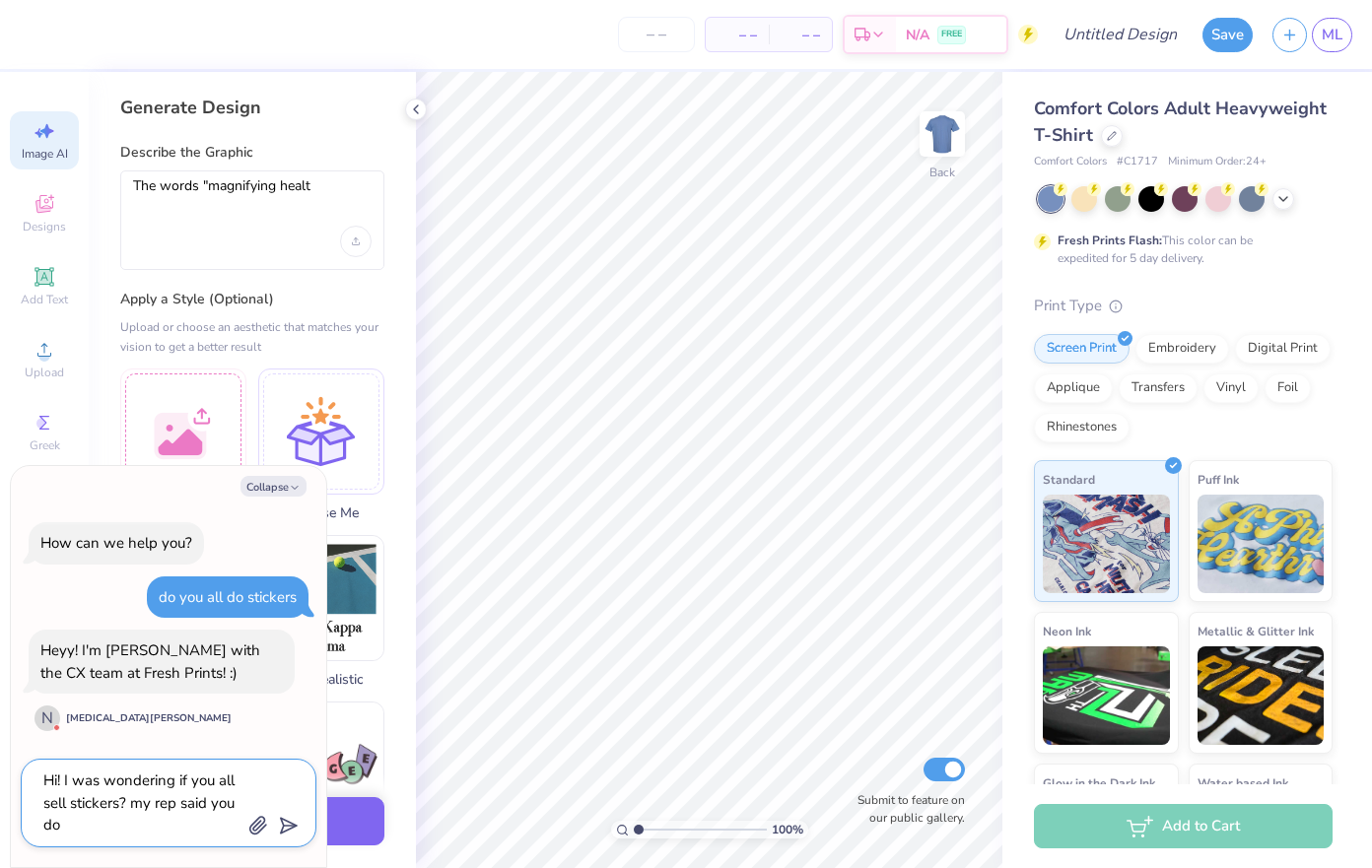
type textarea "Hi! I was wondering if you all sell stickers? my rep said you do b"
type textarea "x"
type textarea "Hi! I was wondering if you all sell stickers? my rep said you do bu"
type textarea "x"
type textarea "Hi! I was wondering if you all sell stickers? my rep said you do but"
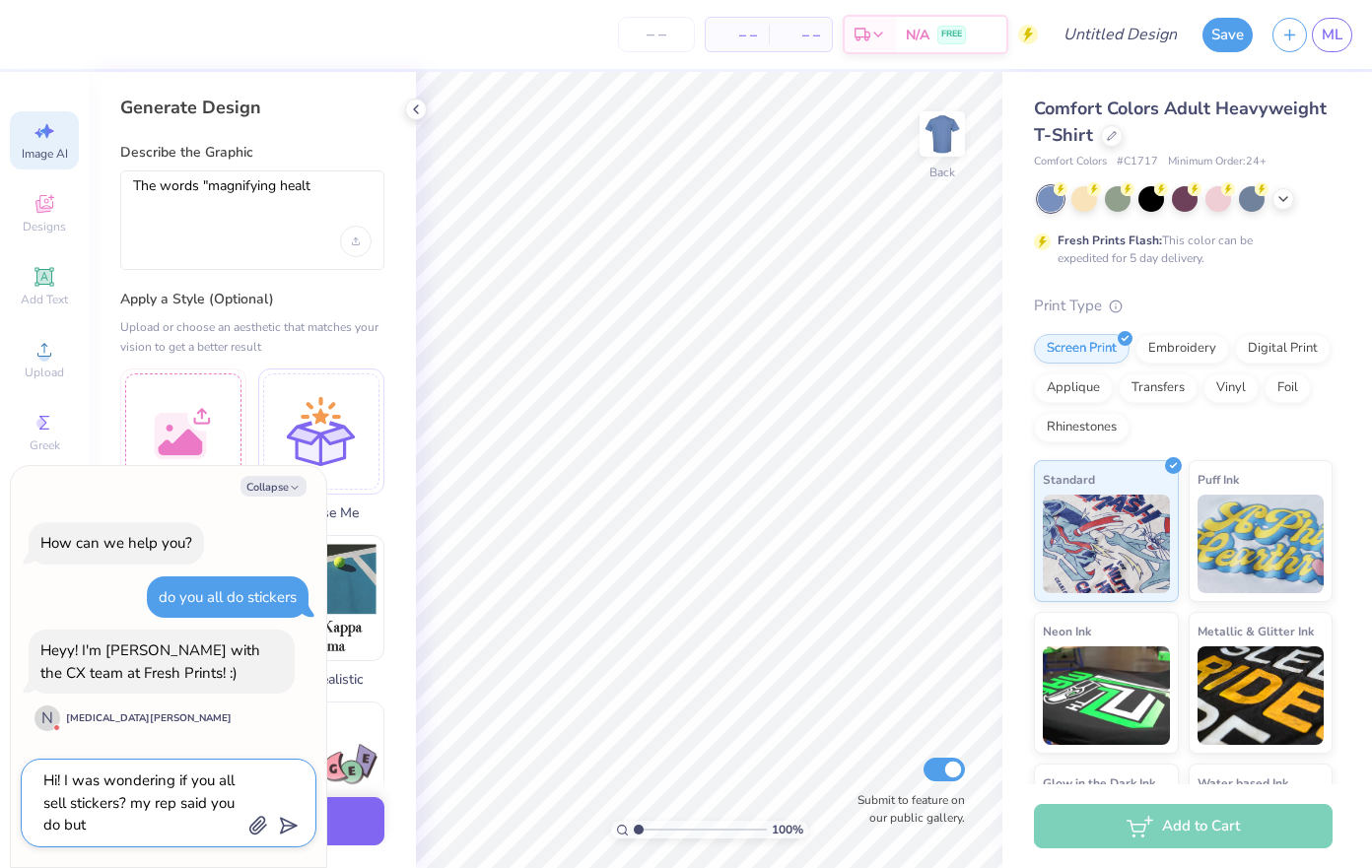
type textarea "x"
type textarea "Hi! I was wondering if you all sell stickers? my rep said you do but i"
type textarea "x"
type textarea "Hi! I was wondering if you all sell stickers? my rep said you do but"
type textarea "x"
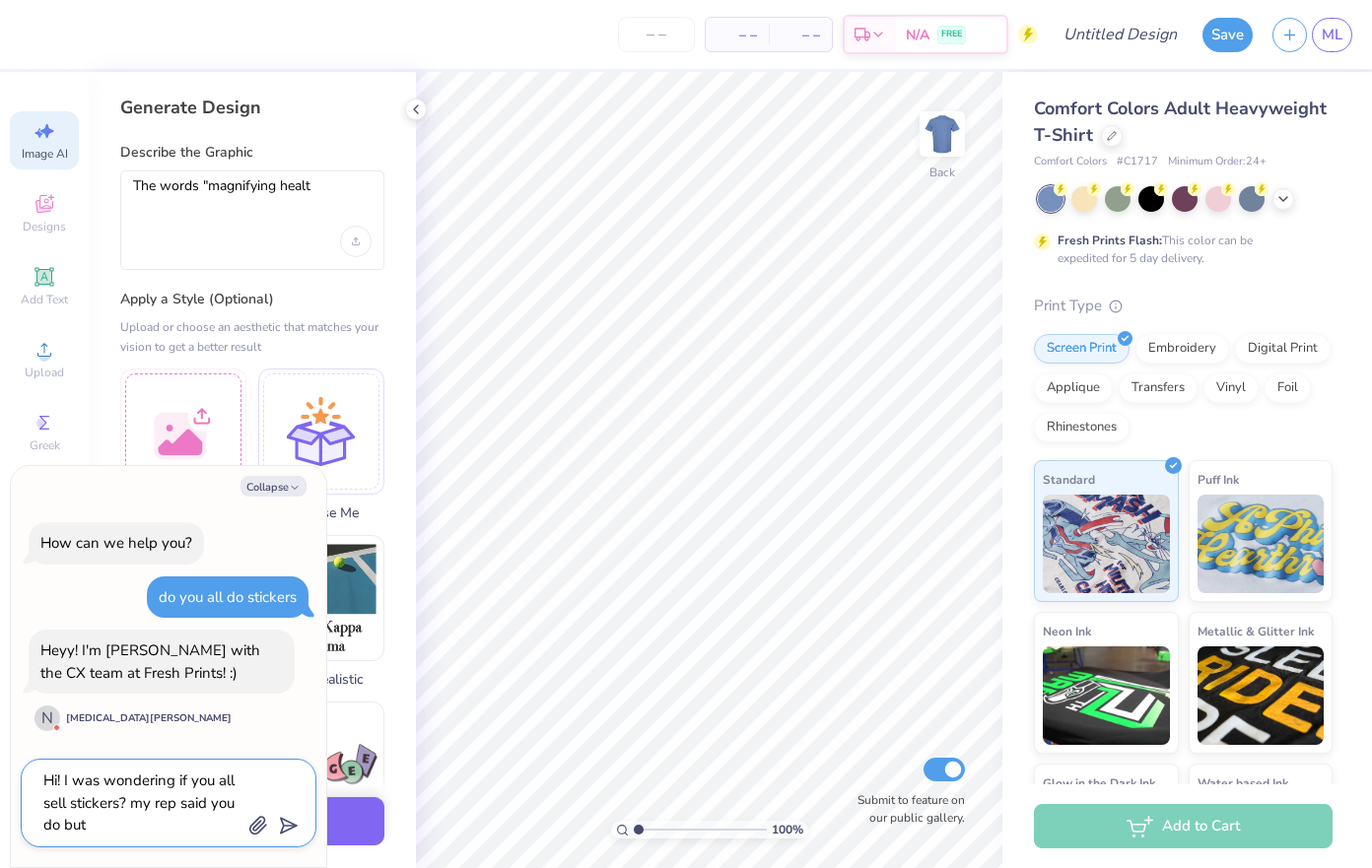
type textarea "Hi! I was wondering if you all sell stickers? my rep said you do but I"
type textarea "x"
type textarea "Hi! I was wondering if you all sell stickers? my rep said you do but Ic"
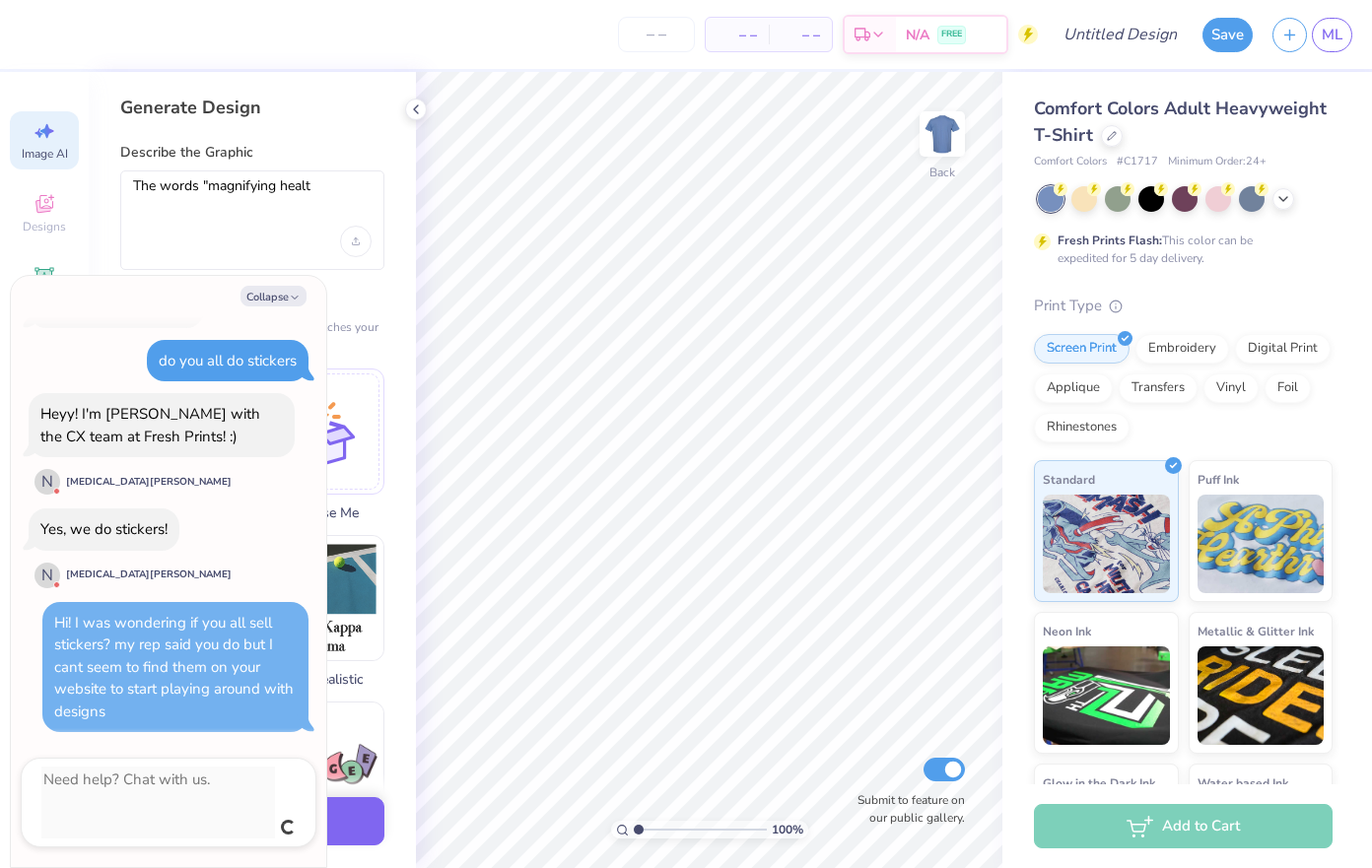
scroll to position [1, 0]
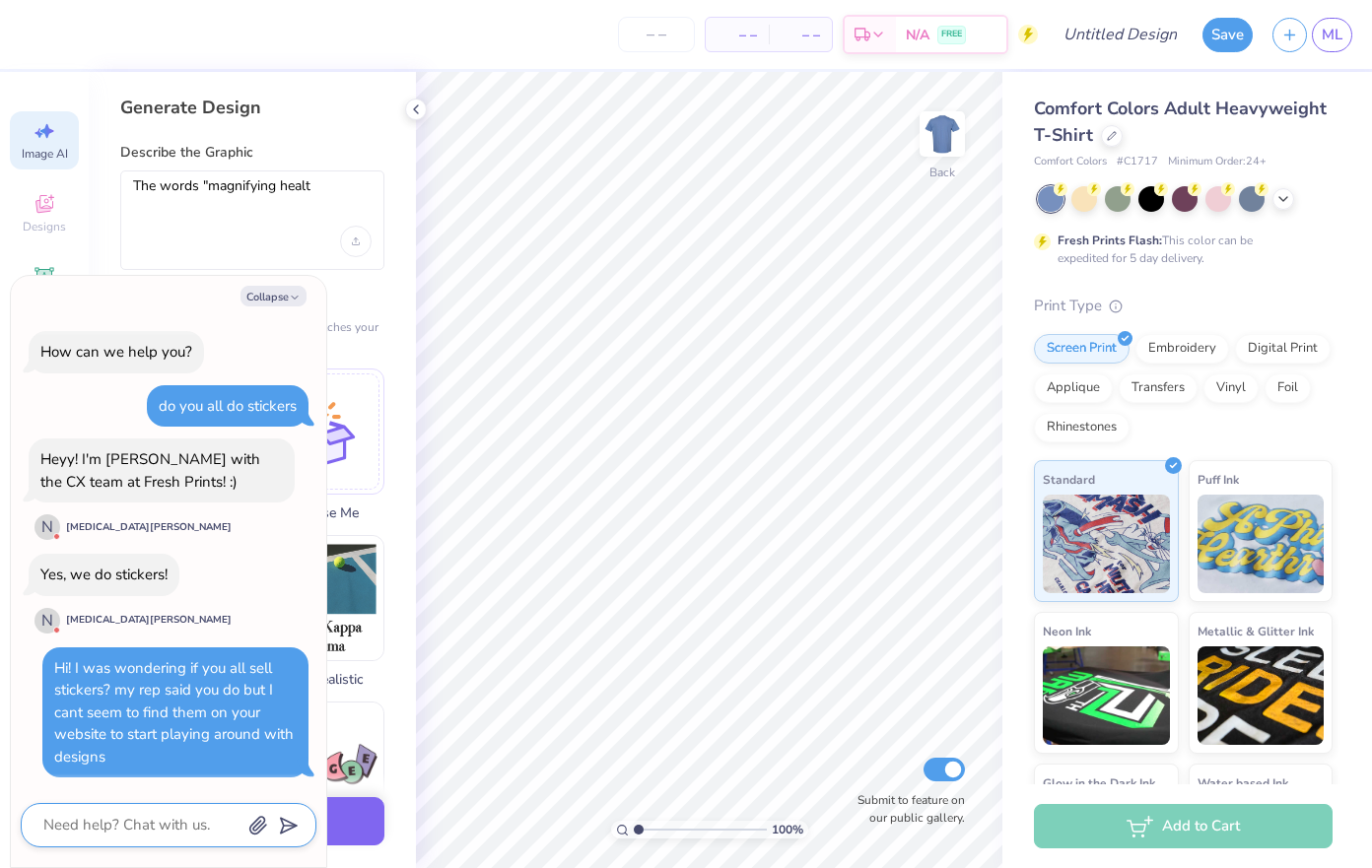
click at [84, 827] on textarea at bounding box center [142, 824] width 200 height 27
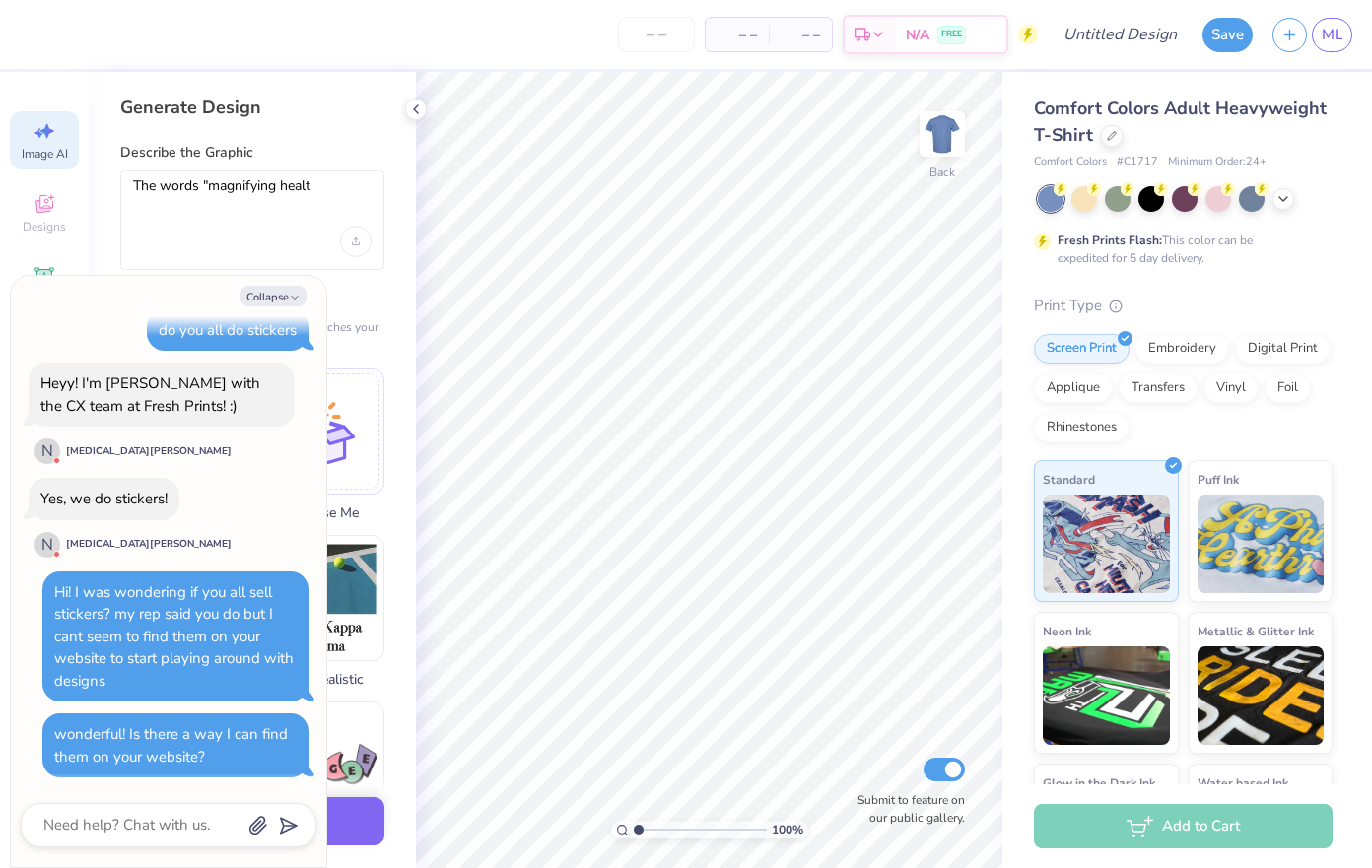
scroll to position [214, 0]
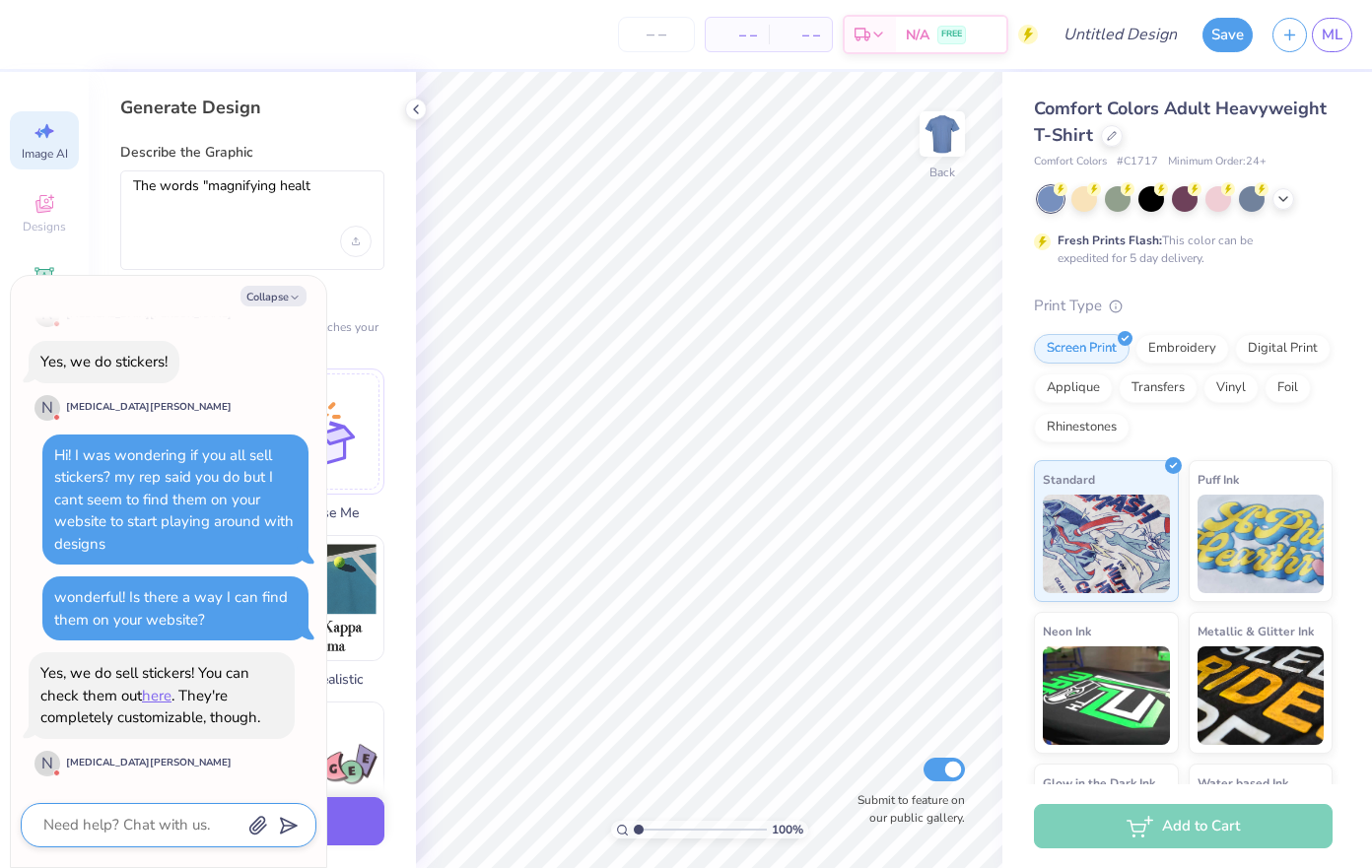
click at [157, 816] on textarea at bounding box center [142, 824] width 200 height 27
click at [285, 833] on icon "submit" at bounding box center [285, 825] width 28 height 28
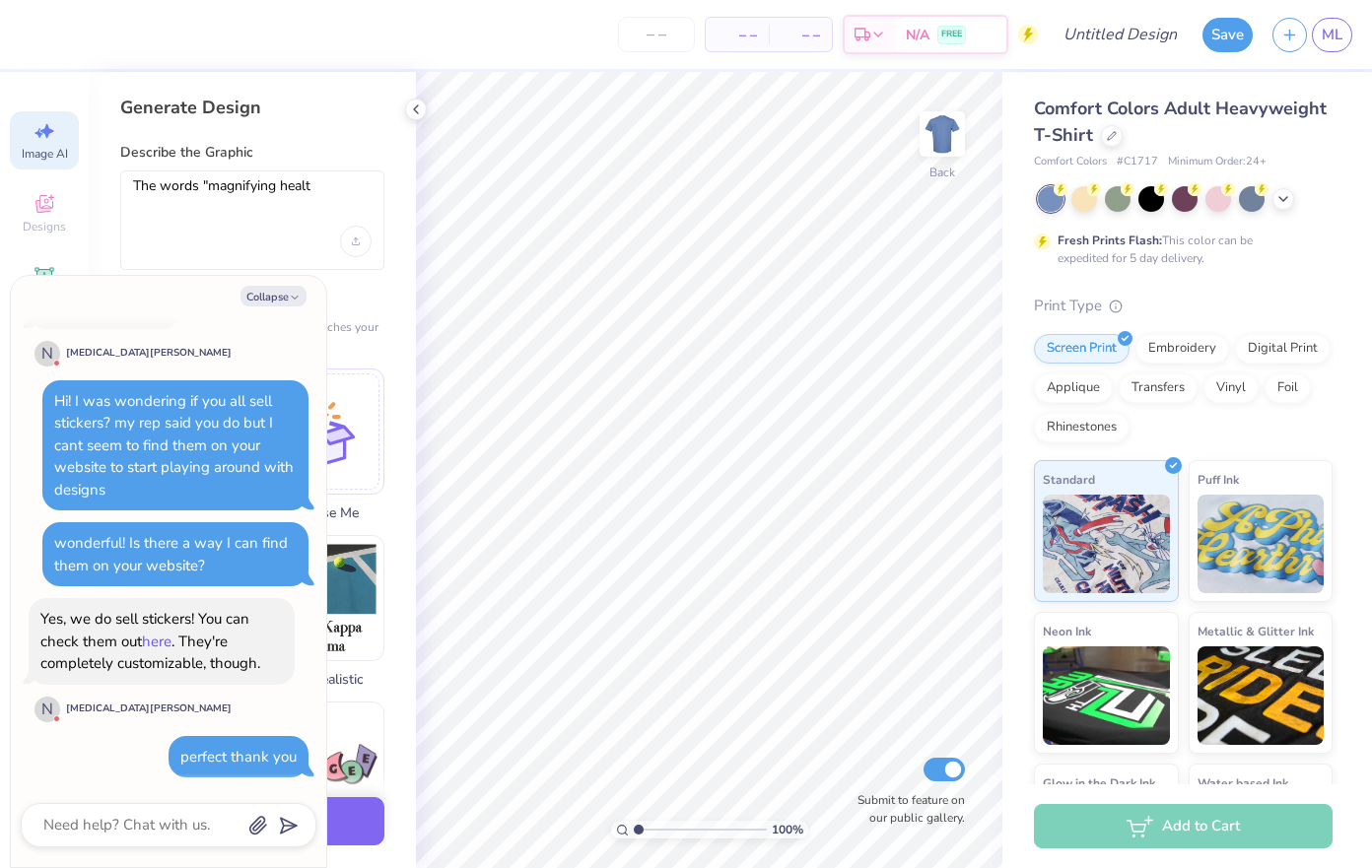
click at [166, 644] on link "here" at bounding box center [157, 641] width 30 height 20
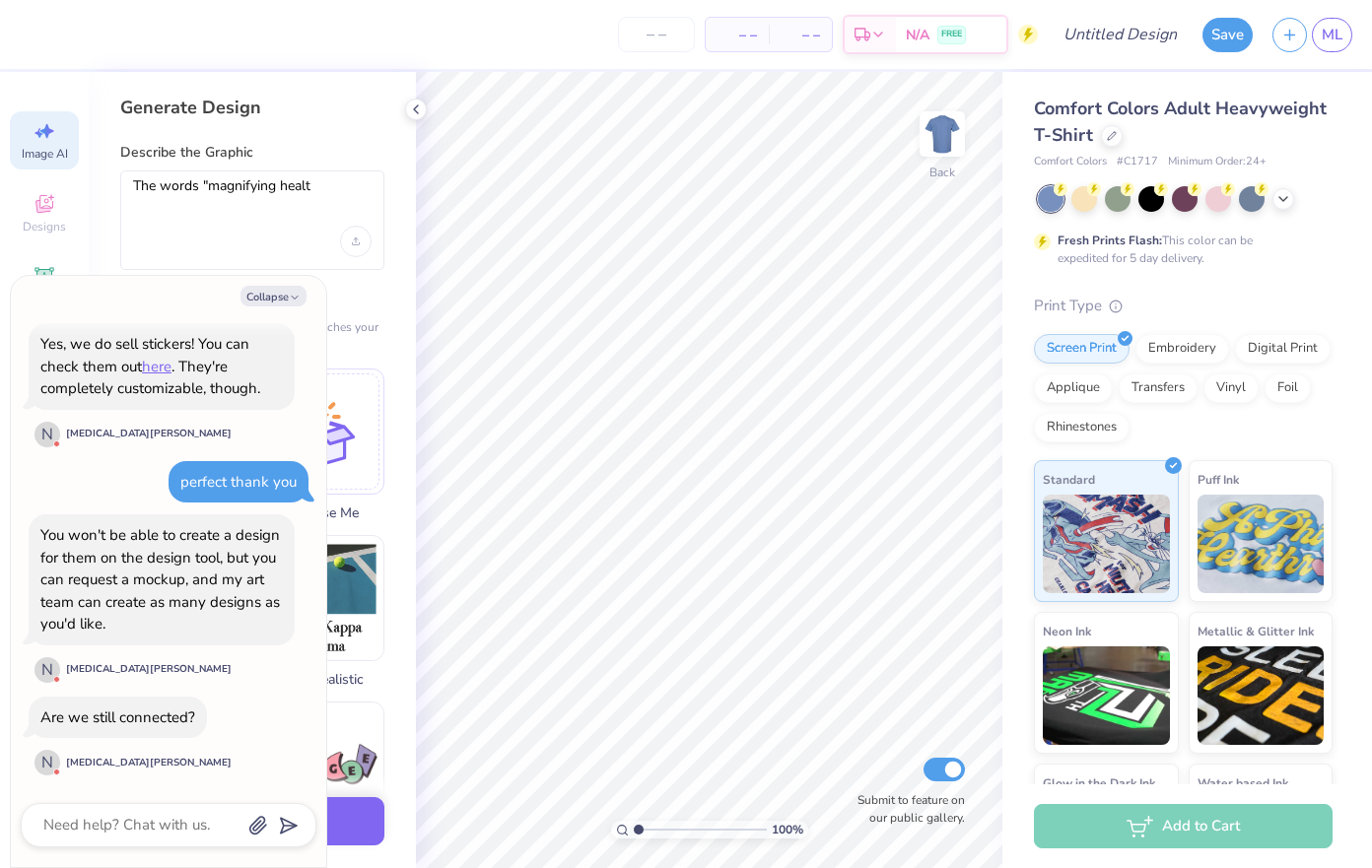
click at [233, 749] on div "How can we help you? do you all do stickers Heyy! I'm [PERSON_NAME] with the CX…" at bounding box center [169, 282] width 295 height 1020
click at [161, 823] on textarea at bounding box center [142, 824] width 200 height 27
click at [115, 817] on textarea at bounding box center [142, 824] width 200 height 27
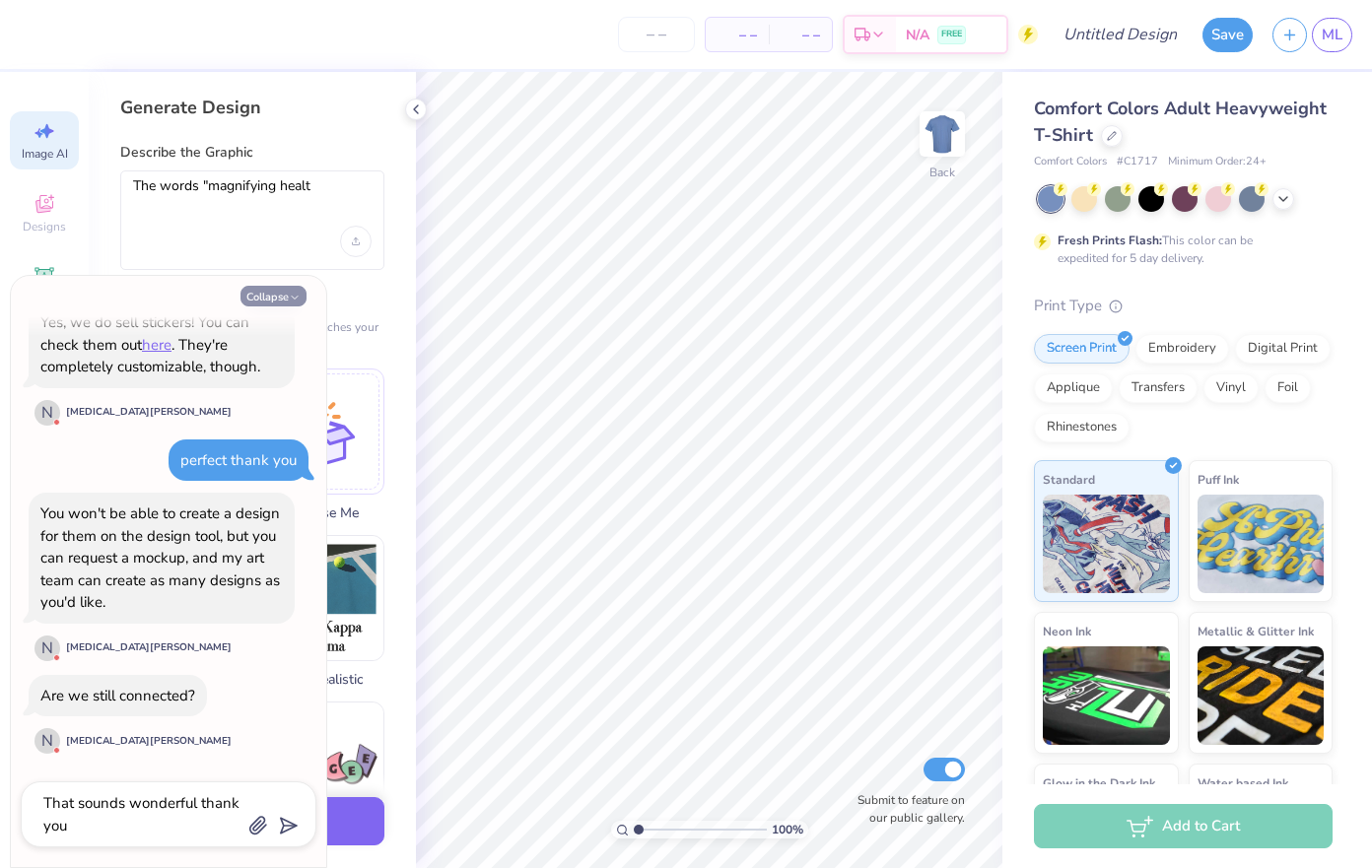
click at [284, 299] on button "Collapse" at bounding box center [274, 295] width 66 height 21
